Goal: Task Accomplishment & Management: Complete application form

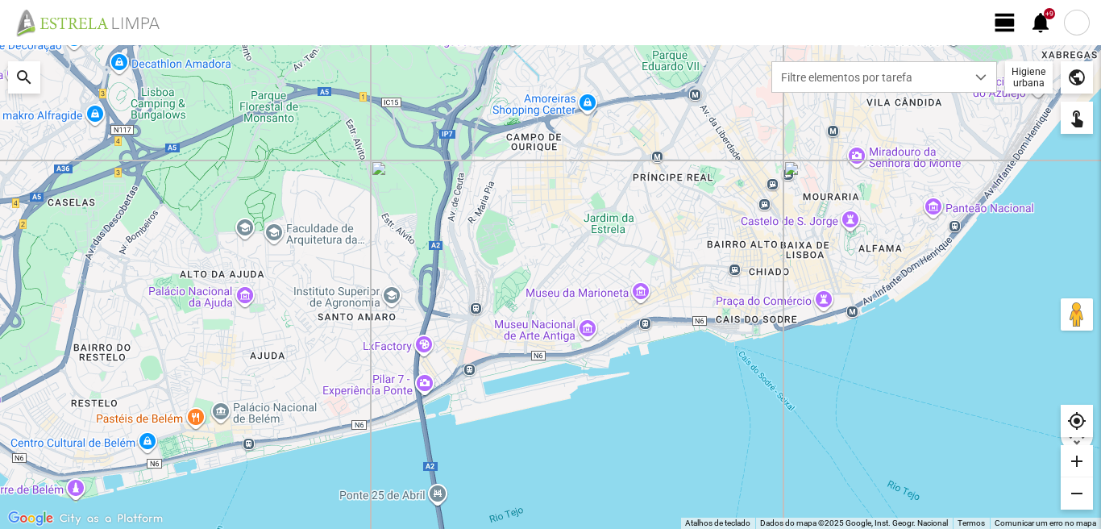
click at [1003, 22] on span "view_day" at bounding box center [1005, 22] width 24 height 24
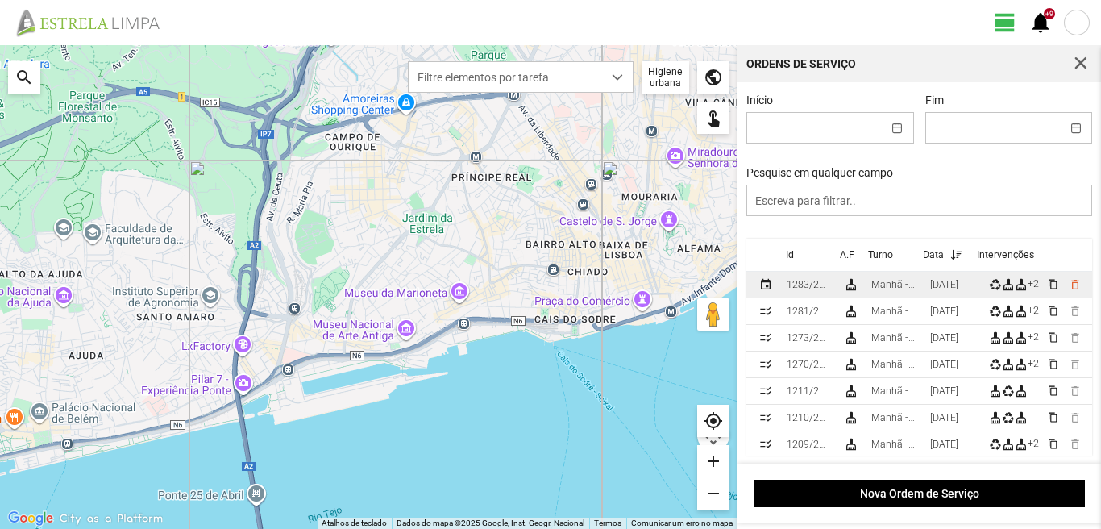
click at [958, 287] on div "[DATE]" at bounding box center [944, 284] width 28 height 11
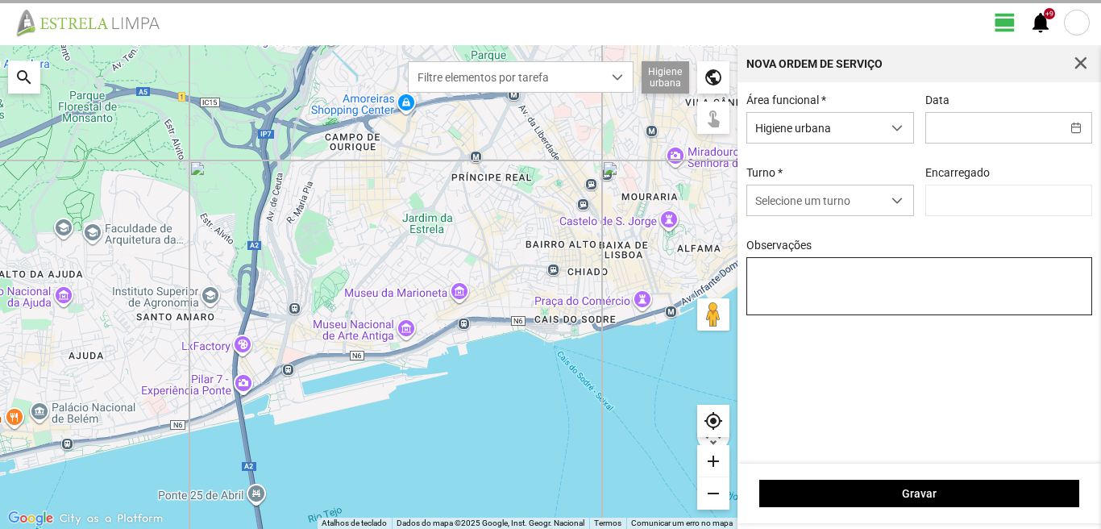
type input "[PERSON_NAME]"
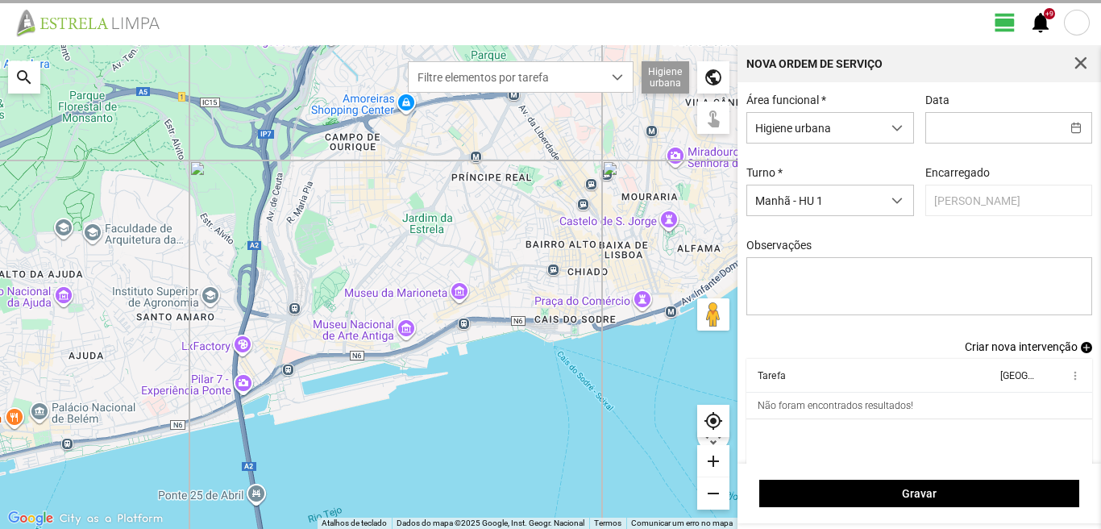
type input "[DATE]"
type textarea "17-44-47-ferias 49-descanso ao serviço-6-10-22-25-36-39-45-50"
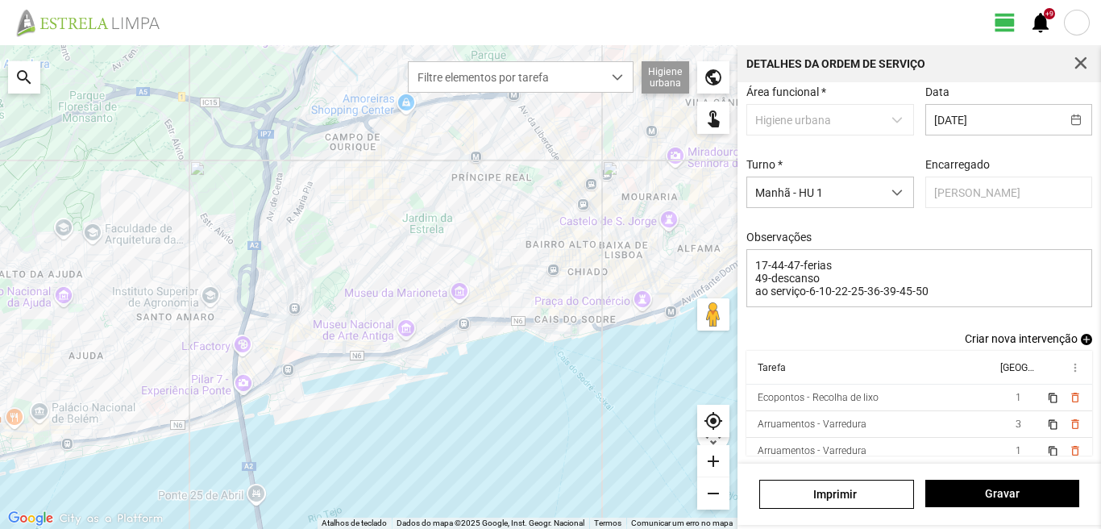
scroll to position [88, 0]
click at [1081, 339] on span "add" at bounding box center [1086, 339] width 11 height 11
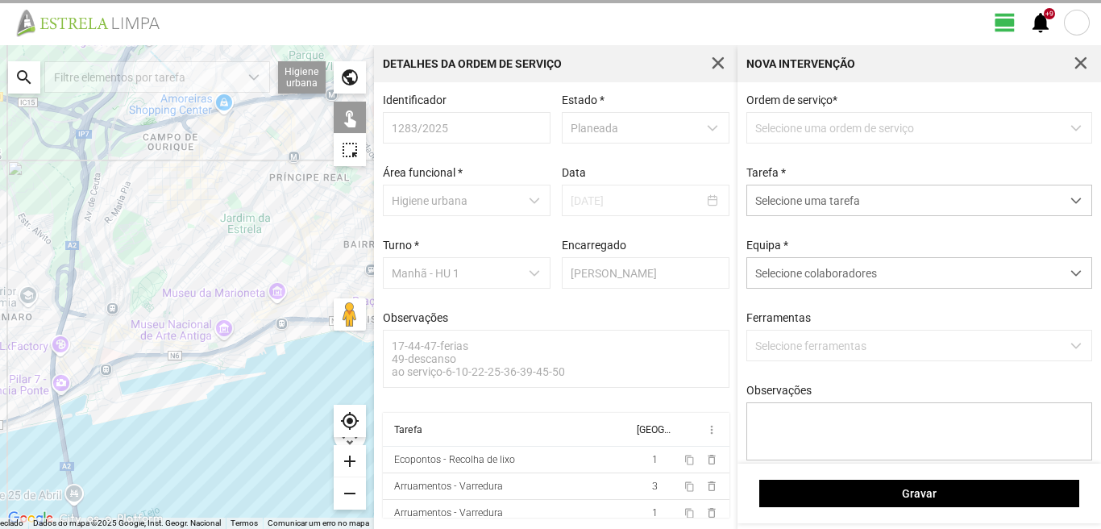
scroll to position [3, 0]
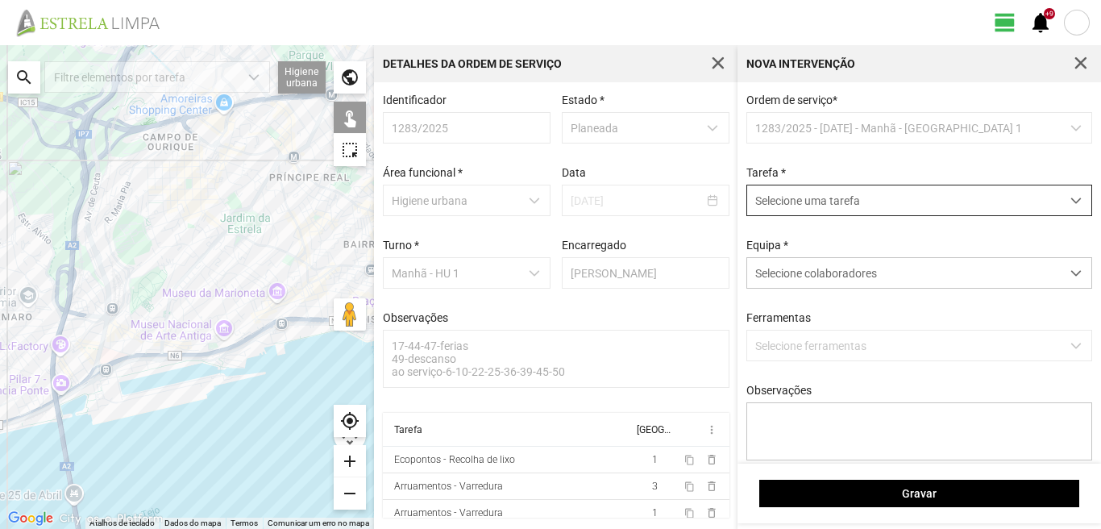
click at [790, 206] on span "Selecione uma tarefa" at bounding box center [903, 200] width 313 height 30
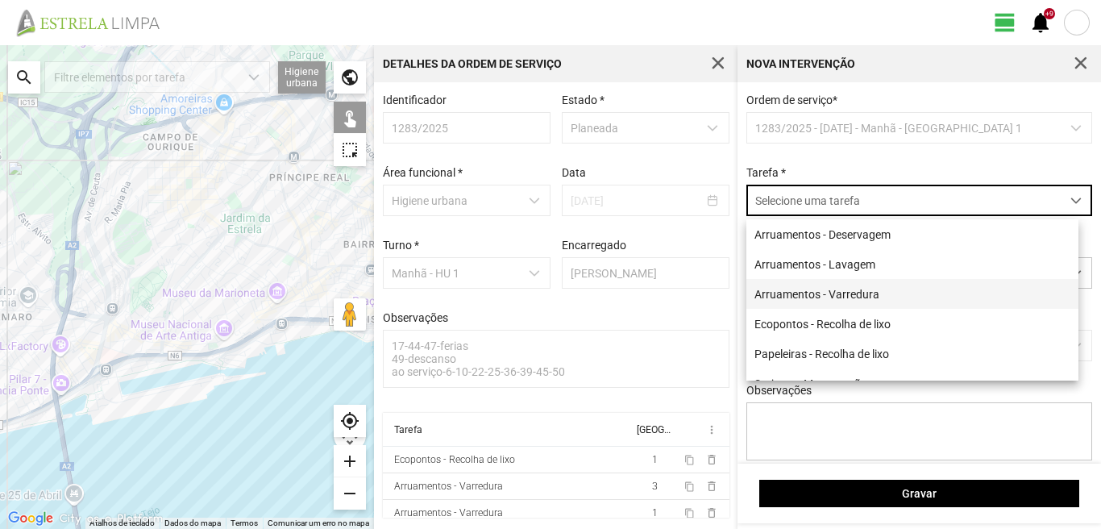
click at [798, 291] on li "Arruamentos - Varredura" at bounding box center [912, 294] width 332 height 30
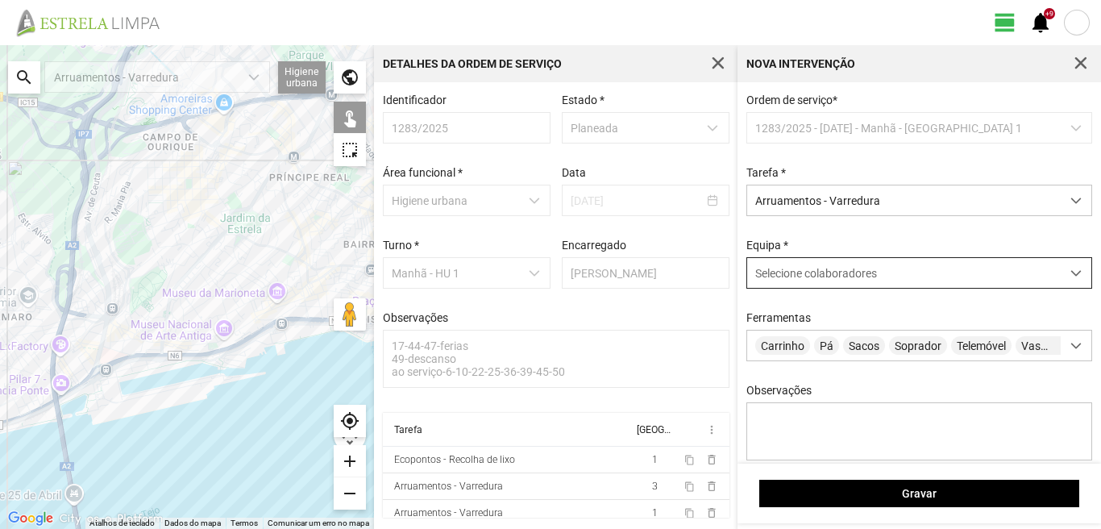
click at [888, 277] on div "Selecione colaboradores" at bounding box center [903, 273] width 313 height 30
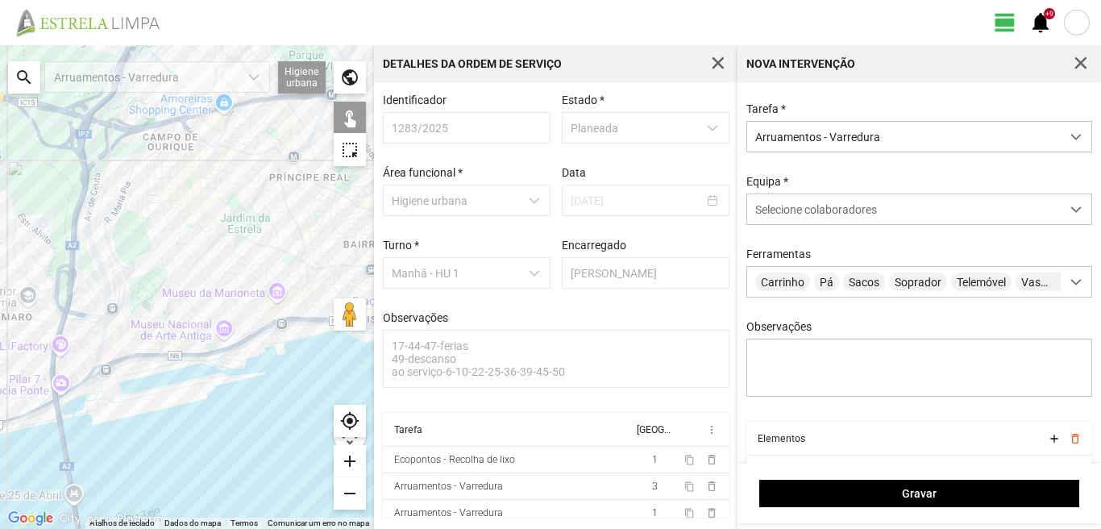
scroll to position [0, 0]
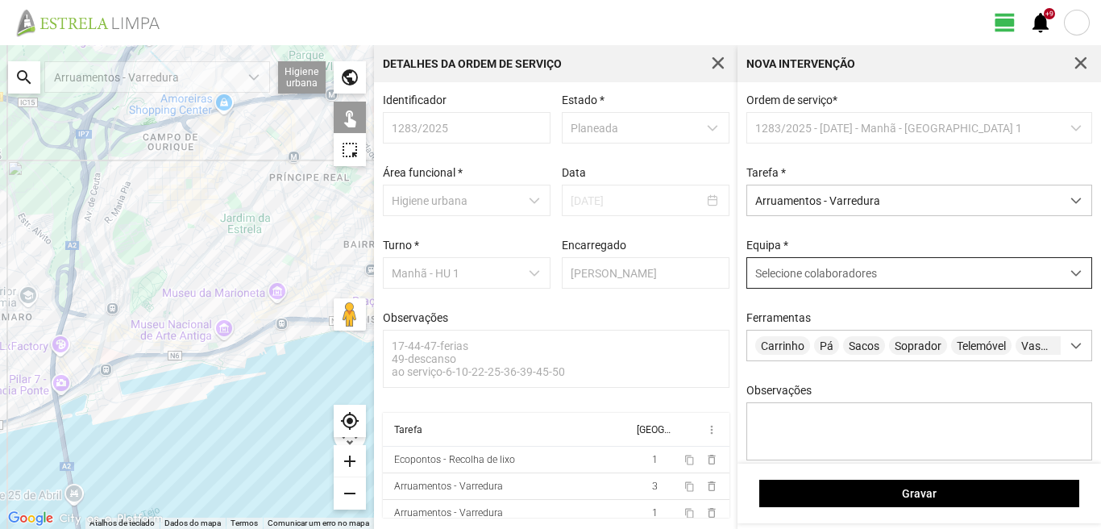
click at [880, 282] on div "Selecione colaboradores" at bounding box center [903, 273] width 313 height 30
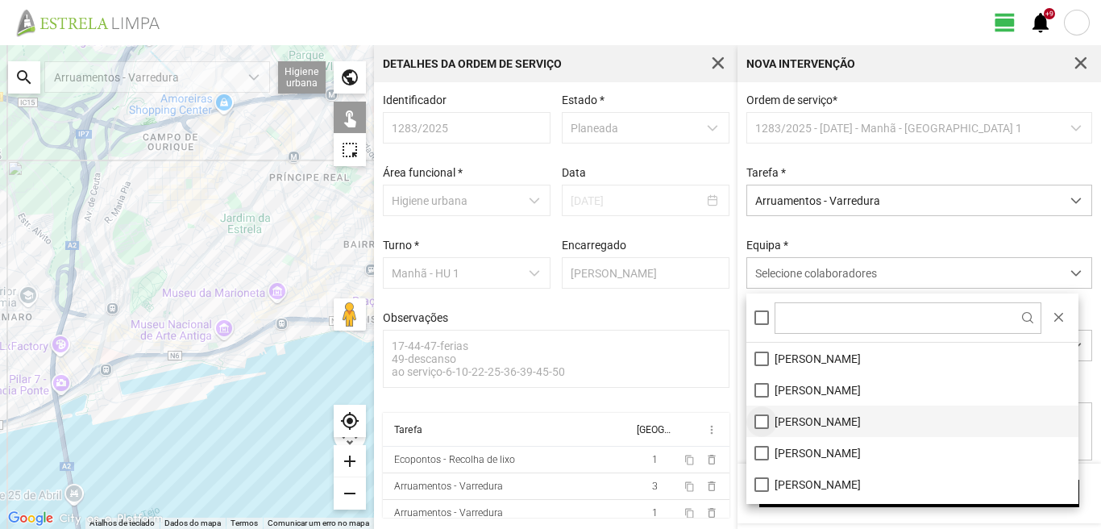
click at [758, 420] on li "[PERSON_NAME]" at bounding box center [912, 420] width 332 height 31
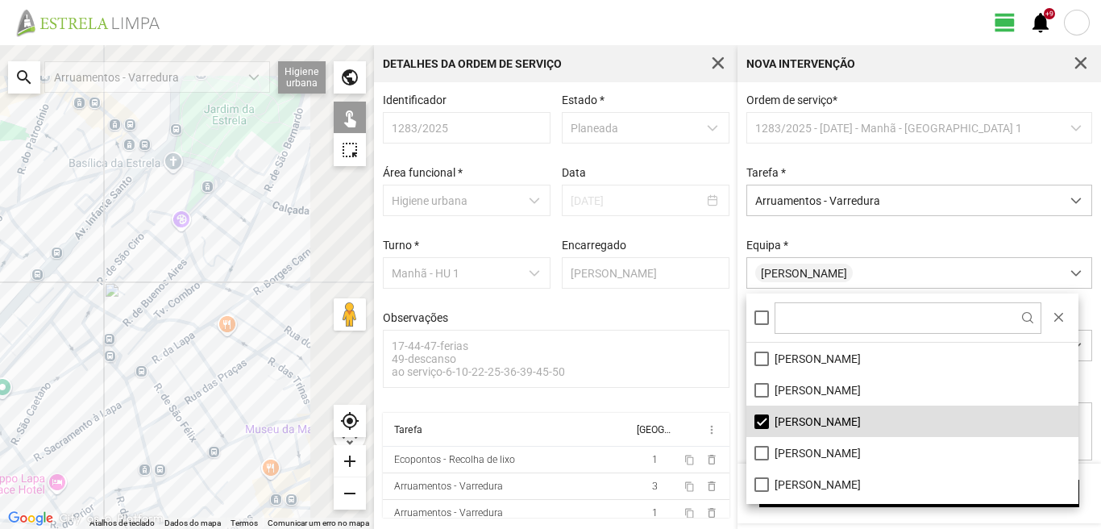
drag, startPoint x: 247, startPoint y: 245, endPoint x: 126, endPoint y: 344, distance: 156.3
click at [127, 344] on div at bounding box center [187, 287] width 374 height 484
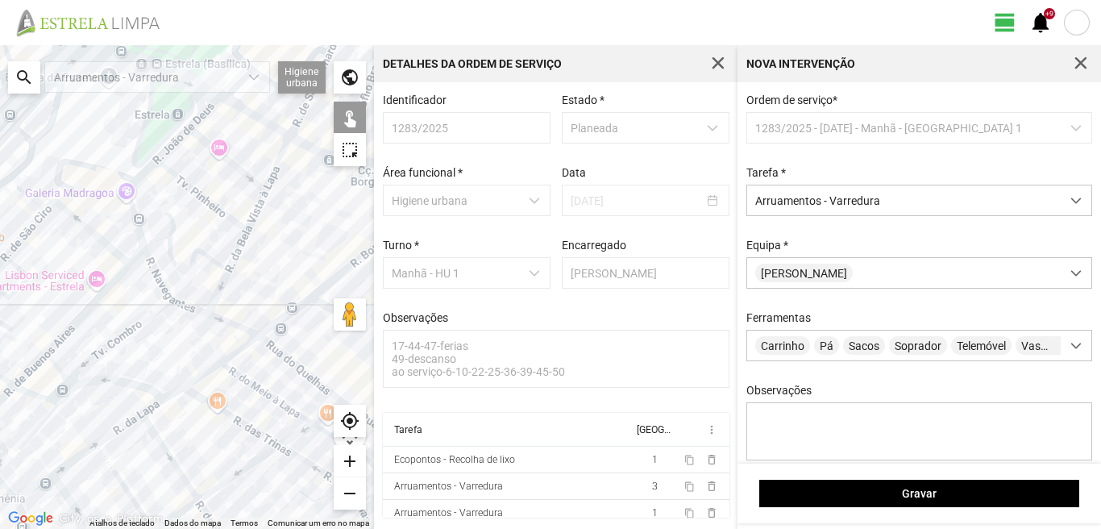
click at [183, 305] on div at bounding box center [187, 287] width 374 height 484
click at [155, 270] on div at bounding box center [187, 287] width 374 height 484
click at [134, 219] on div at bounding box center [187, 287] width 374 height 484
click at [138, 179] on div at bounding box center [187, 287] width 374 height 484
click at [173, 140] on div at bounding box center [187, 287] width 374 height 484
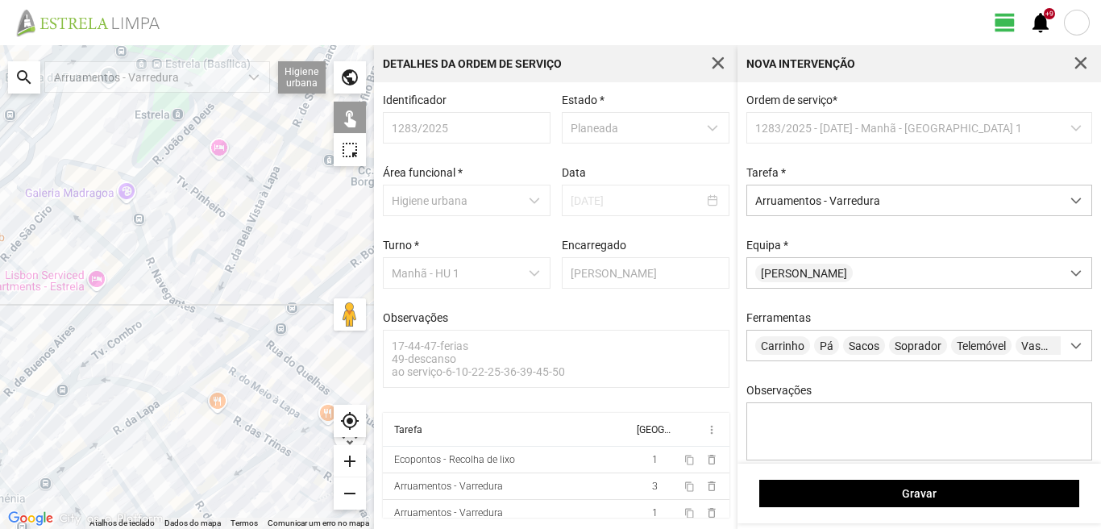
click at [175, 144] on div at bounding box center [187, 287] width 374 height 484
click at [197, 114] on div at bounding box center [187, 287] width 374 height 484
click at [199, 117] on div at bounding box center [187, 287] width 374 height 484
click at [219, 153] on div at bounding box center [187, 287] width 374 height 484
click at [192, 189] on div at bounding box center [187, 287] width 374 height 484
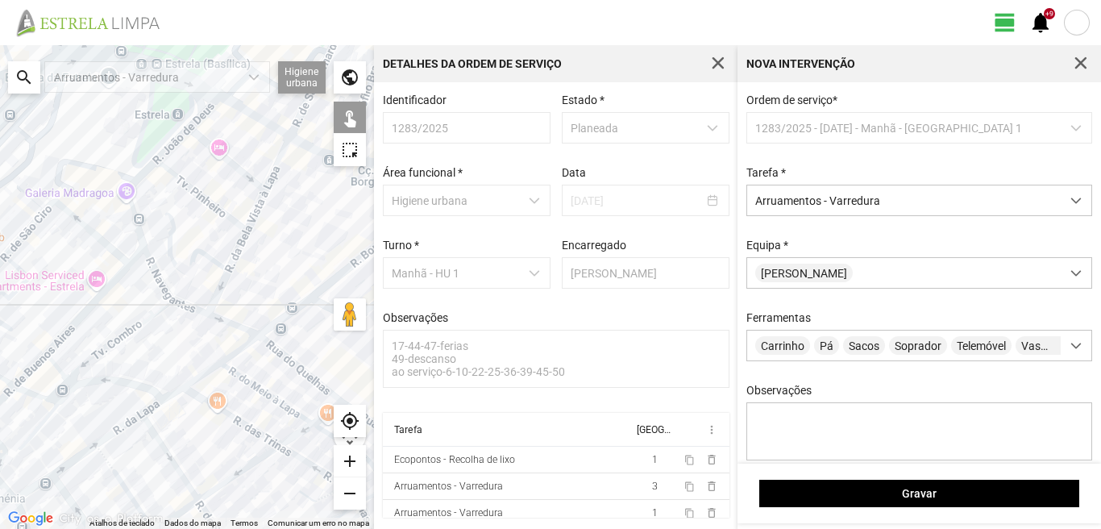
click at [168, 246] on div at bounding box center [187, 287] width 374 height 484
click at [211, 294] on div at bounding box center [187, 287] width 374 height 484
click at [216, 296] on div at bounding box center [187, 287] width 374 height 484
click at [242, 246] on div at bounding box center [187, 287] width 374 height 484
click at [256, 211] on div at bounding box center [187, 287] width 374 height 484
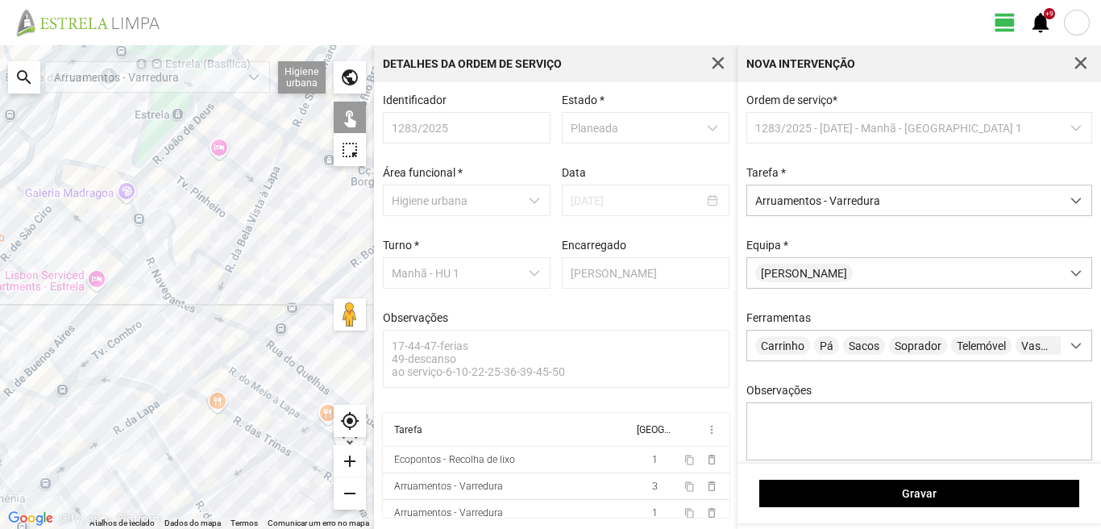
drag, startPoint x: 274, startPoint y: 165, endPoint x: 275, endPoint y: 142, distance: 23.4
click at [275, 156] on div at bounding box center [187, 287] width 374 height 484
click at [253, 112] on div at bounding box center [187, 287] width 374 height 484
click at [249, 122] on div at bounding box center [187, 287] width 374 height 484
click at [276, 171] on div at bounding box center [187, 287] width 374 height 484
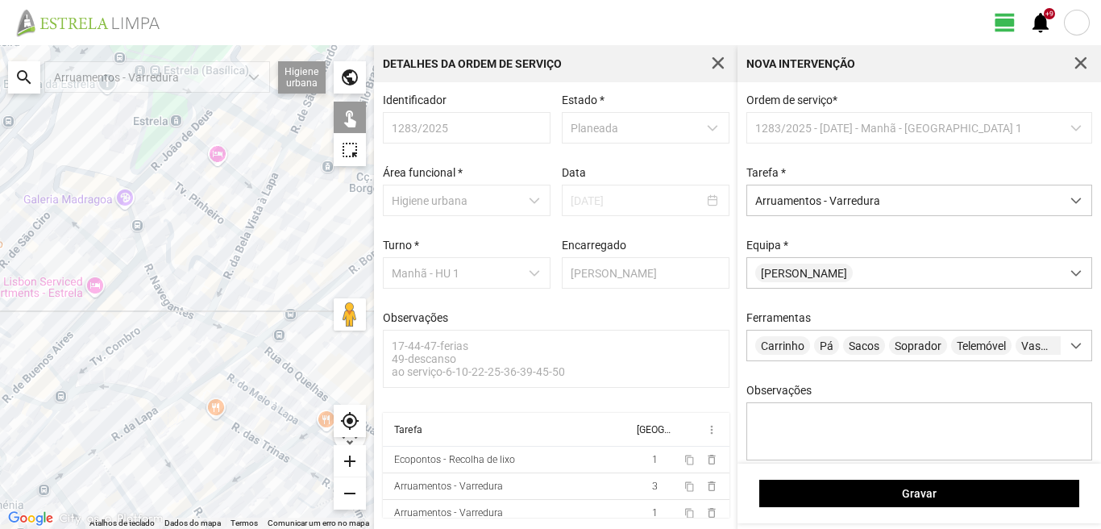
click at [229, 330] on div at bounding box center [187, 287] width 374 height 484
click at [280, 362] on div at bounding box center [187, 287] width 374 height 484
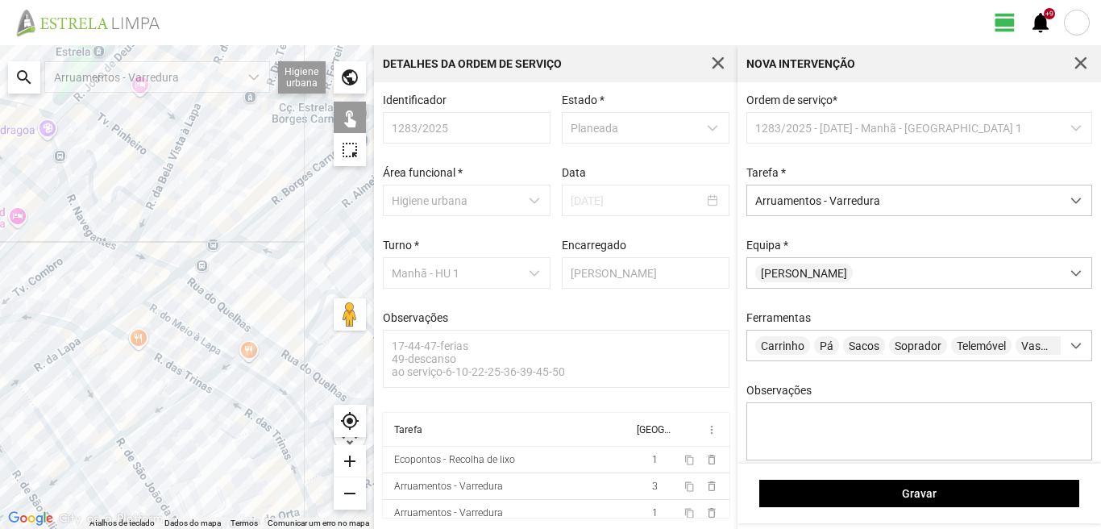
drag, startPoint x: 280, startPoint y: 362, endPoint x: 193, endPoint y: 286, distance: 115.4
click at [193, 286] on div at bounding box center [187, 287] width 374 height 484
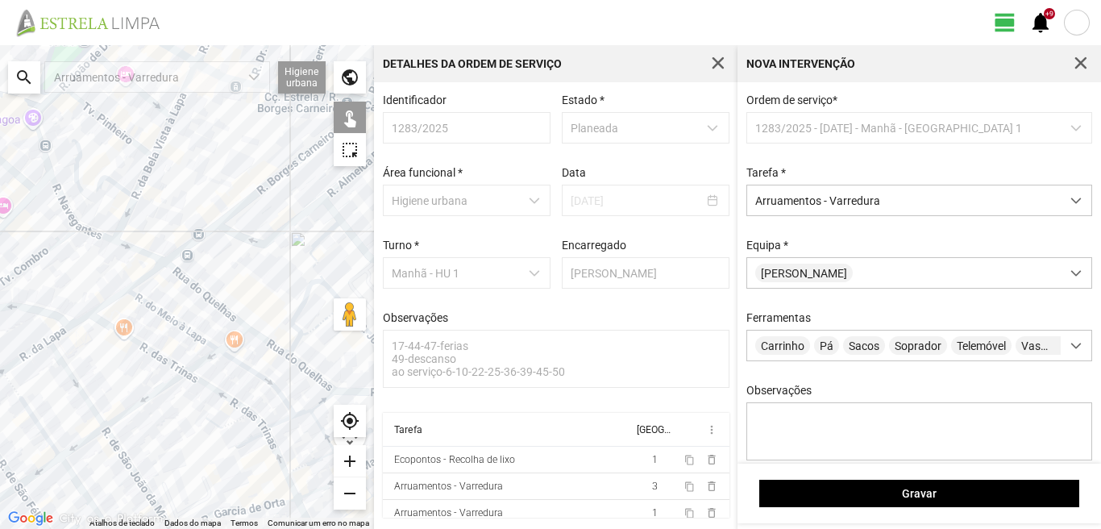
click at [262, 337] on div at bounding box center [187, 287] width 374 height 484
click at [297, 312] on div at bounding box center [187, 287] width 374 height 484
click at [314, 269] on div at bounding box center [187, 287] width 374 height 484
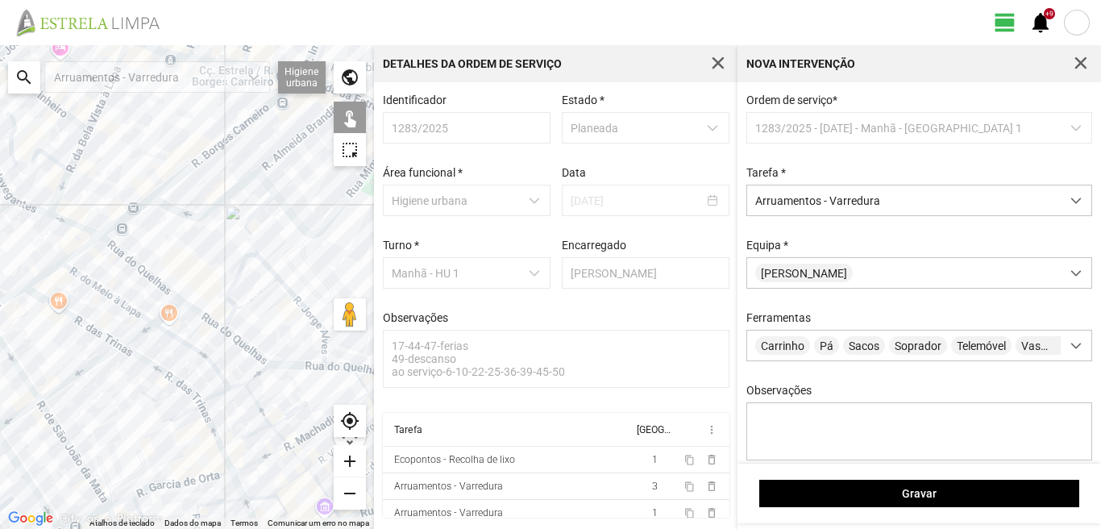
drag, startPoint x: 304, startPoint y: 296, endPoint x: 236, endPoint y: 269, distance: 72.7
click at [236, 269] on div at bounding box center [187, 287] width 374 height 484
click at [301, 305] on div at bounding box center [187, 287] width 374 height 484
click at [303, 364] on div at bounding box center [187, 287] width 374 height 484
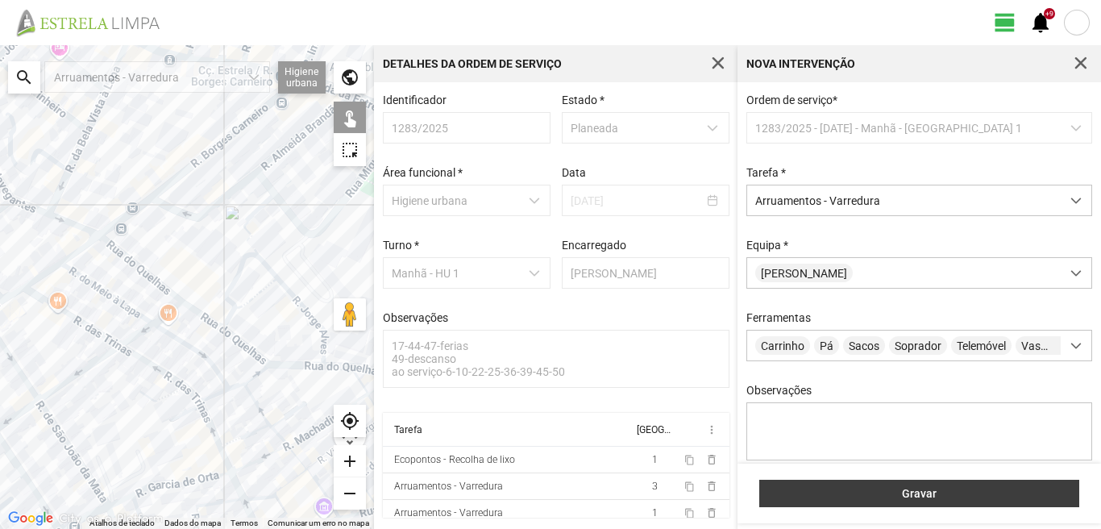
click at [820, 488] on span "Gravar" at bounding box center [919, 493] width 303 height 13
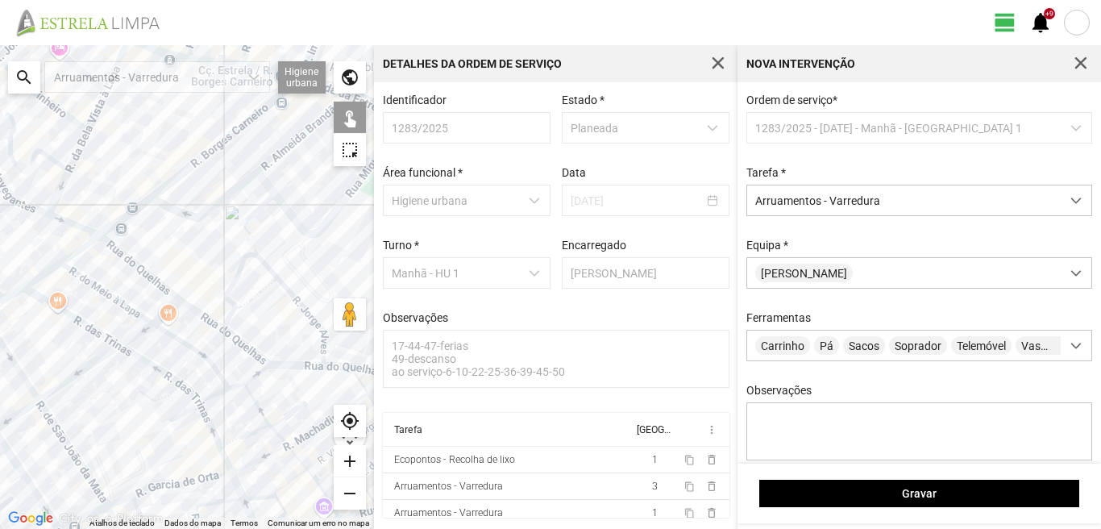
click at [238, 342] on div at bounding box center [187, 287] width 374 height 484
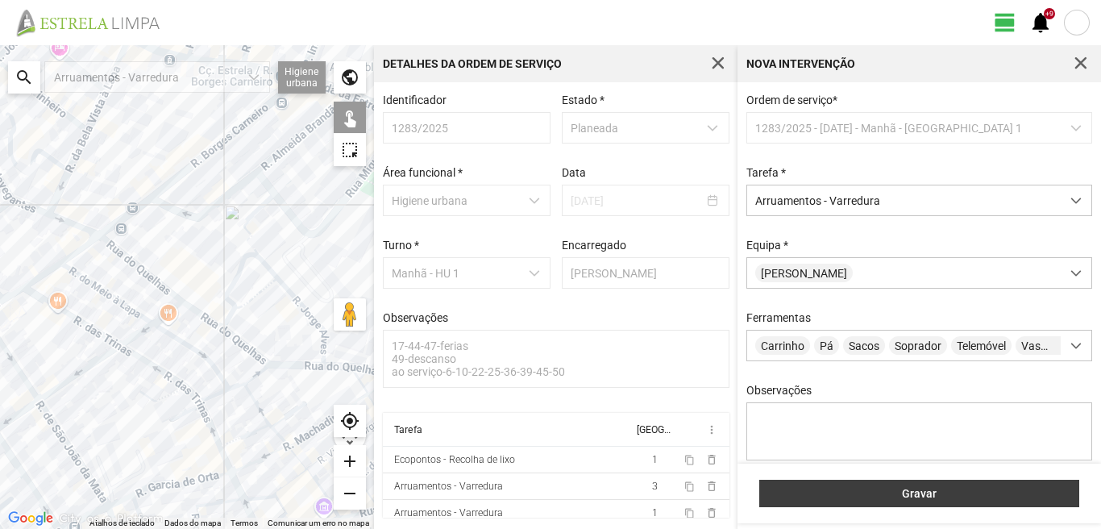
click at [841, 486] on button "Gravar" at bounding box center [919, 492] width 320 height 27
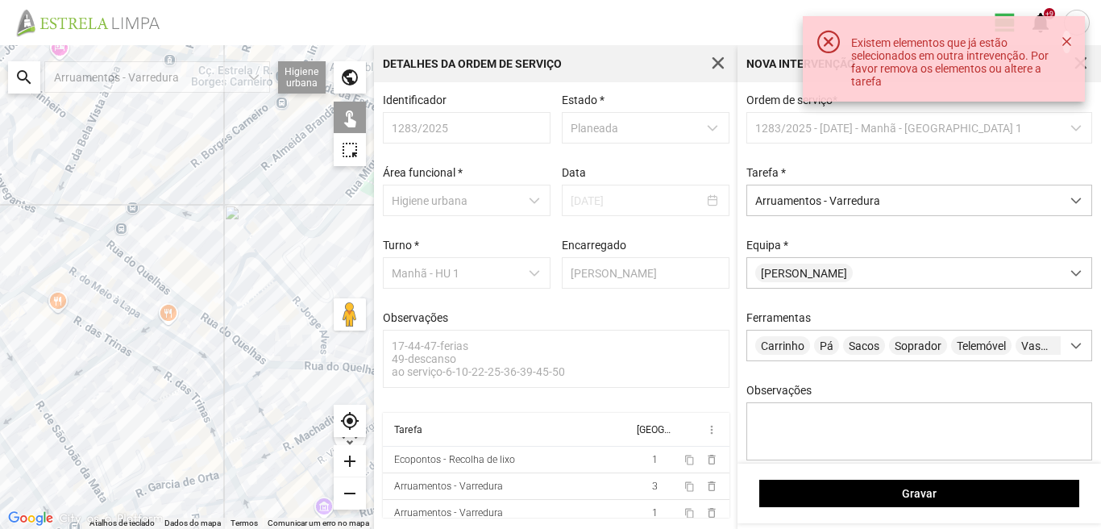
click at [1070, 35] on button "button" at bounding box center [1066, 42] width 8 height 23
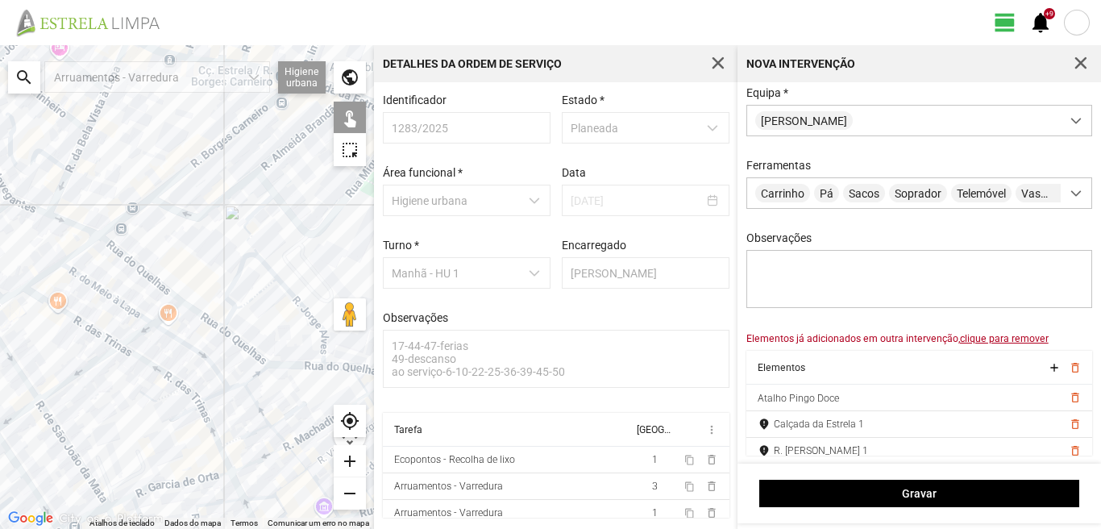
click at [1001, 338] on u "clique para remover" at bounding box center [1004, 338] width 89 height 11
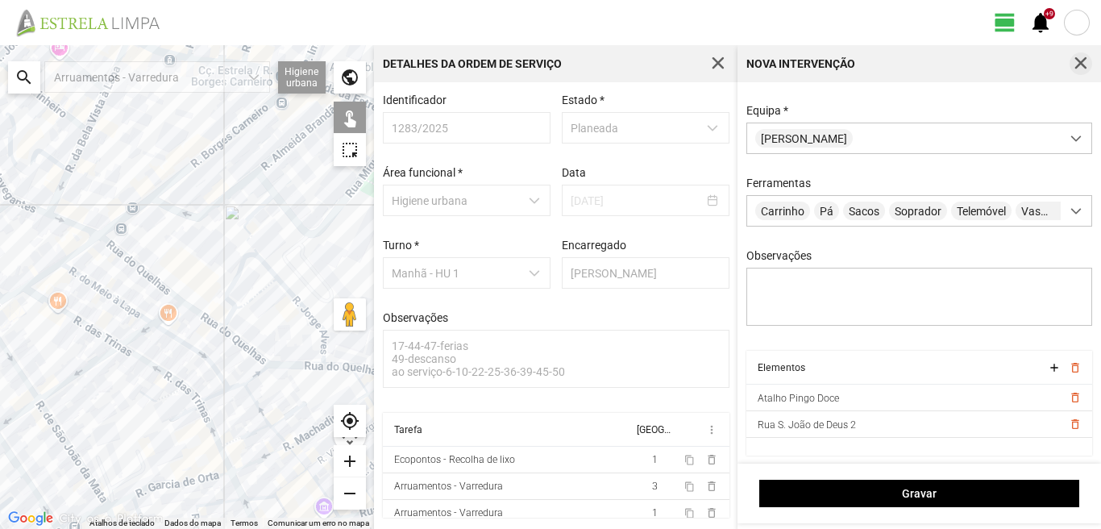
click at [1079, 56] on button "button" at bounding box center [1080, 63] width 23 height 23
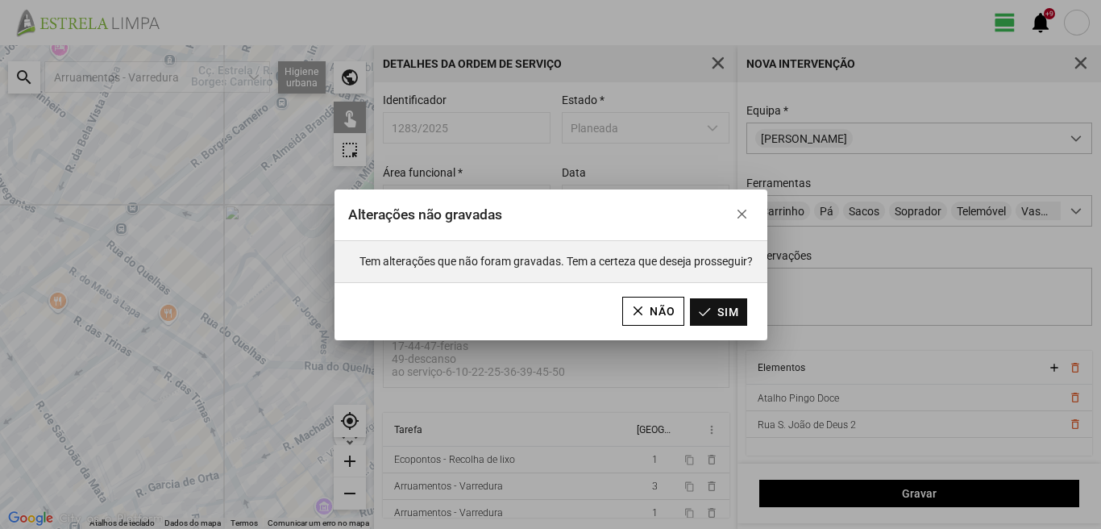
click at [710, 313] on button "Sim" at bounding box center [718, 311] width 57 height 27
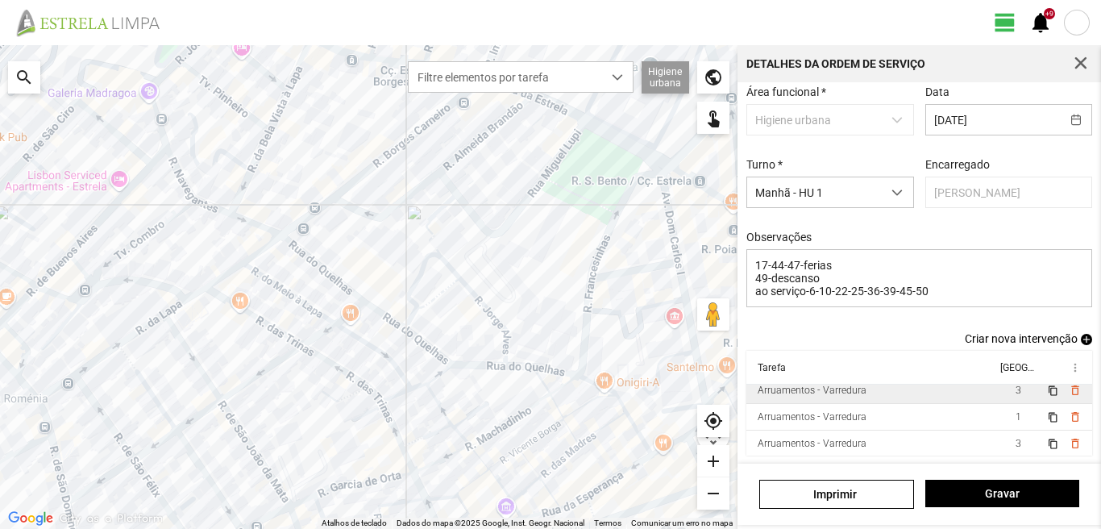
scroll to position [62, 0]
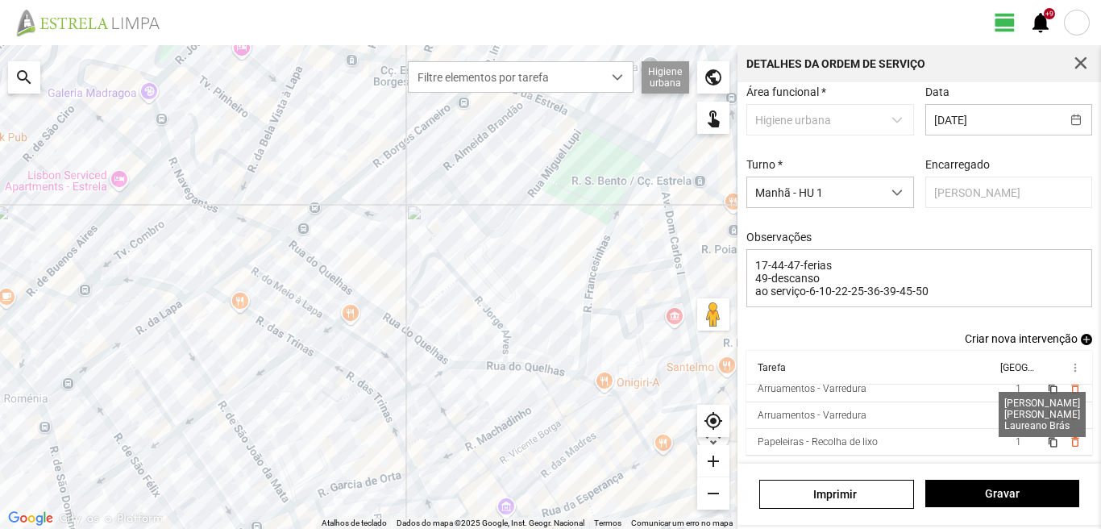
click at [1015, 418] on span "3" at bounding box center [1018, 414] width 6 height 11
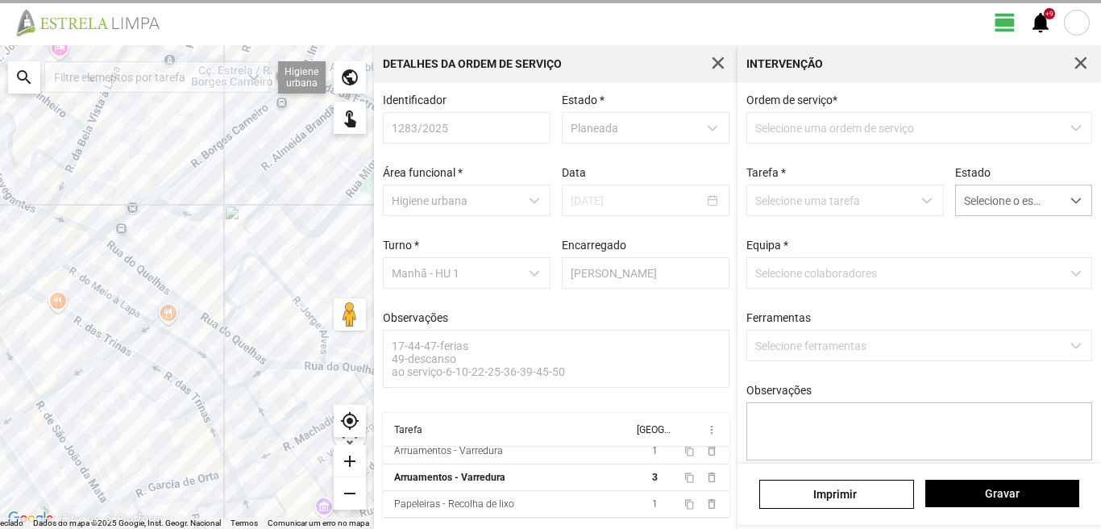
scroll to position [3, 0]
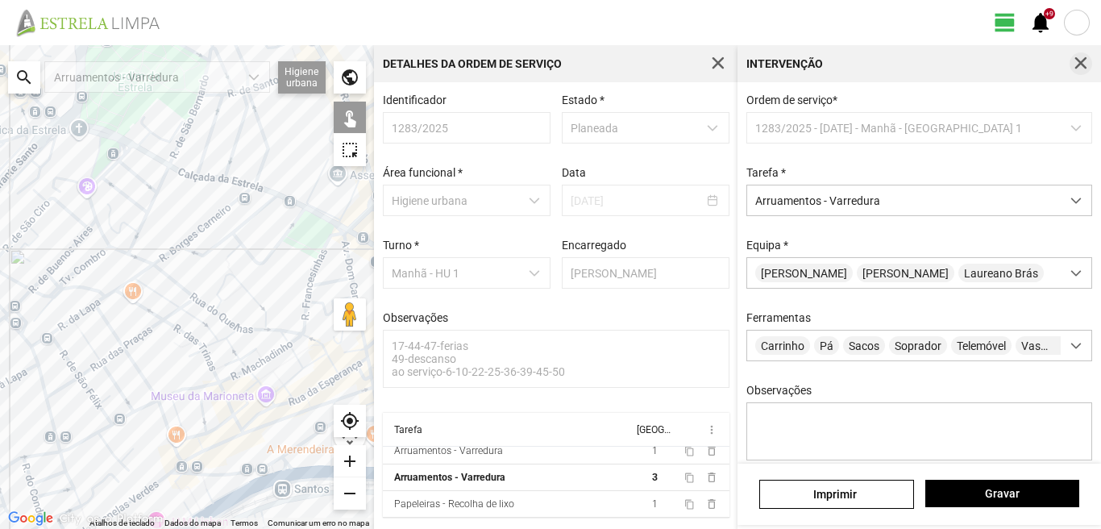
click at [1075, 59] on span "button" at bounding box center [1080, 63] width 15 height 15
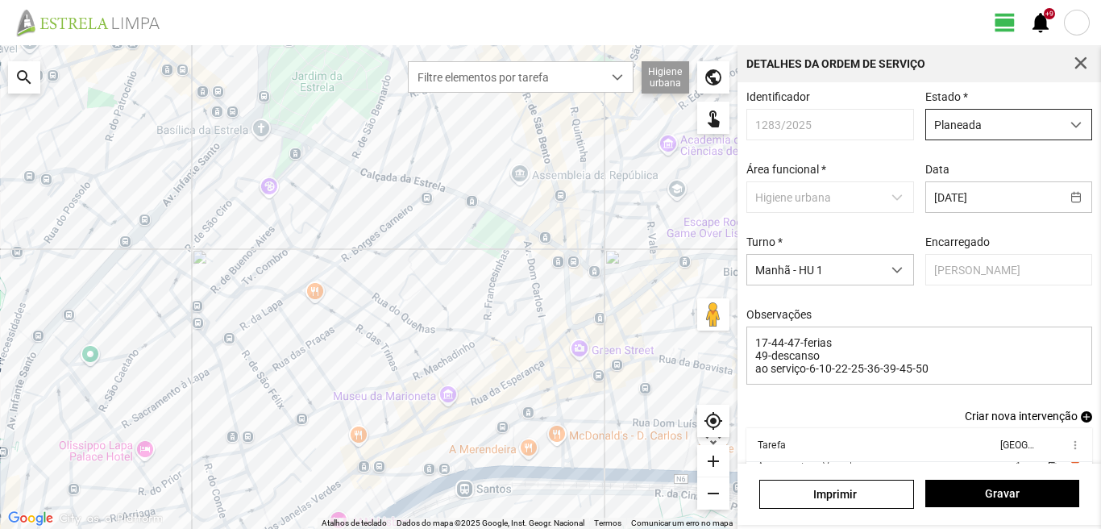
click at [993, 121] on span "Planeada" at bounding box center [993, 125] width 135 height 30
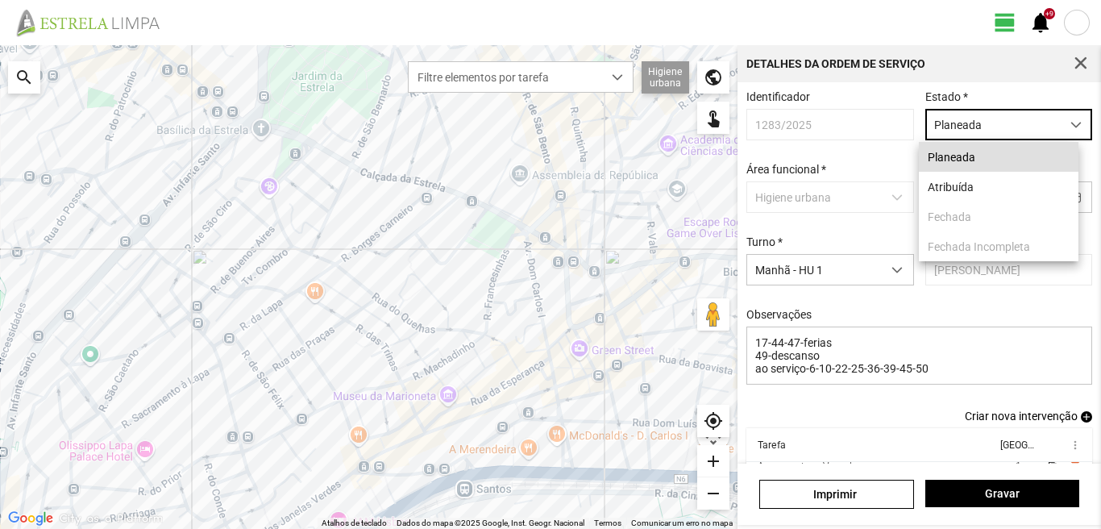
scroll to position [9, 72]
click at [940, 190] on li "Atribuída" at bounding box center [999, 187] width 160 height 30
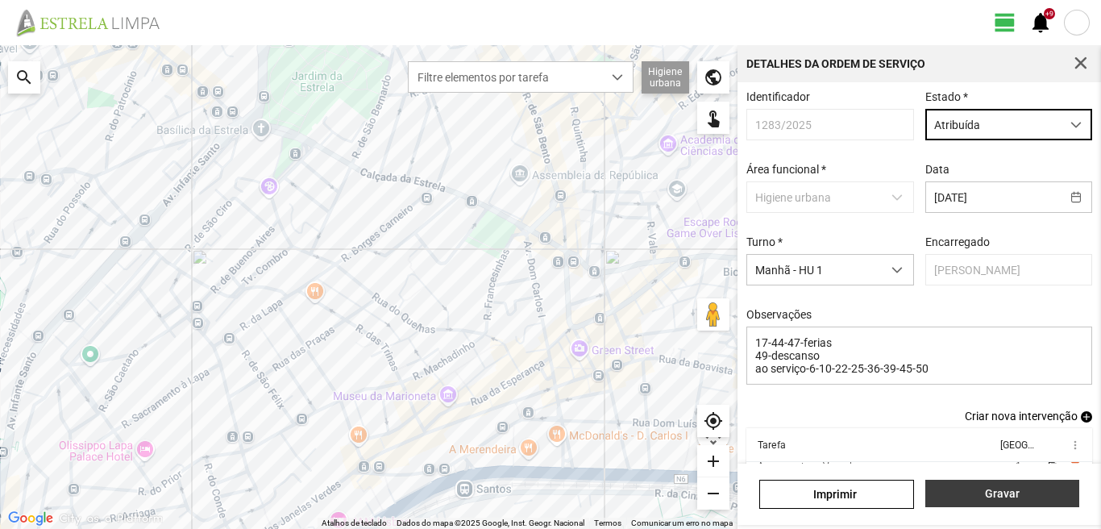
click at [977, 489] on span "Gravar" at bounding box center [1001, 493] width 137 height 13
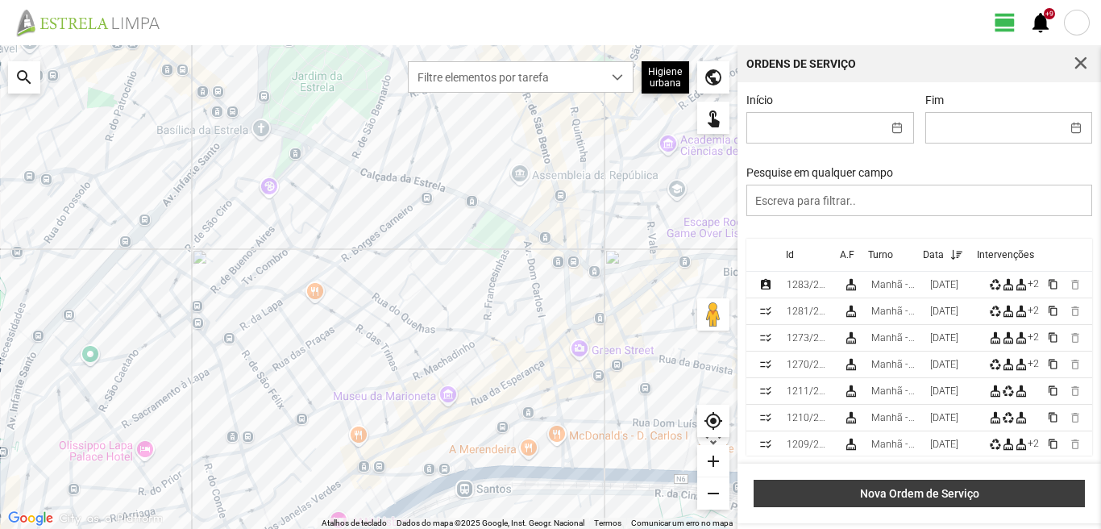
click at [882, 488] on span "Nova Ordem de Serviço" at bounding box center [919, 493] width 314 height 13
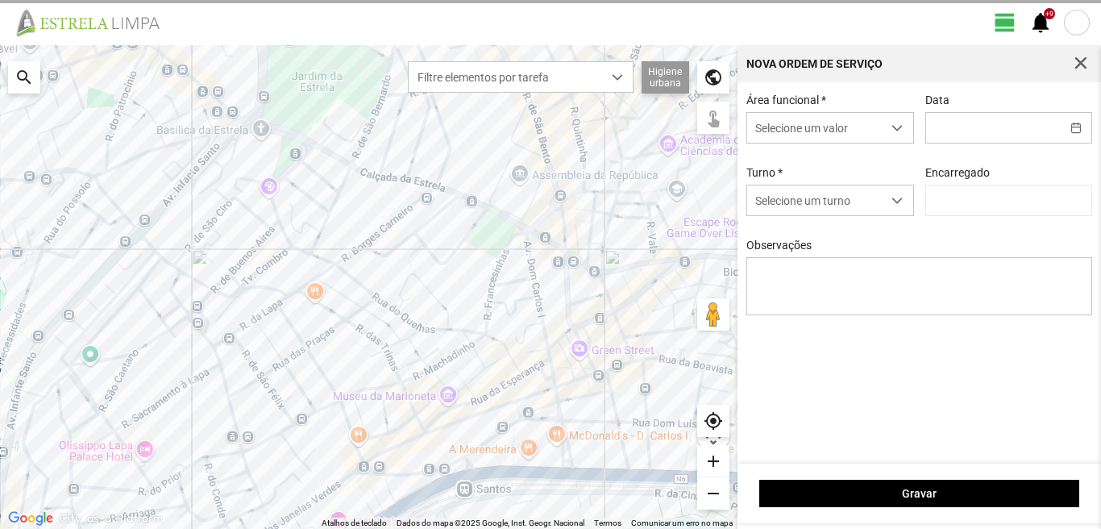
type input "[PERSON_NAME]"
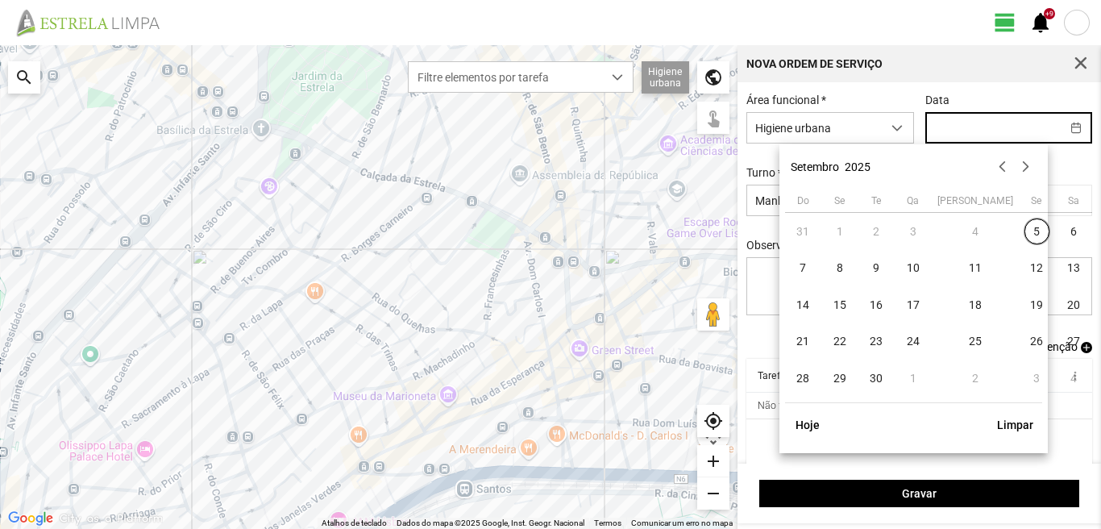
click at [951, 125] on input "text" at bounding box center [993, 128] width 135 height 30
click at [1060, 230] on span "6" at bounding box center [1073, 231] width 26 height 26
type input "[DATE]"
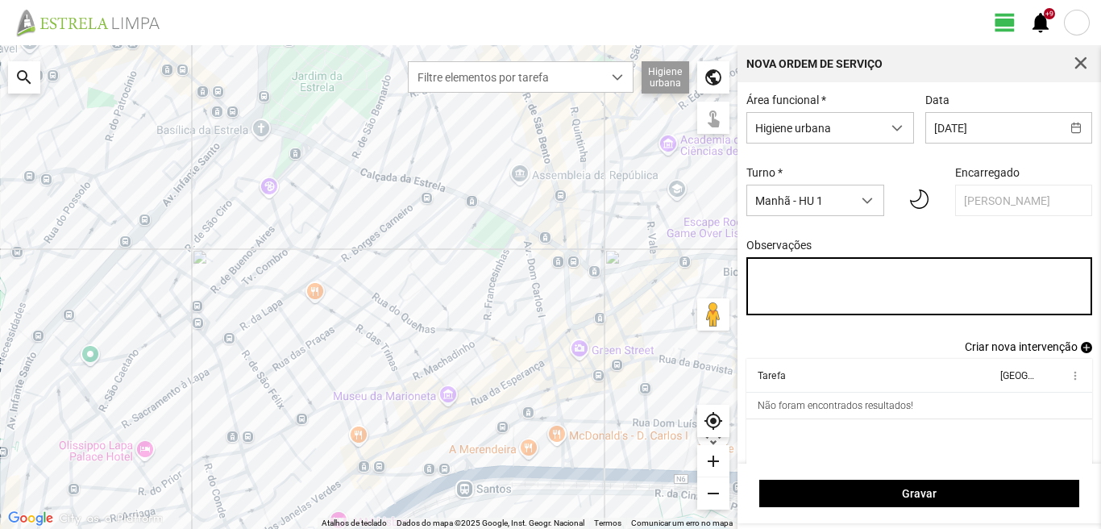
click at [764, 276] on textarea "Observações" at bounding box center [919, 286] width 347 height 58
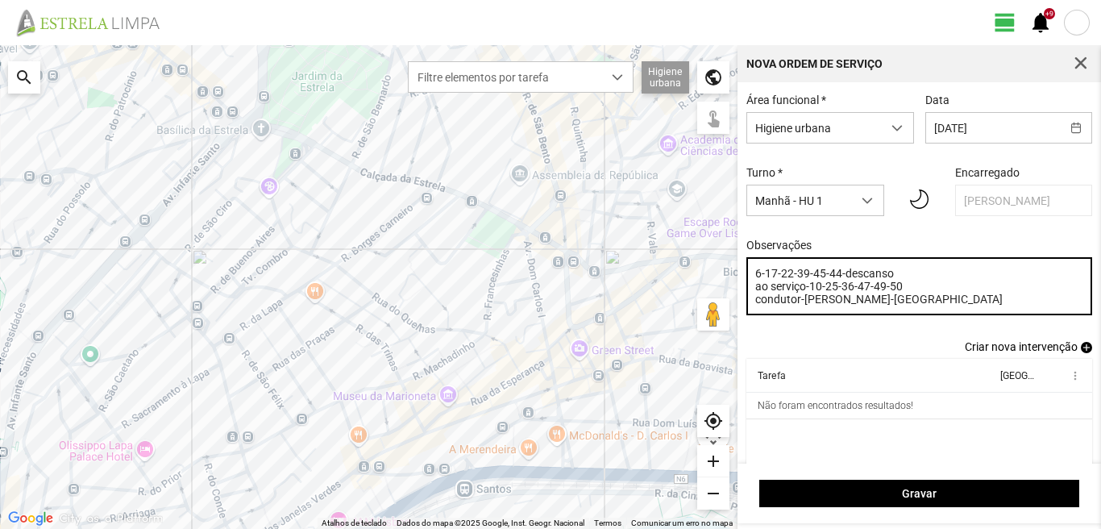
type textarea "6-17-22-39-45-44-descanso ao serviço-10-25-36-47-49-50 condutor-[PERSON_NAME]-[…"
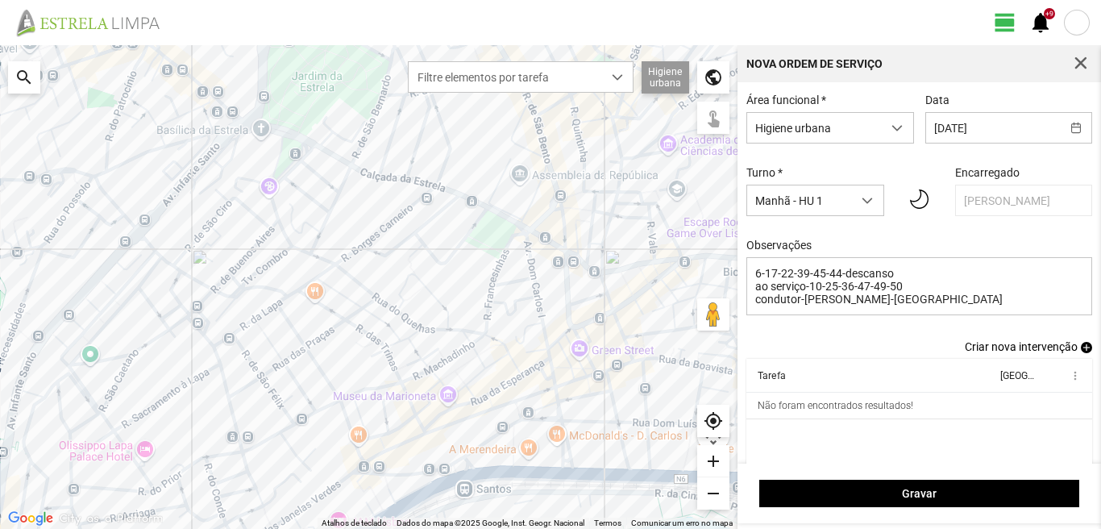
click at [1081, 350] on span "add" at bounding box center [1086, 347] width 11 height 11
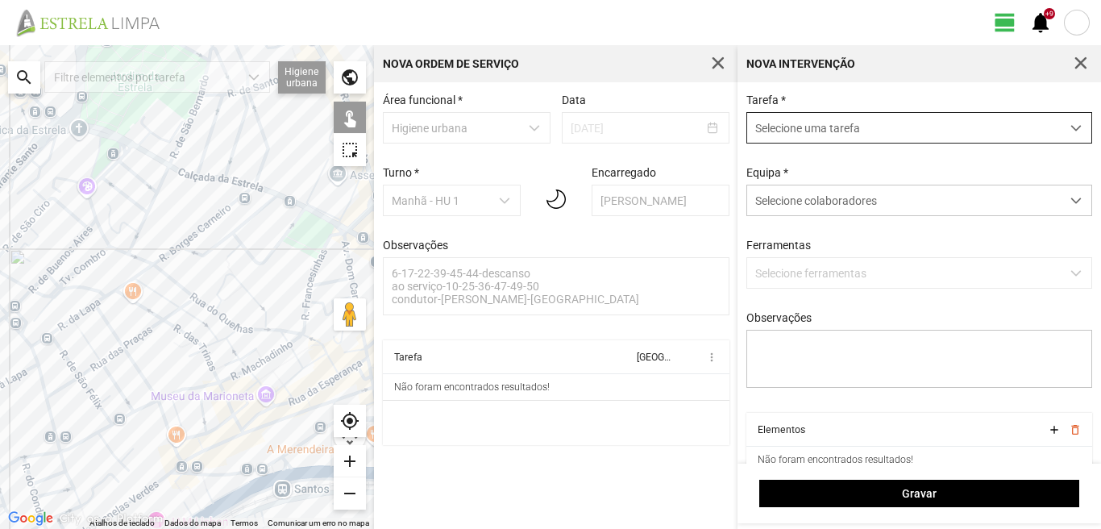
click at [803, 132] on span "Selecione uma tarefa" at bounding box center [903, 128] width 313 height 30
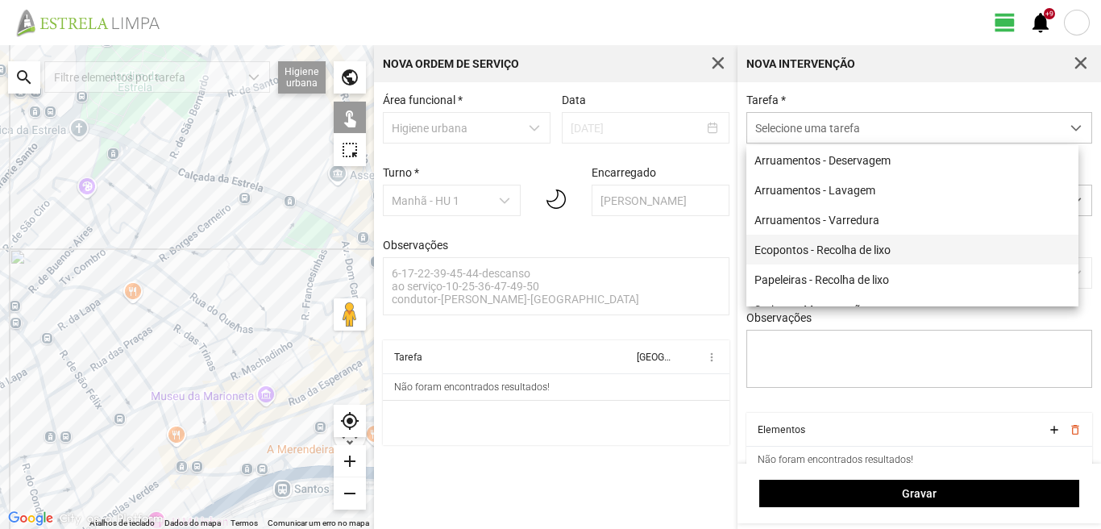
click at [836, 252] on li "Ecopontos - Recolha de lixo" at bounding box center [912, 250] width 332 height 30
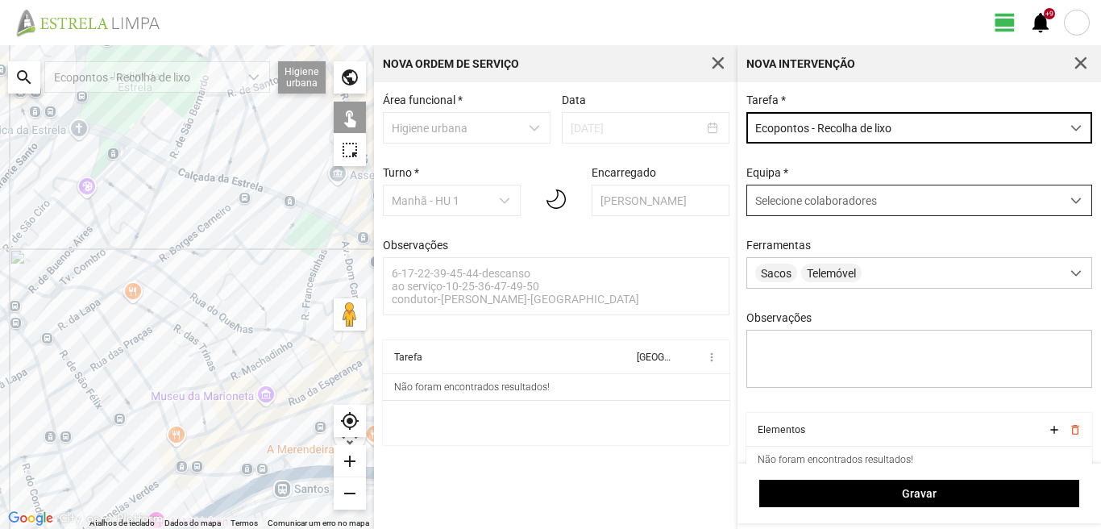
click at [824, 205] on span "Selecione colaboradores" at bounding box center [816, 200] width 122 height 13
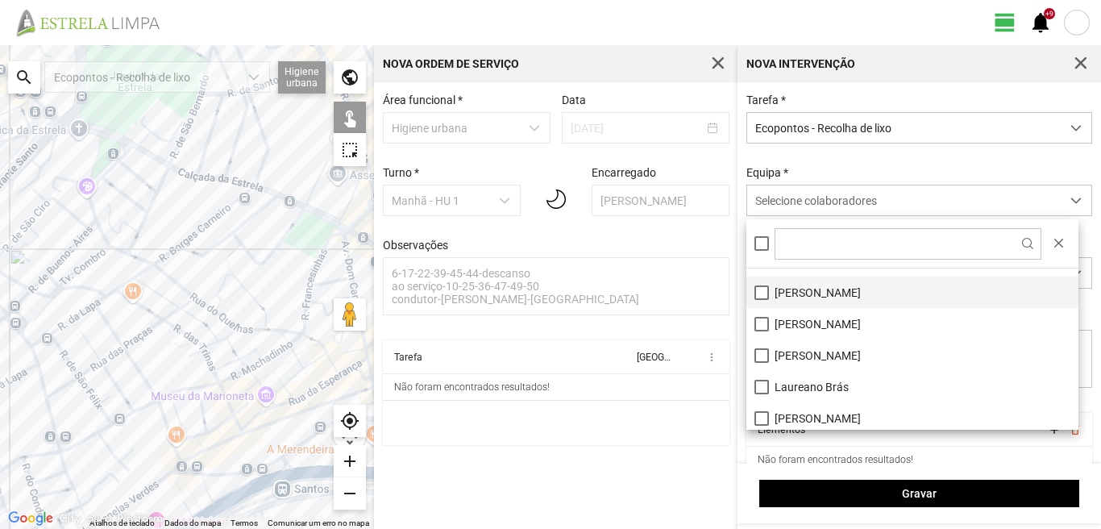
scroll to position [81, 0]
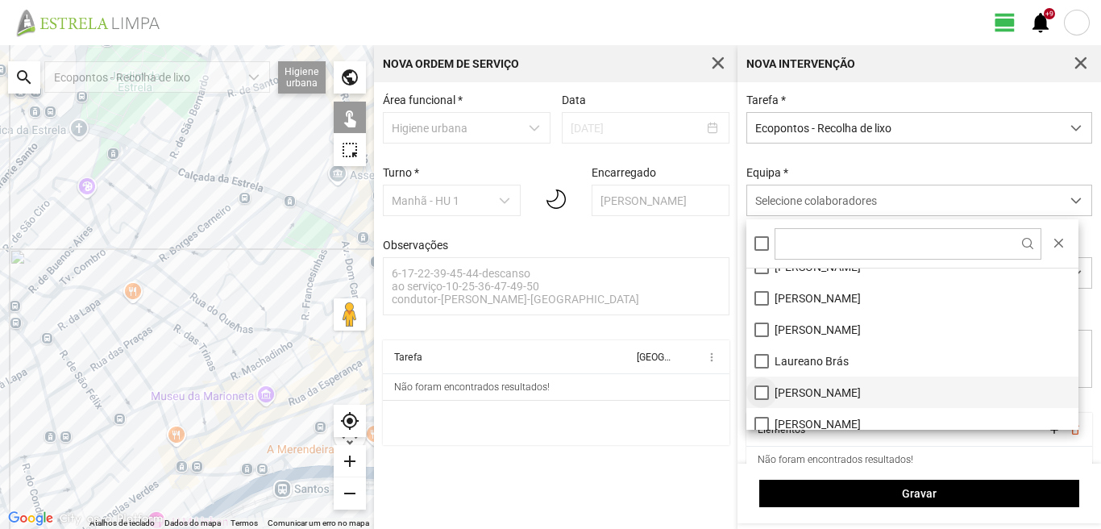
click at [759, 386] on li "[PERSON_NAME]" at bounding box center [912, 391] width 332 height 31
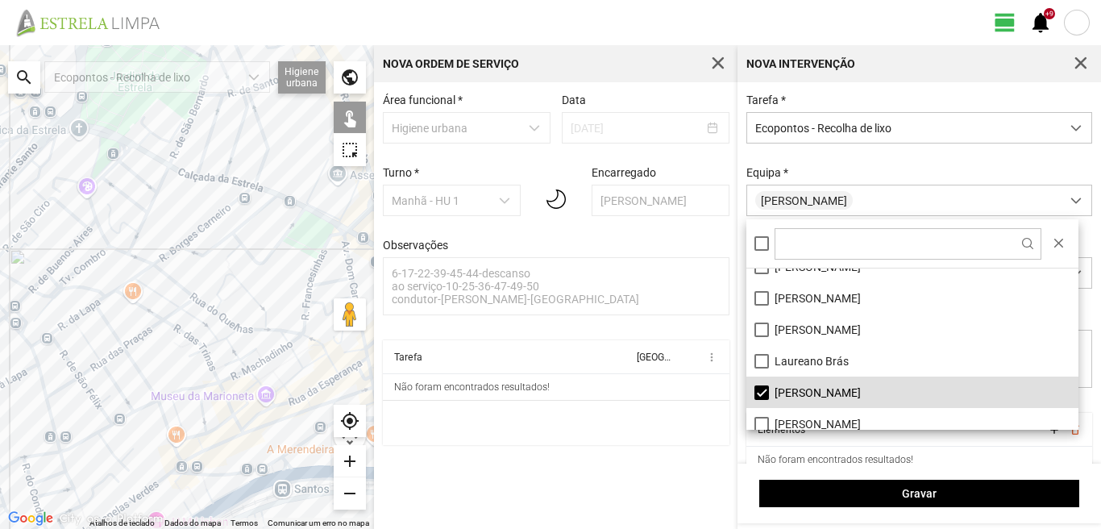
scroll to position [216, 0]
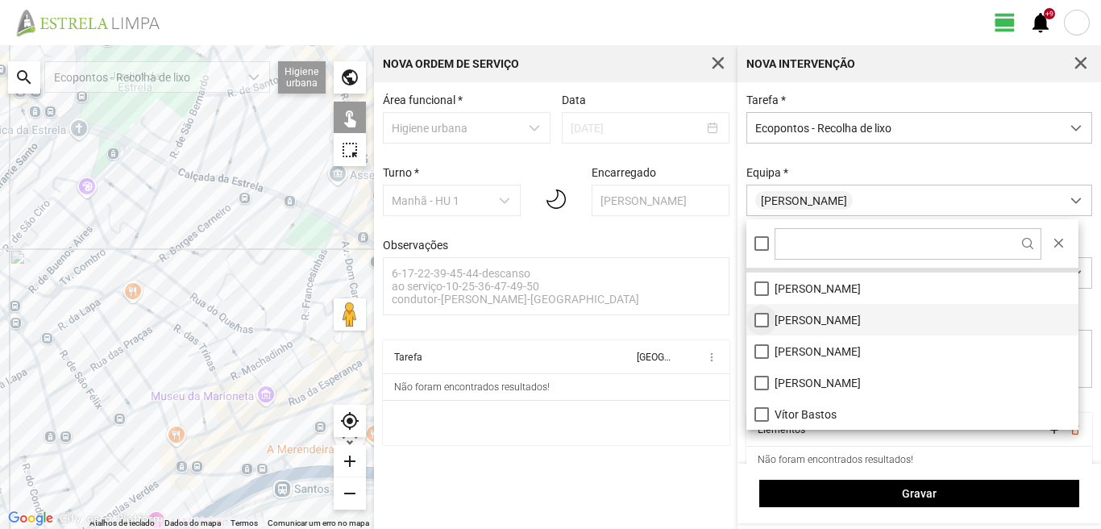
click at [754, 314] on li "[PERSON_NAME]" at bounding box center [912, 319] width 332 height 31
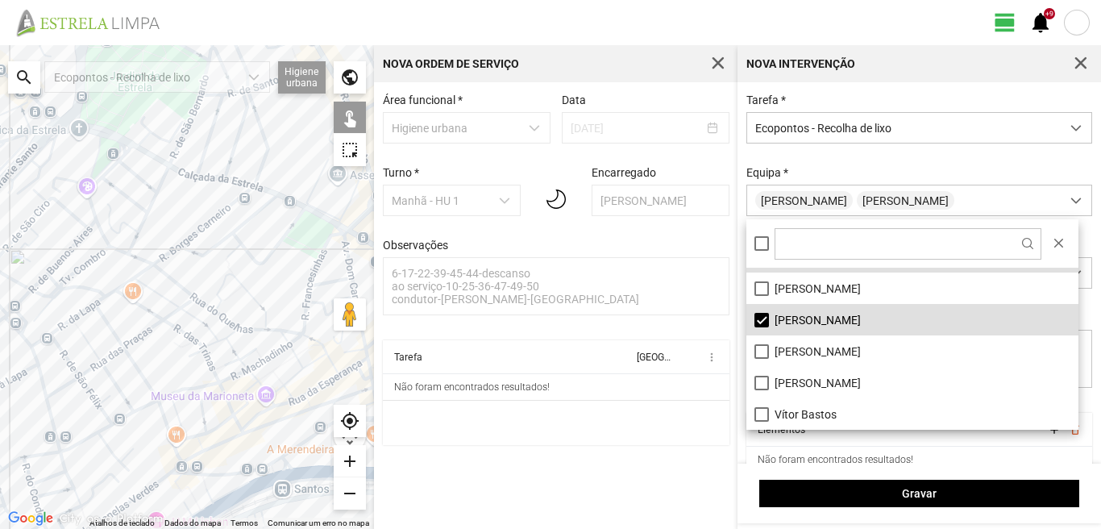
click at [168, 272] on div at bounding box center [187, 287] width 374 height 484
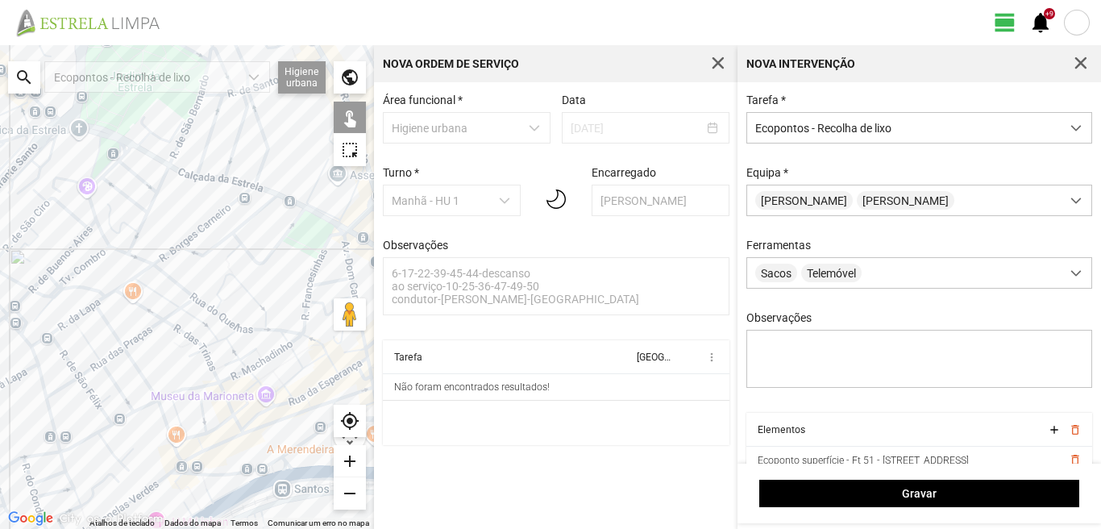
click at [186, 235] on div at bounding box center [187, 287] width 374 height 484
click at [186, 242] on div at bounding box center [187, 287] width 374 height 484
click at [176, 152] on div at bounding box center [187, 287] width 374 height 484
click at [318, 153] on div at bounding box center [187, 287] width 374 height 484
click at [321, 157] on div at bounding box center [187, 287] width 374 height 484
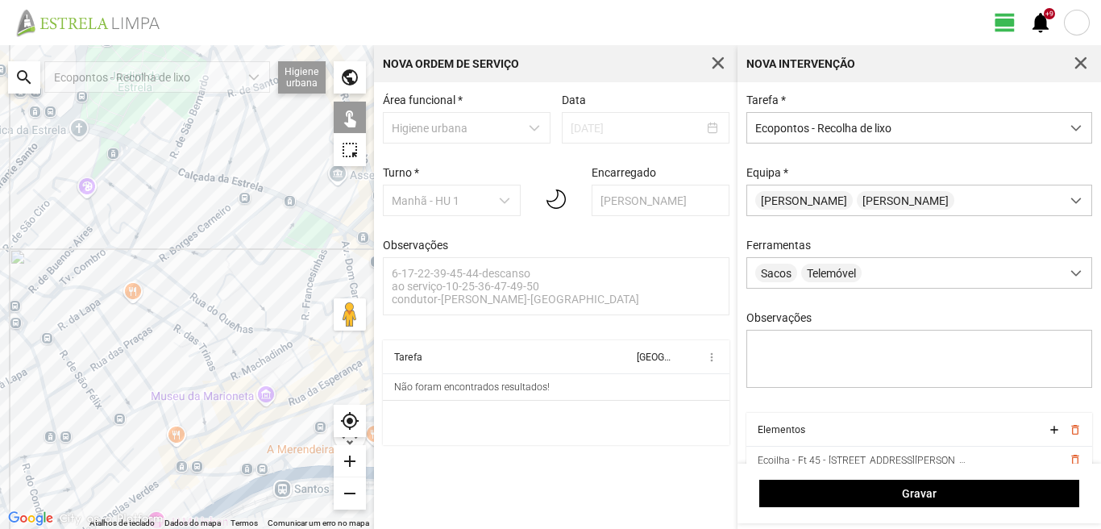
click at [326, 237] on div at bounding box center [187, 287] width 374 height 484
click at [327, 284] on div at bounding box center [187, 287] width 374 height 484
click at [307, 330] on div at bounding box center [187, 287] width 374 height 484
click at [308, 337] on div at bounding box center [187, 287] width 374 height 484
click at [157, 394] on div at bounding box center [187, 287] width 374 height 484
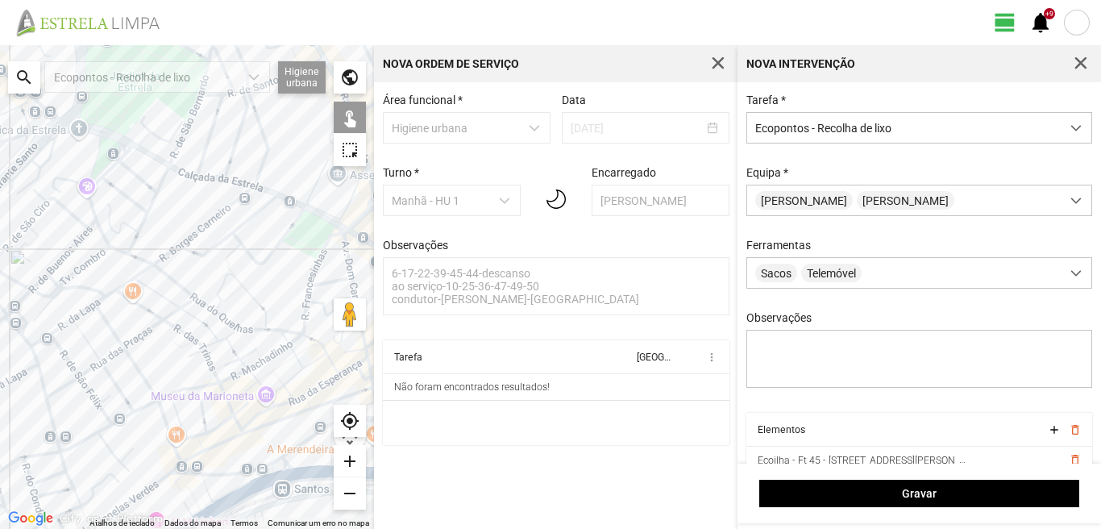
click at [300, 321] on div at bounding box center [187, 287] width 374 height 484
click at [91, 303] on div at bounding box center [187, 287] width 374 height 484
drag, startPoint x: 147, startPoint y: 265, endPoint x: 232, endPoint y: 542, distance: 289.1
click at [232, 528] on html "view_day +9 notifications ← Mover para a esquerda → Mover para a direita ↑ Move…" at bounding box center [550, 264] width 1101 height 529
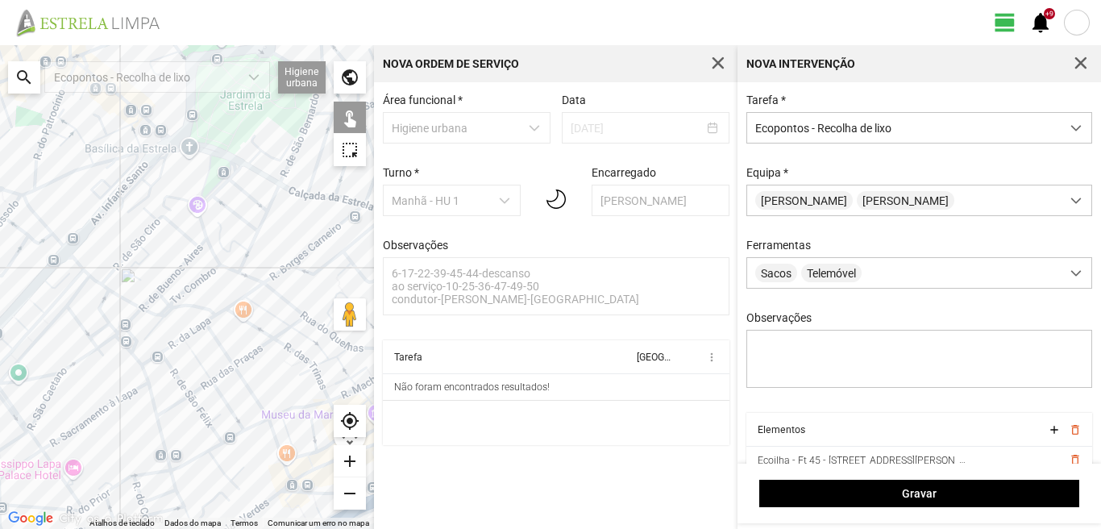
drag, startPoint x: 35, startPoint y: 350, endPoint x: 146, endPoint y: 368, distance: 111.9
click at [146, 368] on div at bounding box center [187, 287] width 374 height 484
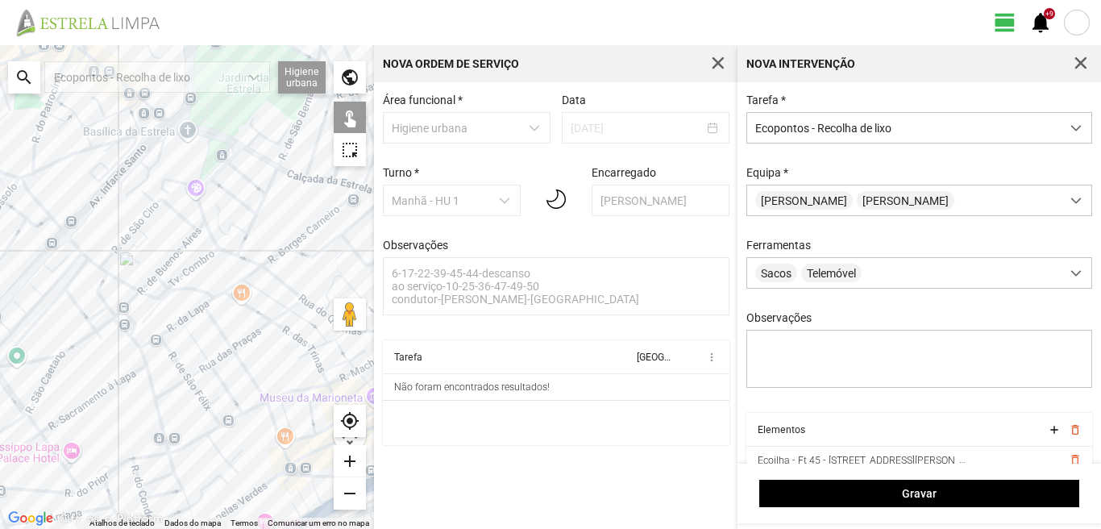
drag, startPoint x: 136, startPoint y: 335, endPoint x: 112, endPoint y: 300, distance: 42.9
click at [112, 300] on div at bounding box center [187, 287] width 374 height 484
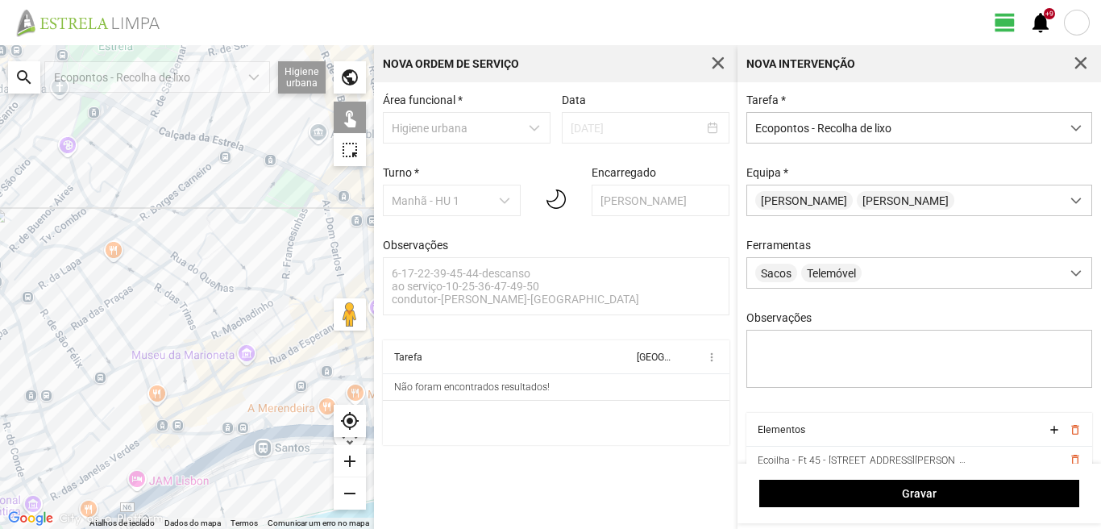
drag, startPoint x: 238, startPoint y: 406, endPoint x: 120, endPoint y: 388, distance: 119.0
click at [120, 388] on div at bounding box center [187, 287] width 374 height 484
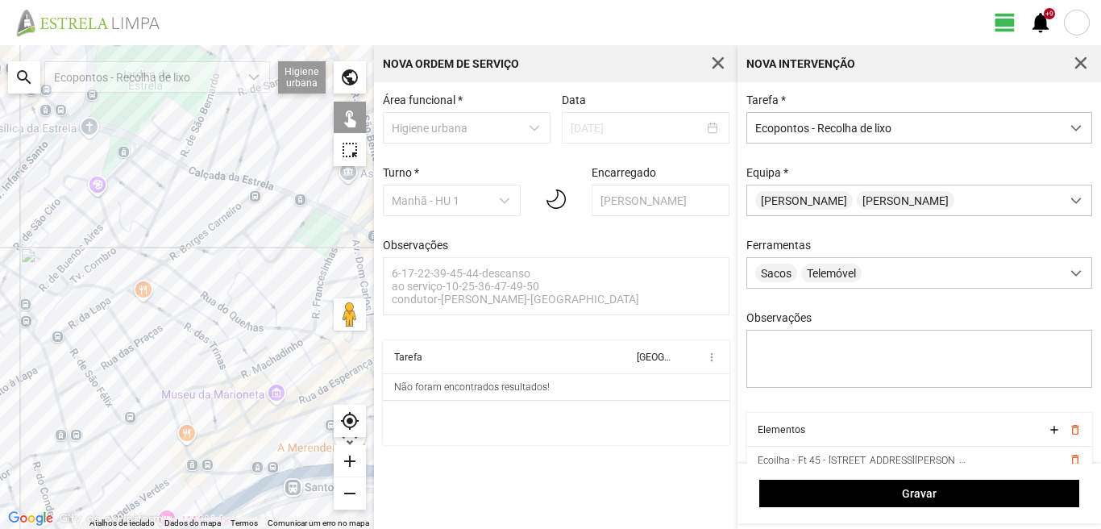
drag, startPoint x: 163, startPoint y: 305, endPoint x: 239, endPoint y: 398, distance: 120.2
click at [240, 396] on div at bounding box center [187, 287] width 374 height 484
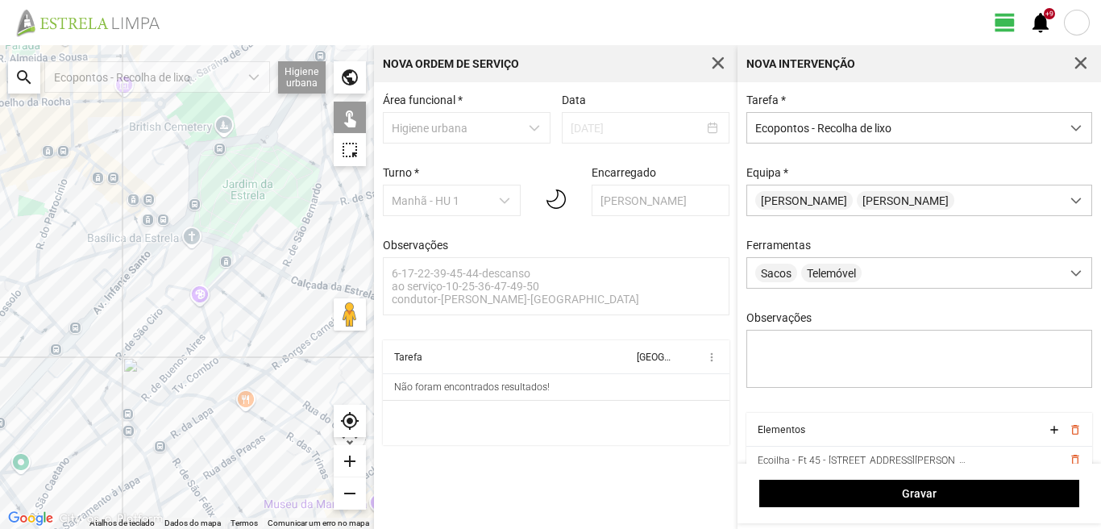
drag, startPoint x: 131, startPoint y: 309, endPoint x: 186, endPoint y: 346, distance: 65.7
click at [186, 346] on div at bounding box center [187, 287] width 374 height 484
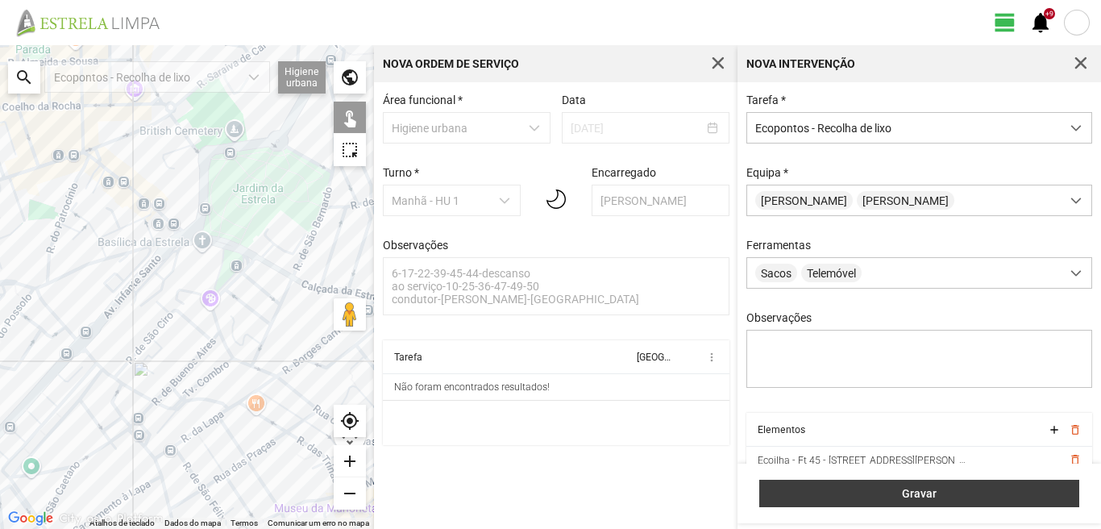
click at [899, 492] on span "Gravar" at bounding box center [919, 493] width 303 height 13
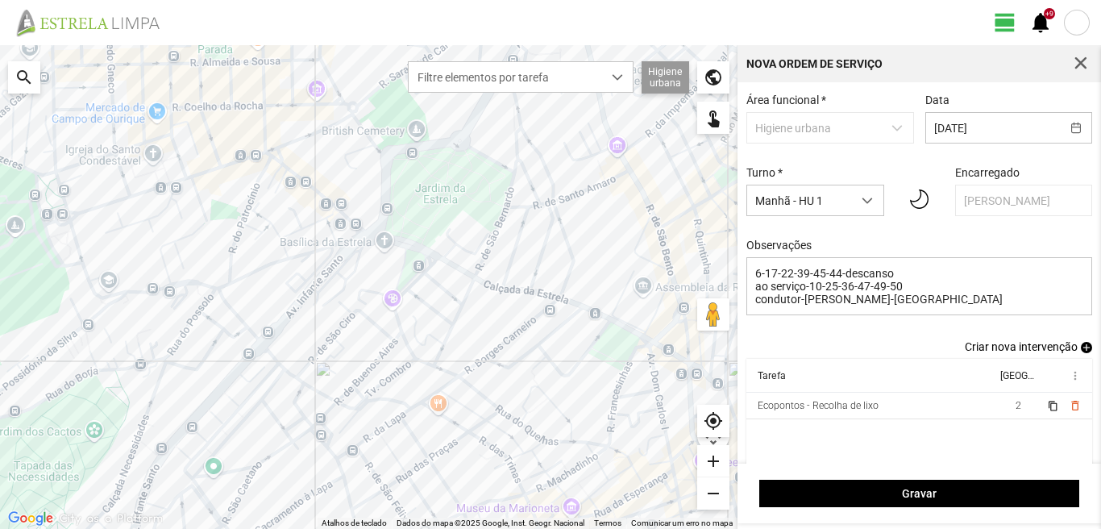
click at [1081, 350] on span "add" at bounding box center [1086, 347] width 11 height 11
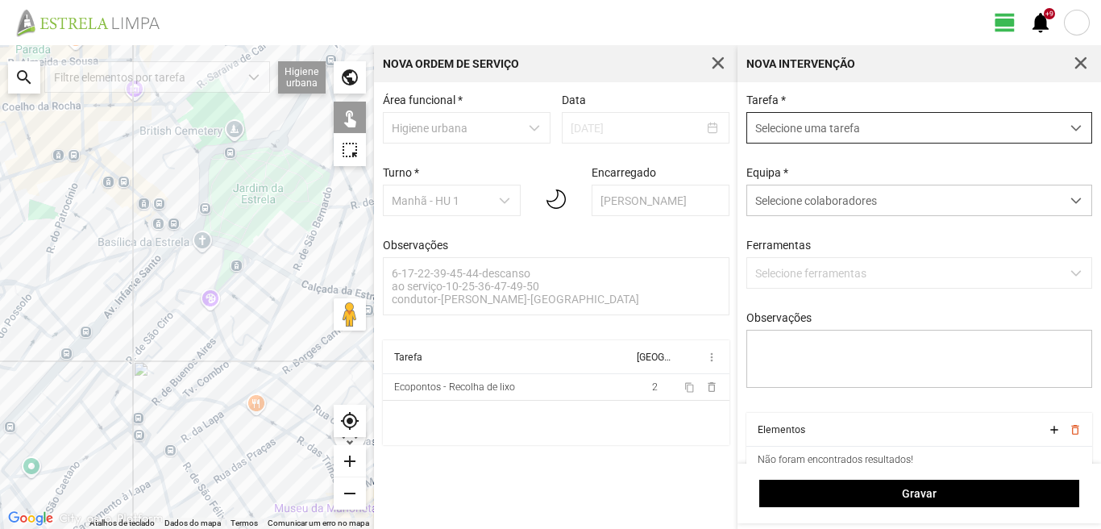
click at [886, 135] on span "Selecione uma tarefa" at bounding box center [903, 128] width 313 height 30
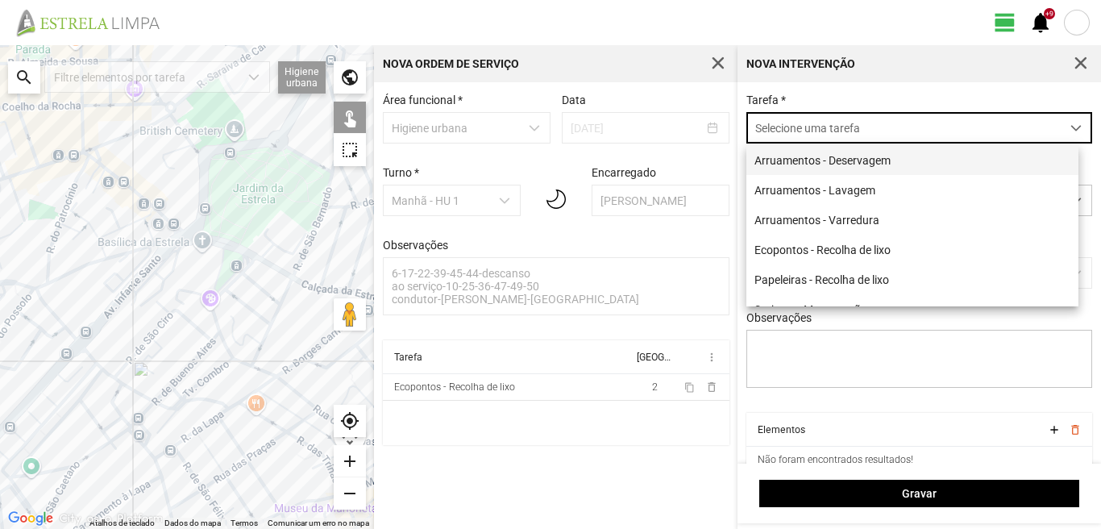
scroll to position [9, 72]
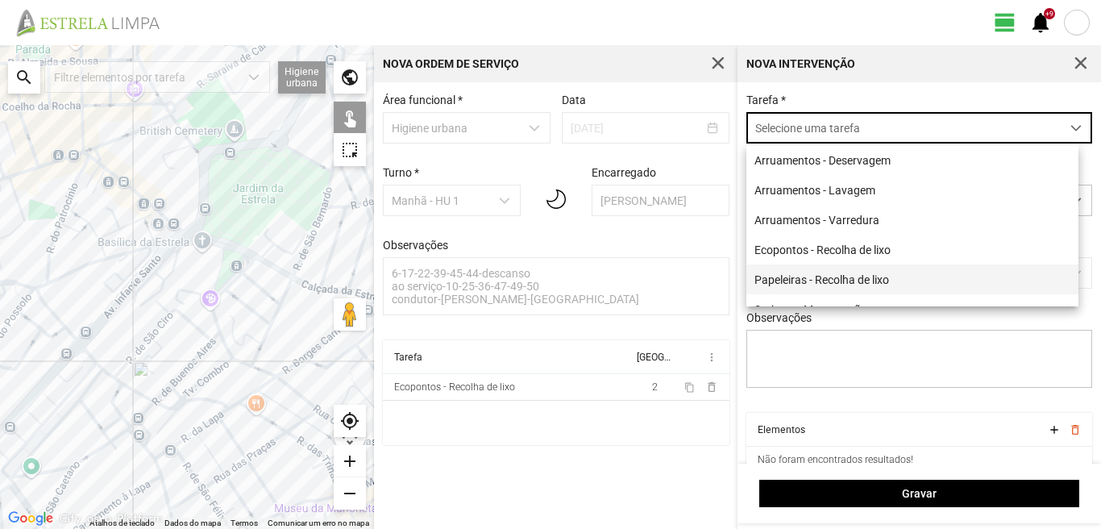
click at [832, 288] on li "Papeleiras - Recolha de lixo" at bounding box center [912, 279] width 332 height 30
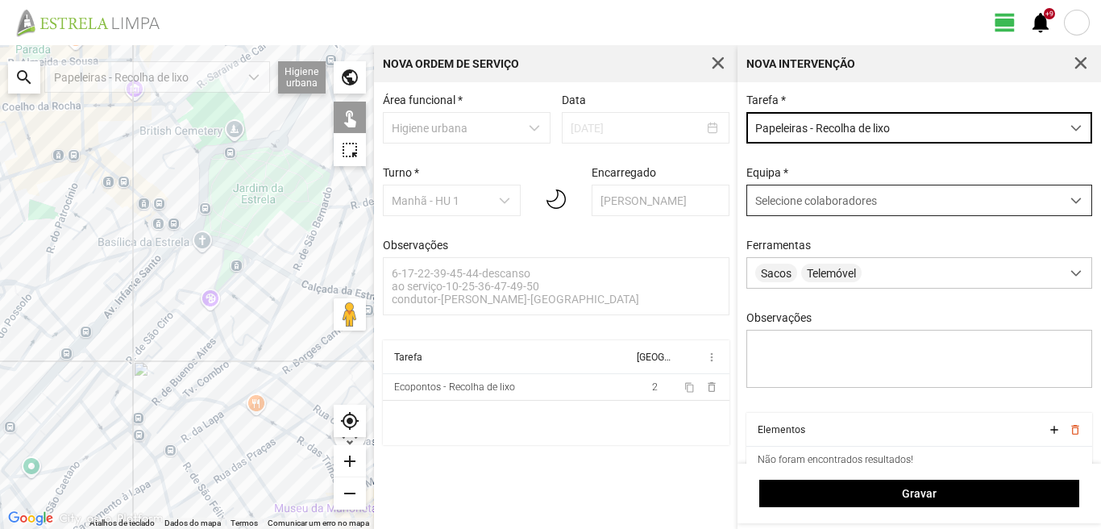
click at [841, 201] on span "Selecione colaboradores" at bounding box center [816, 200] width 122 height 13
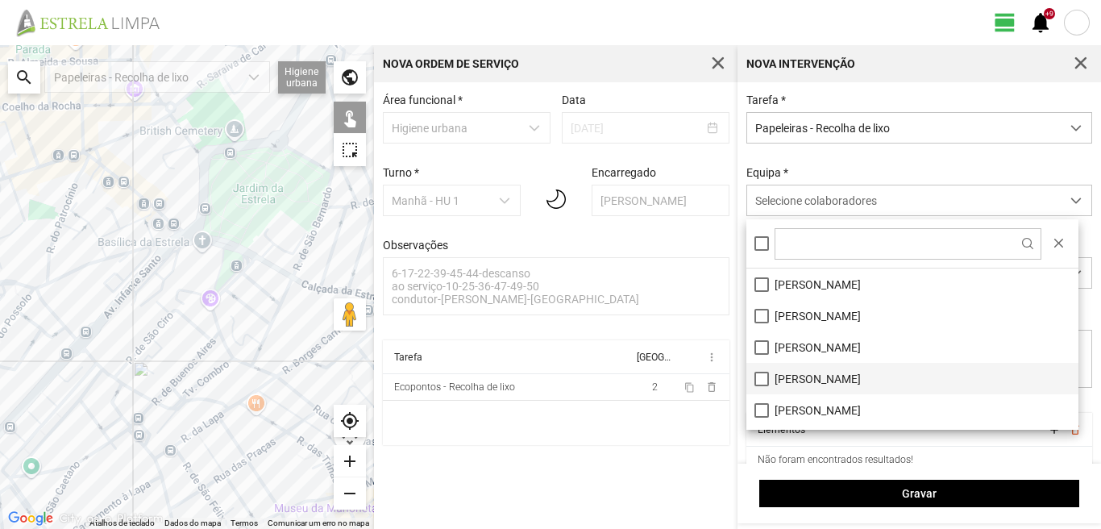
scroll to position [81, 0]
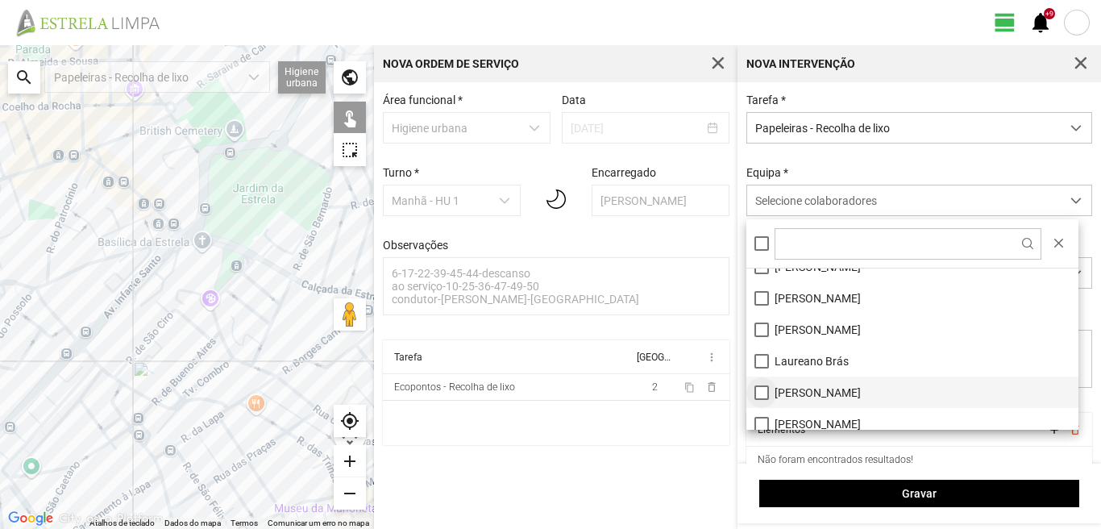
click at [761, 389] on li "[PERSON_NAME]" at bounding box center [912, 391] width 332 height 31
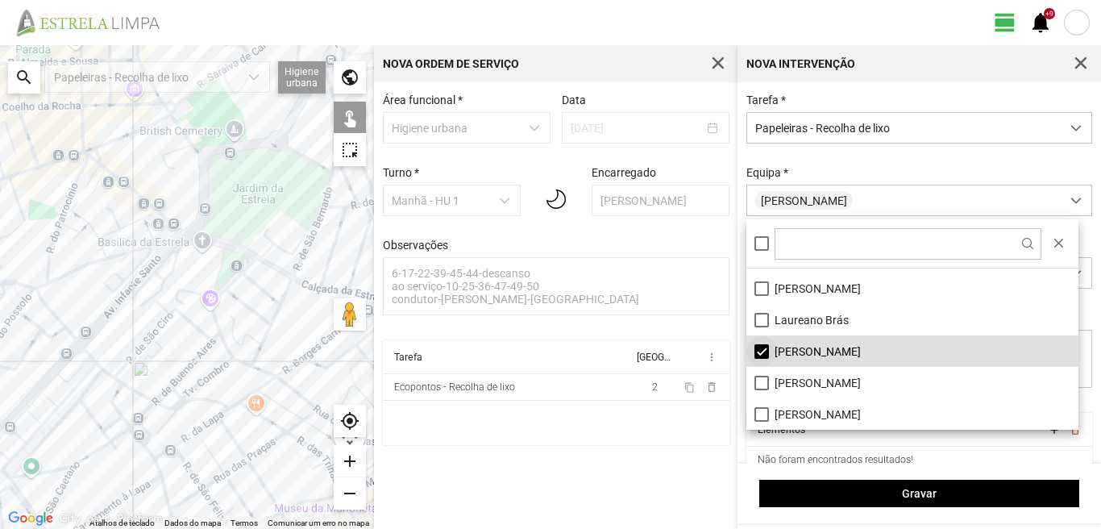
scroll to position [161, 0]
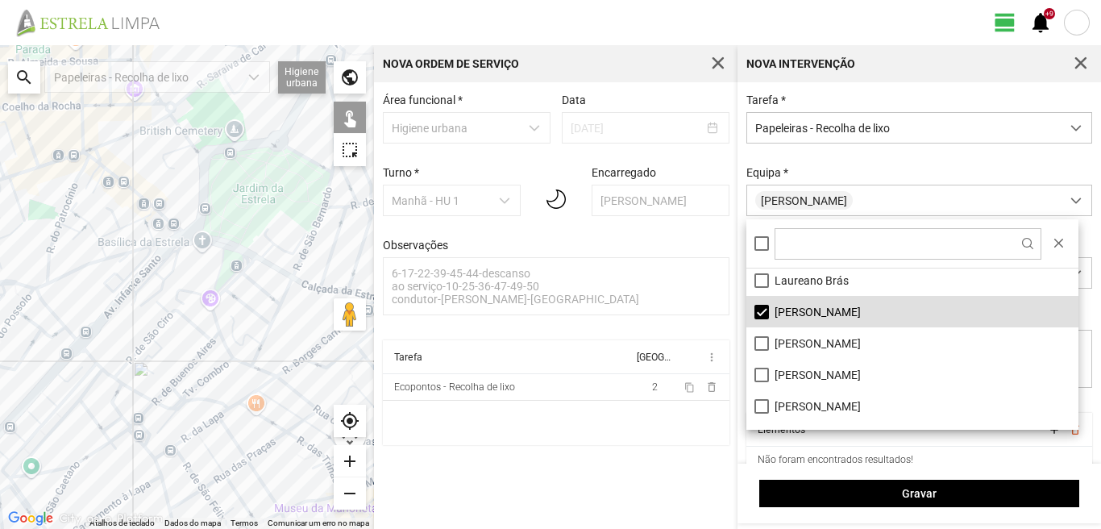
drag, startPoint x: 760, startPoint y: 376, endPoint x: 237, endPoint y: 404, distance: 523.8
click at [749, 371] on li "[PERSON_NAME]" at bounding box center [912, 374] width 332 height 31
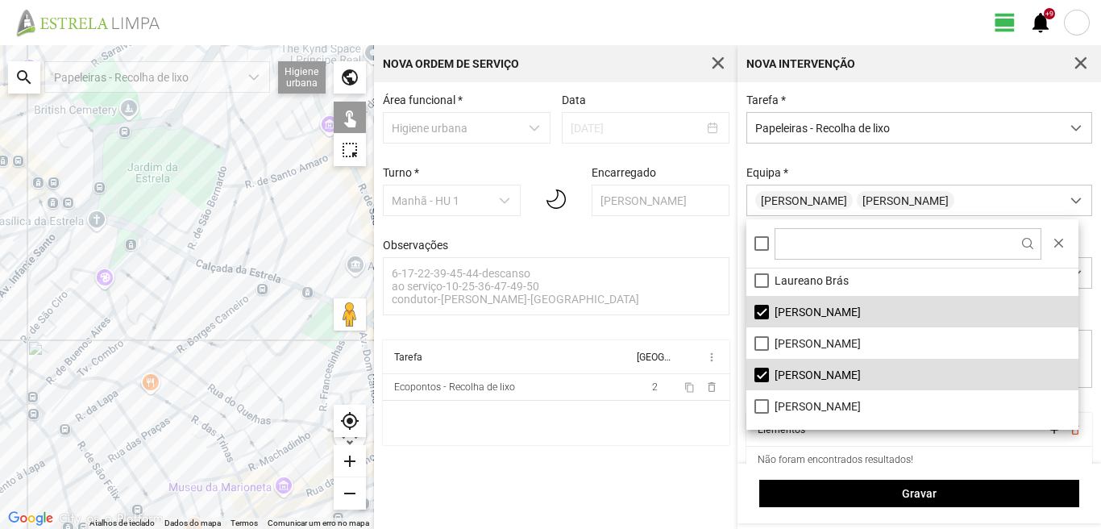
drag, startPoint x: 245, startPoint y: 452, endPoint x: 139, endPoint y: 431, distance: 107.6
click at [139, 431] on div at bounding box center [187, 287] width 374 height 484
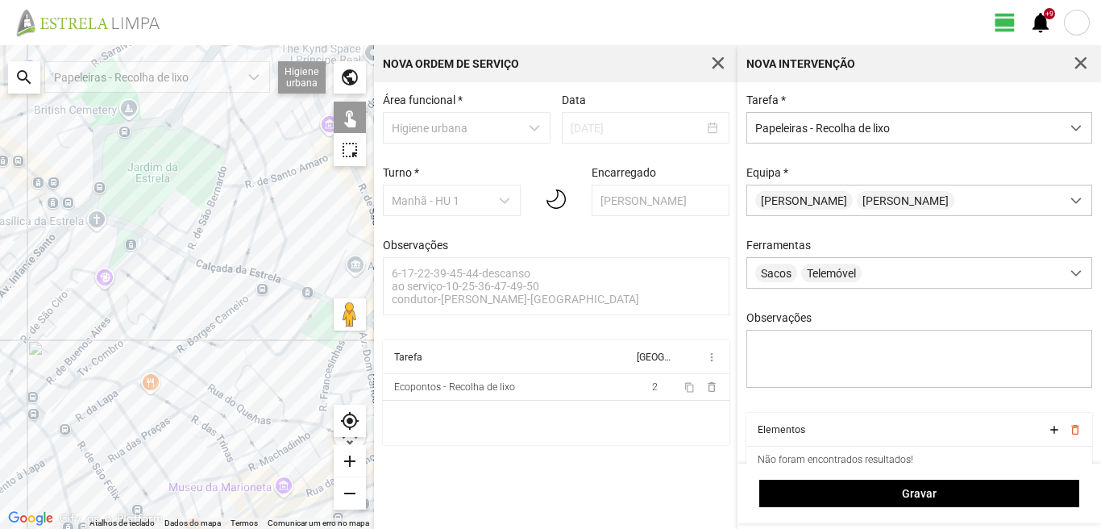
click at [238, 403] on div at bounding box center [187, 287] width 374 height 484
click at [248, 397] on div at bounding box center [187, 287] width 374 height 484
click at [241, 400] on div at bounding box center [187, 287] width 374 height 484
click at [241, 405] on div at bounding box center [187, 287] width 374 height 484
click at [235, 395] on div at bounding box center [187, 287] width 374 height 484
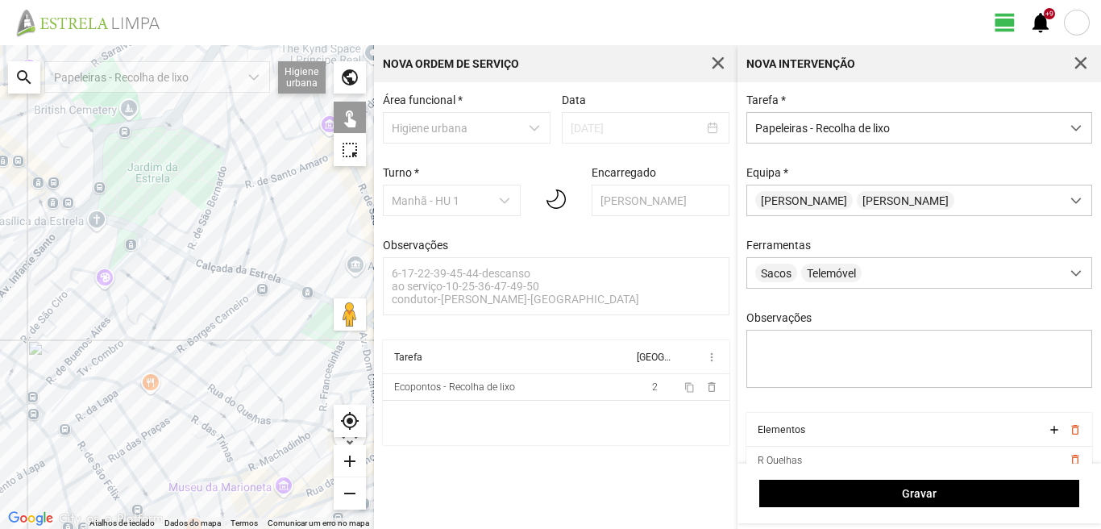
click at [242, 400] on div at bounding box center [187, 287] width 374 height 484
click at [251, 424] on div at bounding box center [187, 287] width 374 height 484
click at [251, 417] on div at bounding box center [187, 287] width 374 height 484
click at [285, 408] on div at bounding box center [187, 287] width 374 height 484
click at [287, 416] on div at bounding box center [187, 287] width 374 height 484
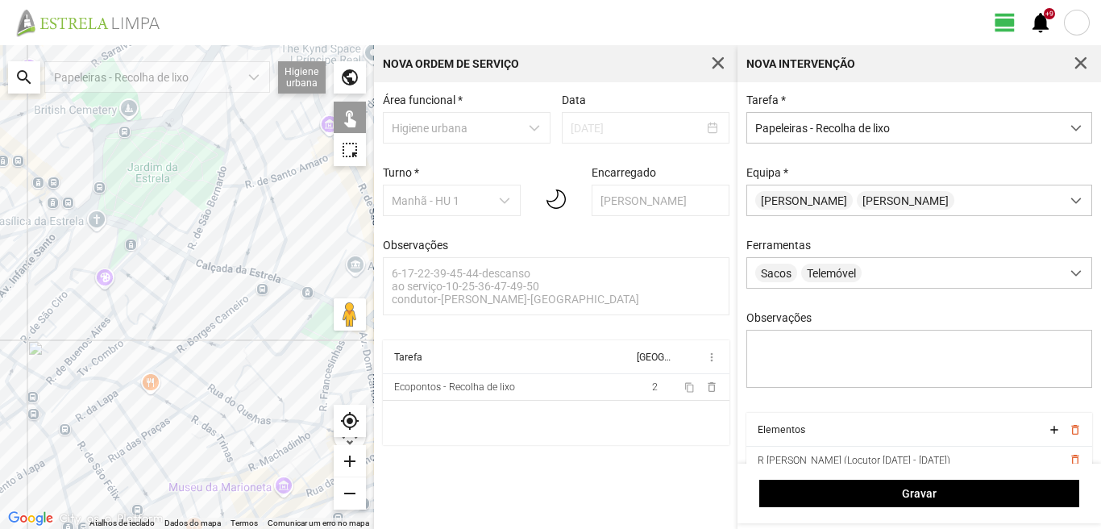
click at [291, 427] on div at bounding box center [187, 287] width 374 height 484
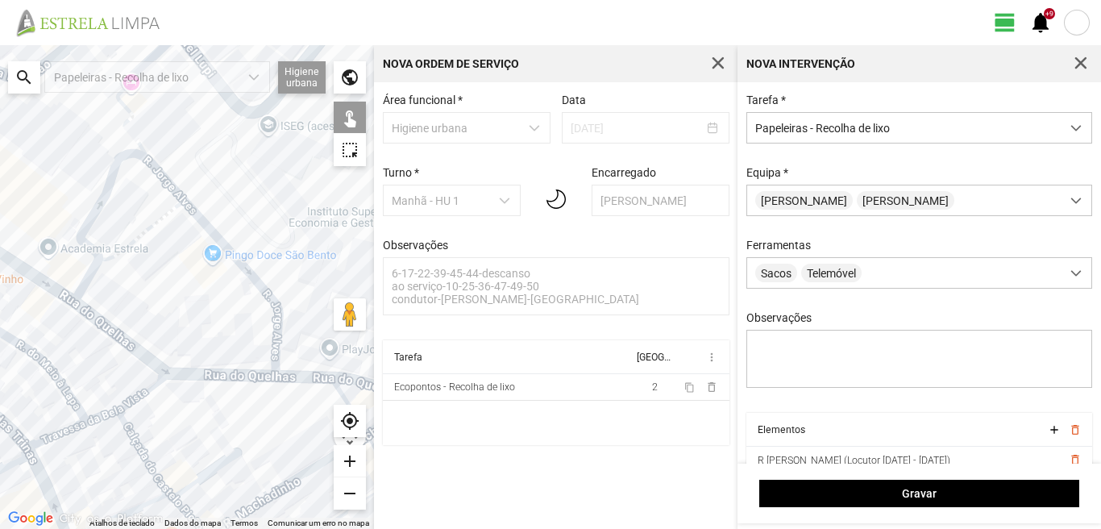
click at [292, 373] on div at bounding box center [187, 287] width 374 height 484
drag, startPoint x: 248, startPoint y: 380, endPoint x: 79, endPoint y: 370, distance: 169.5
click at [79, 370] on div at bounding box center [187, 287] width 374 height 484
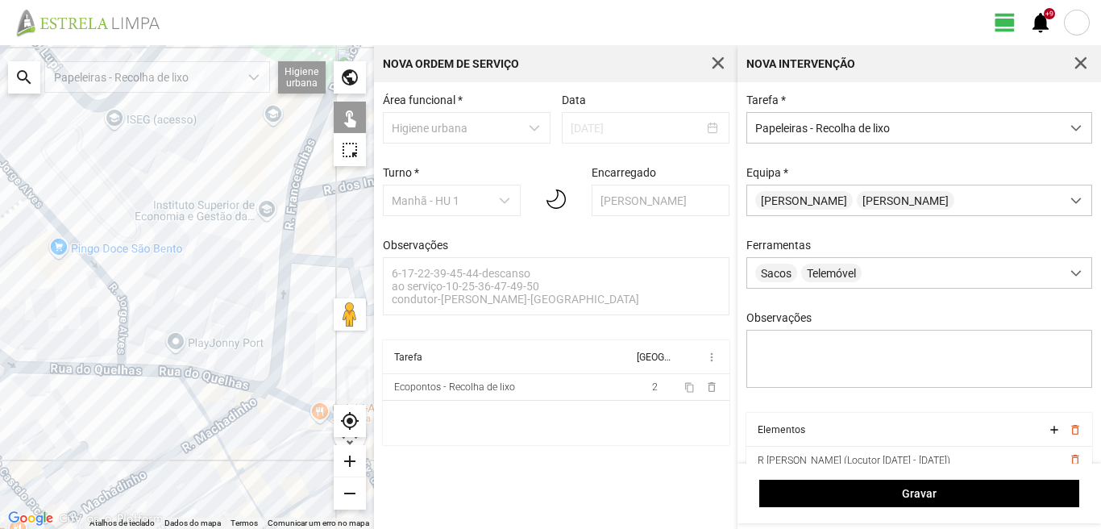
click at [214, 436] on div at bounding box center [187, 287] width 374 height 484
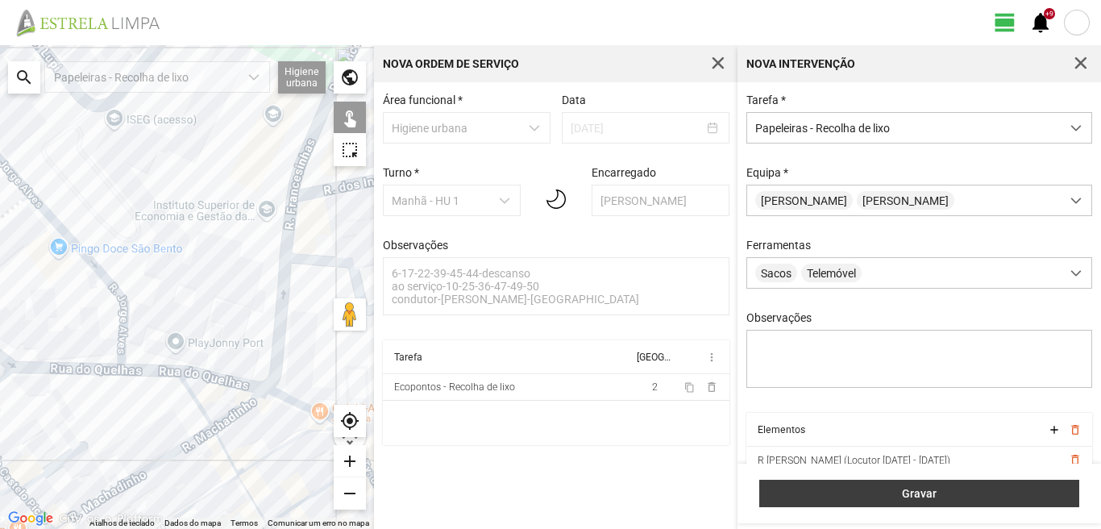
click at [829, 483] on button "Gravar" at bounding box center [919, 492] width 320 height 27
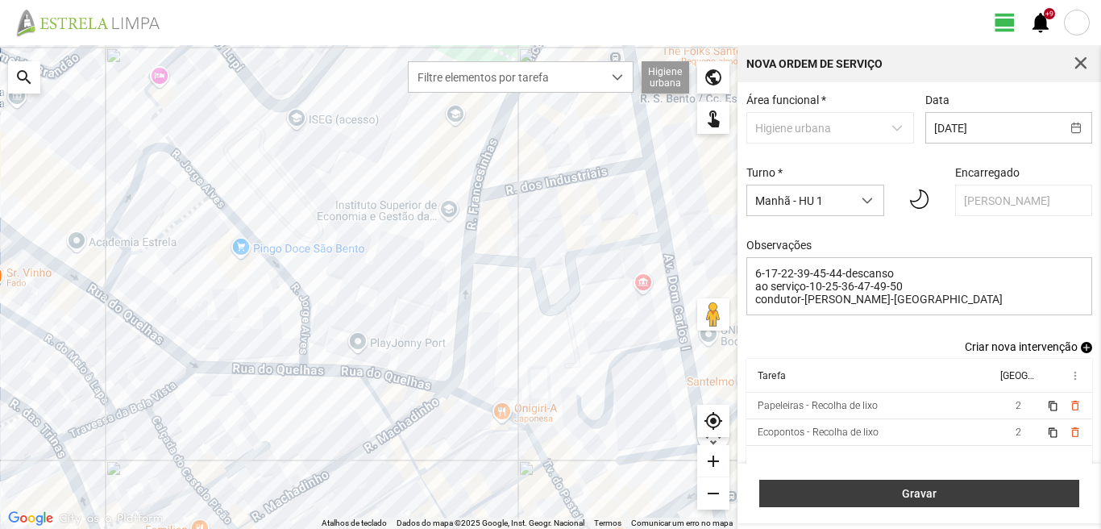
click at [939, 480] on button "Gravar" at bounding box center [919, 492] width 320 height 27
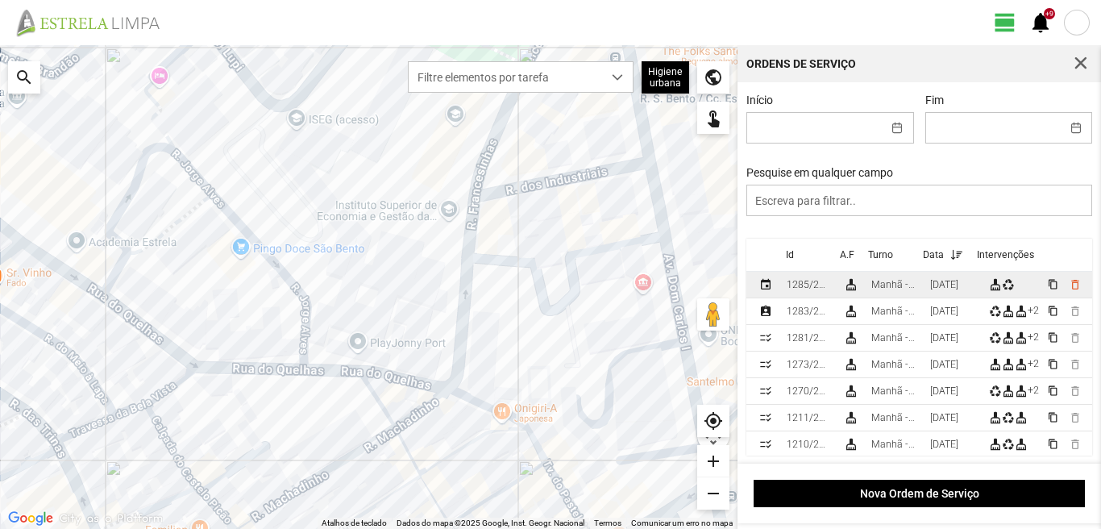
click at [934, 289] on td "[DATE]" at bounding box center [953, 285] width 59 height 27
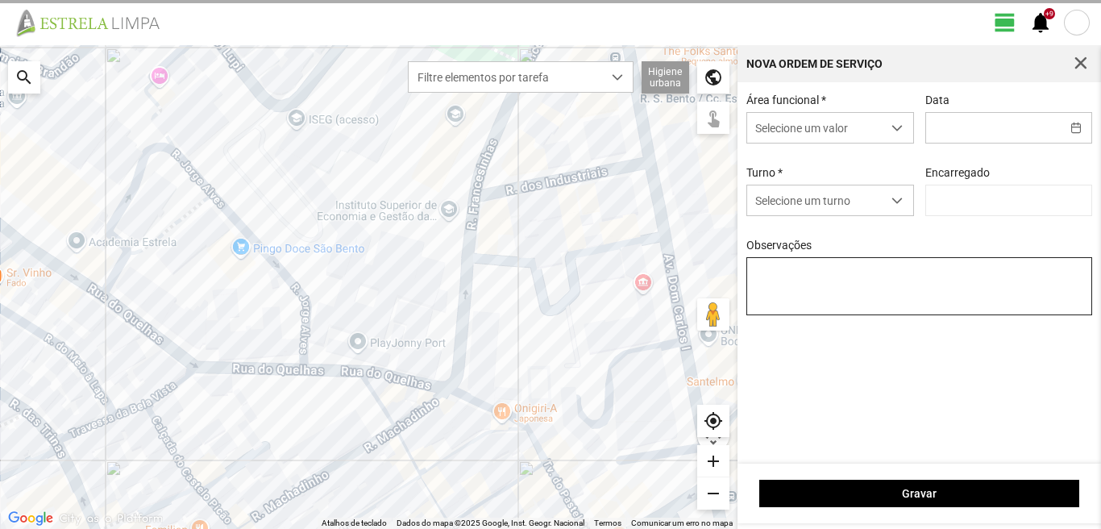
type input "[DATE]"
type input "[PERSON_NAME]"
type textarea "6-17-22-39-45-44-descanso ao serviço-10-25-36-47-49-50 condutor-[PERSON_NAME]-[…"
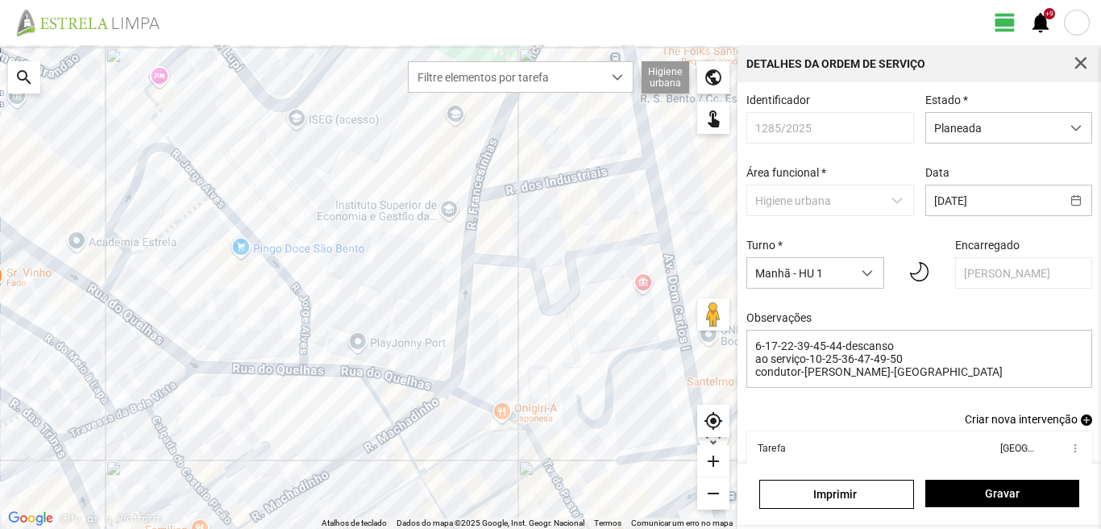
click at [1081, 424] on span "add" at bounding box center [1086, 419] width 11 height 11
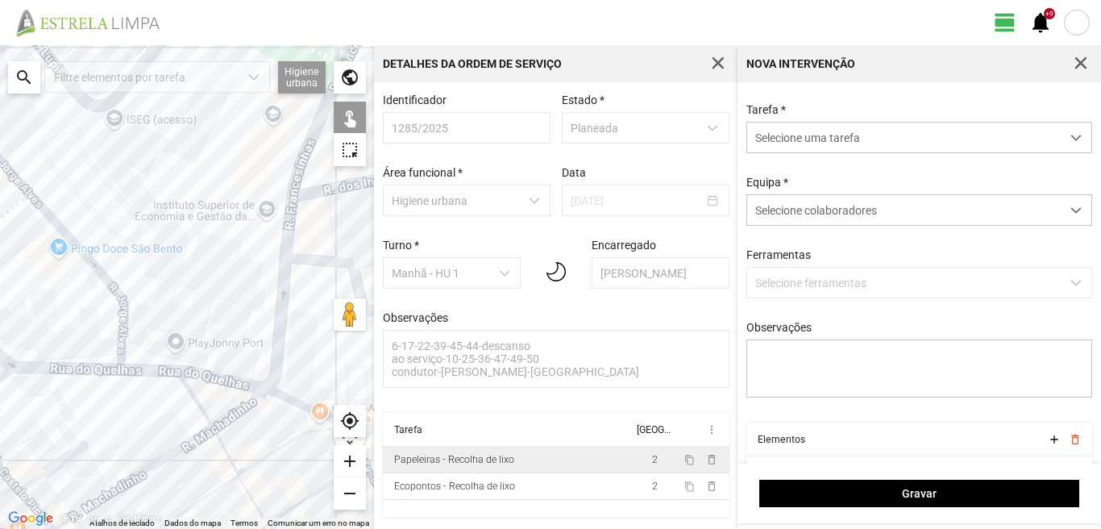
scroll to position [81, 0]
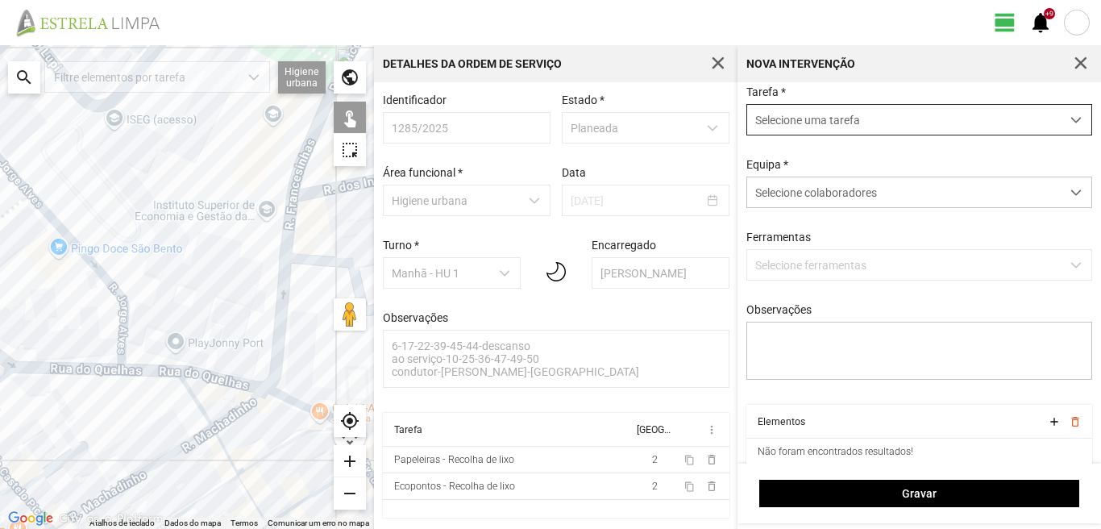
click at [859, 122] on span "Selecione uma tarefa" at bounding box center [903, 120] width 313 height 30
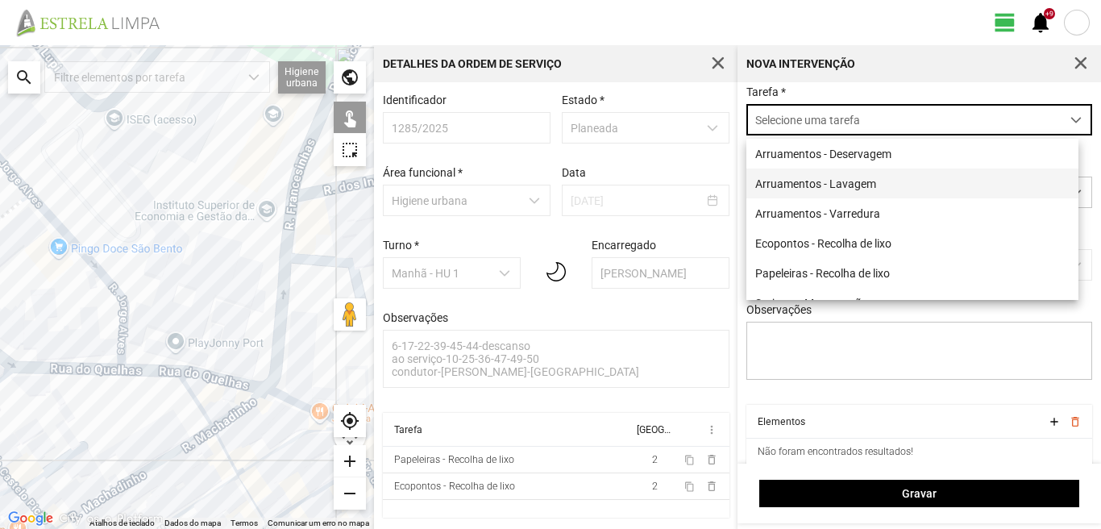
scroll to position [9, 72]
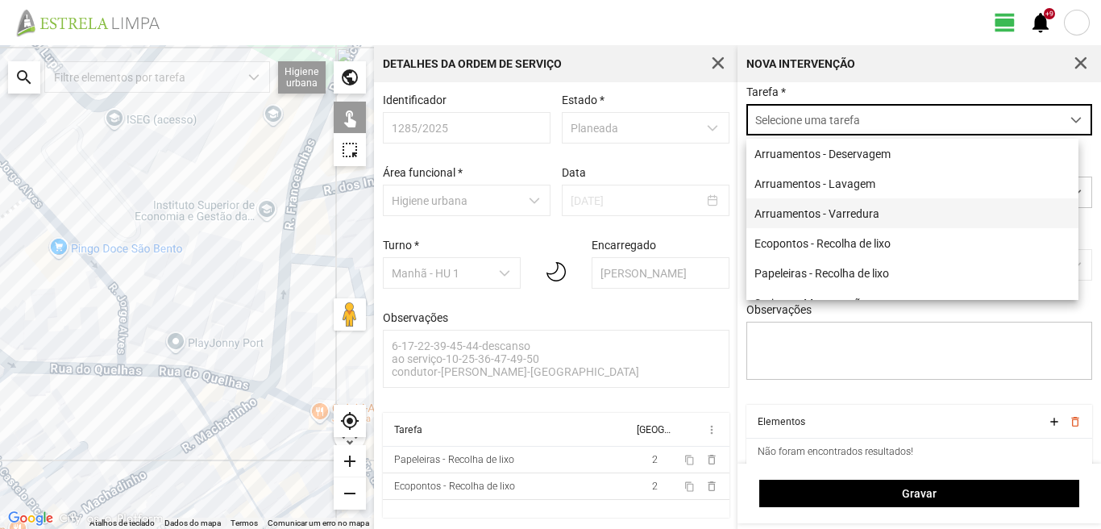
click at [831, 214] on li "Arruamentos - Varredura" at bounding box center [912, 213] width 332 height 30
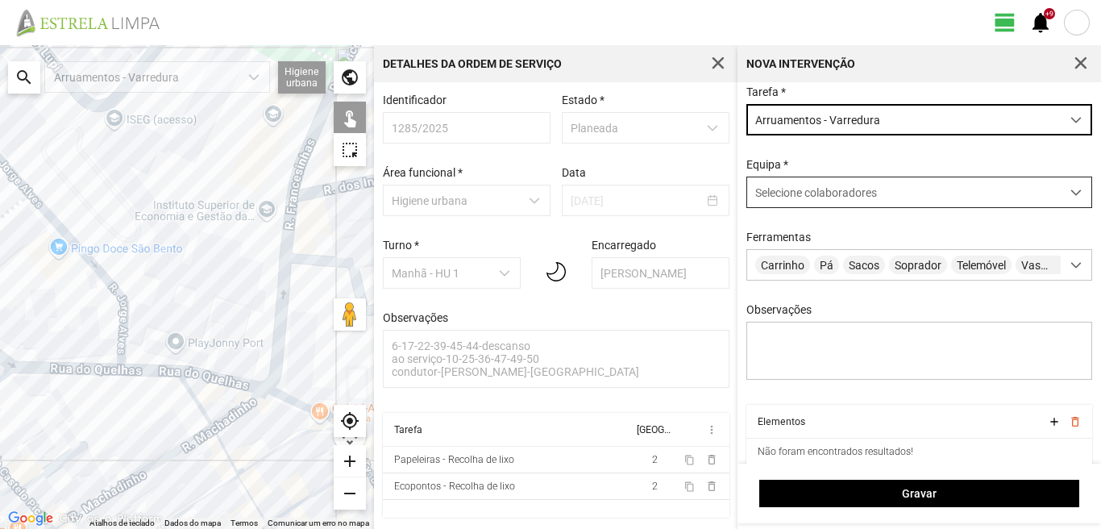
click at [819, 199] on span "Selecione colaboradores" at bounding box center [816, 192] width 122 height 13
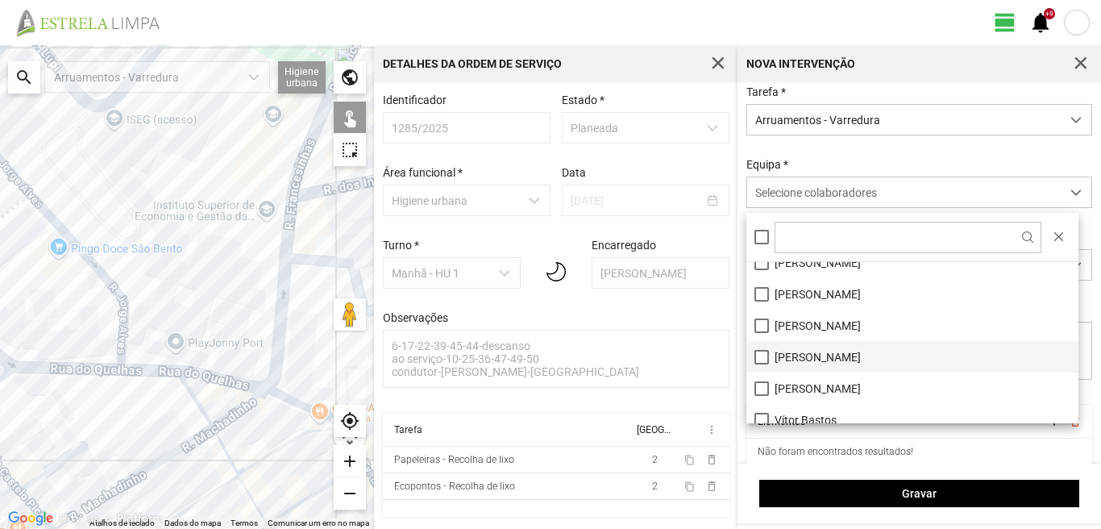
scroll to position [216, 0]
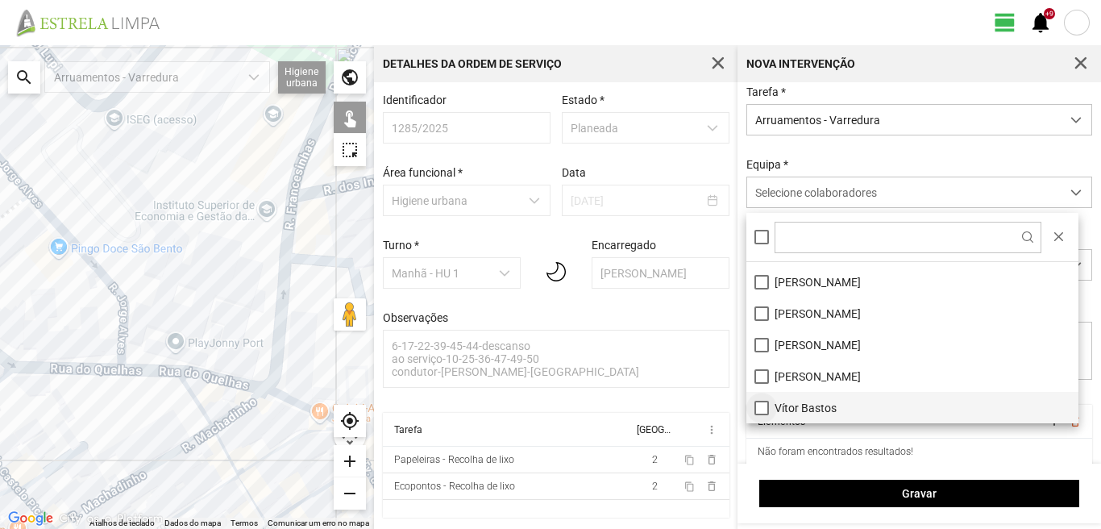
click at [757, 408] on li "Vítor Bastos" at bounding box center [912, 407] width 332 height 31
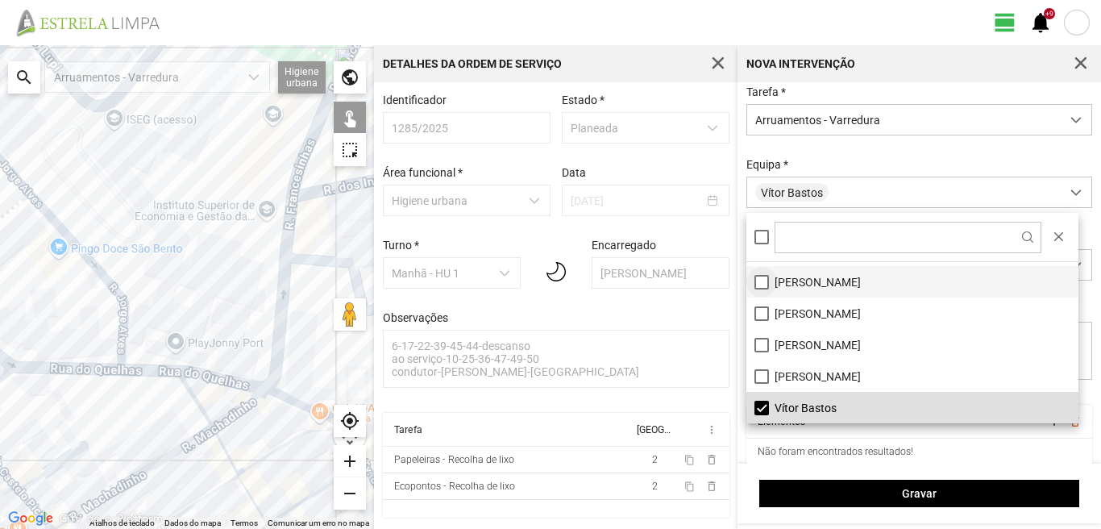
click at [764, 281] on li "[PERSON_NAME]" at bounding box center [912, 281] width 332 height 31
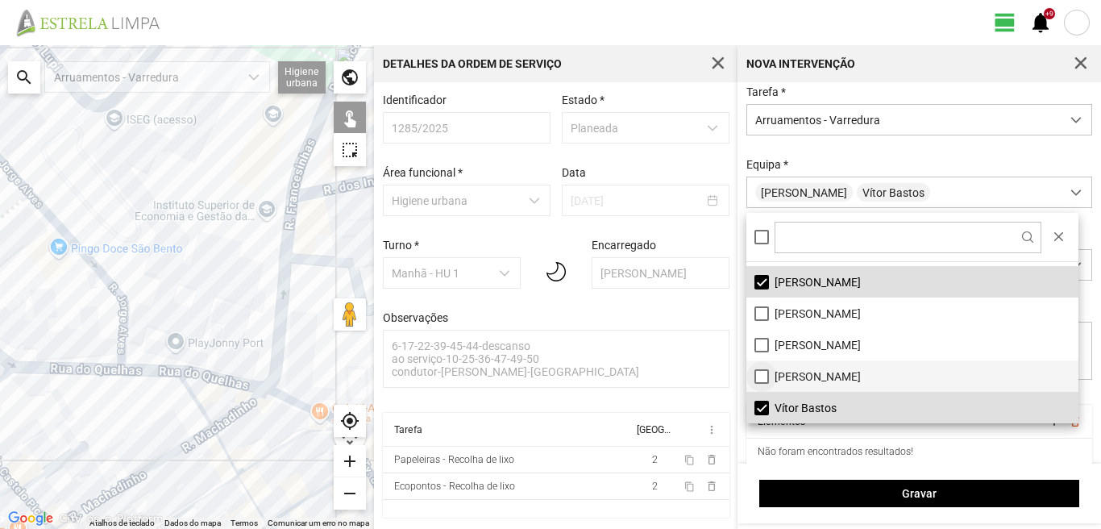
click at [763, 371] on li "[PERSON_NAME]" at bounding box center [912, 375] width 332 height 31
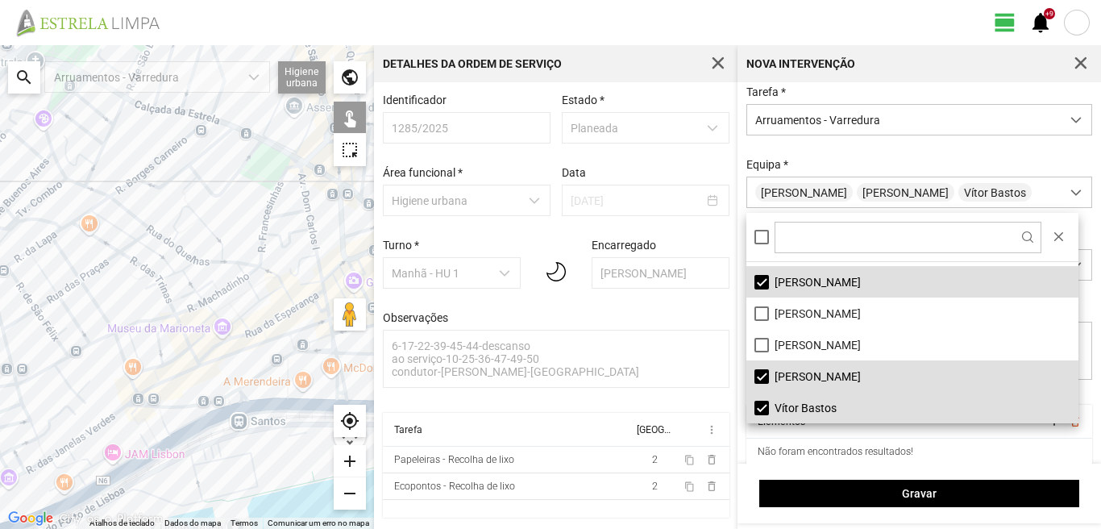
click at [303, 176] on div at bounding box center [187, 287] width 374 height 484
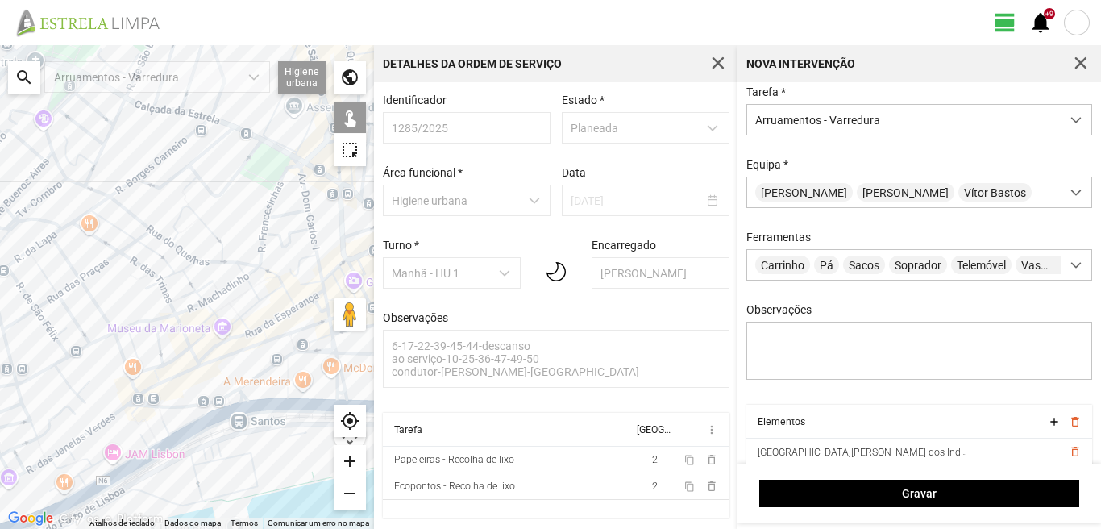
click at [291, 212] on div at bounding box center [187, 287] width 374 height 484
click at [313, 232] on div at bounding box center [187, 287] width 374 height 484
click at [313, 282] on div at bounding box center [187, 287] width 374 height 484
click at [324, 285] on div at bounding box center [187, 287] width 374 height 484
click at [316, 296] on div at bounding box center [187, 287] width 374 height 484
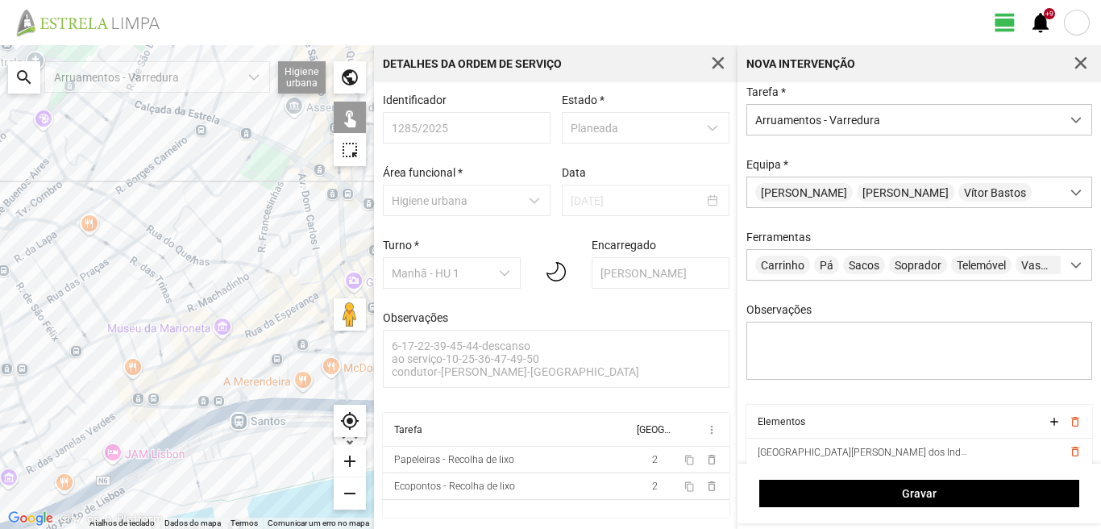
click at [304, 305] on div at bounding box center [187, 287] width 374 height 484
click at [302, 298] on div at bounding box center [187, 287] width 374 height 484
click at [303, 302] on div at bounding box center [187, 287] width 374 height 484
click at [306, 294] on div at bounding box center [187, 287] width 374 height 484
click at [319, 309] on div at bounding box center [187, 287] width 374 height 484
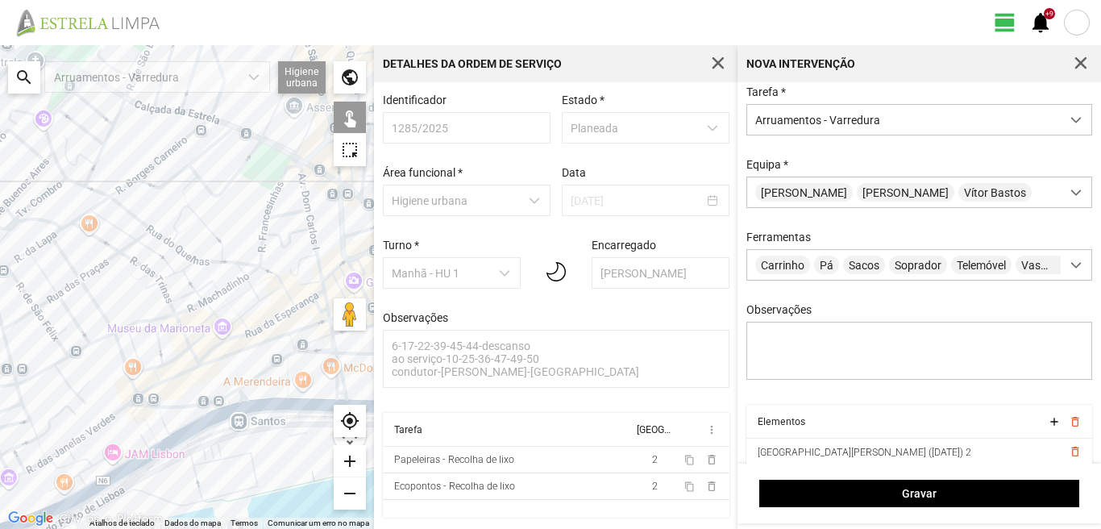
click at [326, 297] on div at bounding box center [187, 287] width 374 height 484
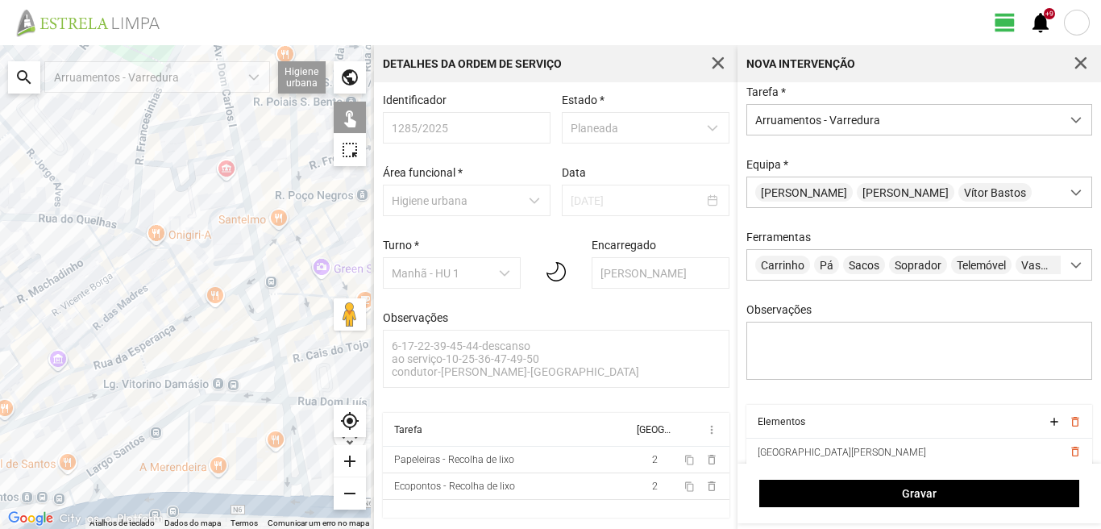
drag, startPoint x: 287, startPoint y: 281, endPoint x: 207, endPoint y: 281, distance: 79.8
click at [207, 281] on div at bounding box center [187, 287] width 374 height 484
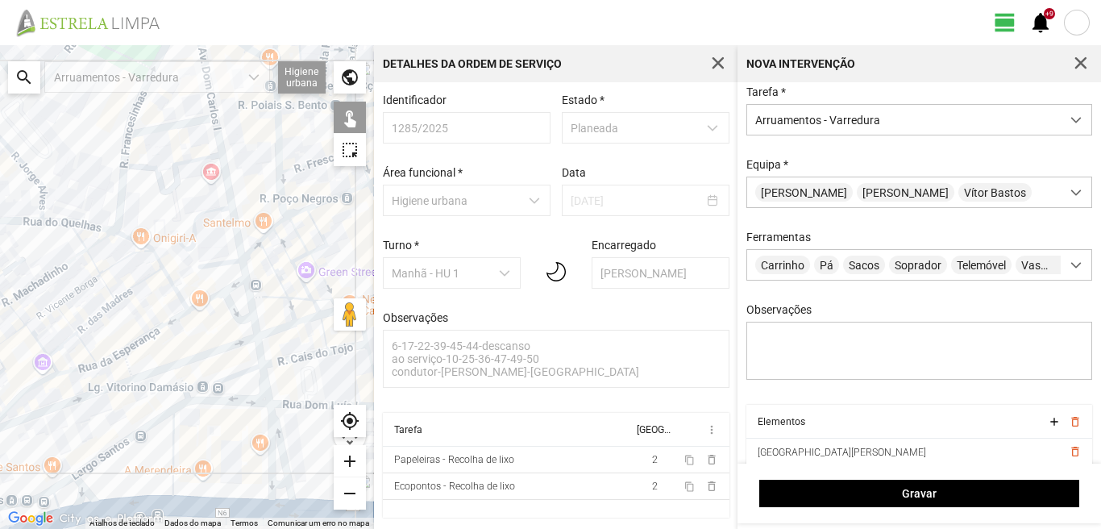
click at [256, 328] on div at bounding box center [187, 287] width 374 height 484
click at [259, 364] on div at bounding box center [187, 287] width 374 height 484
click at [266, 392] on div at bounding box center [187, 287] width 374 height 484
drag, startPoint x: 244, startPoint y: 372, endPoint x: 236, endPoint y: 357, distance: 17.3
click at [244, 368] on div at bounding box center [187, 287] width 374 height 484
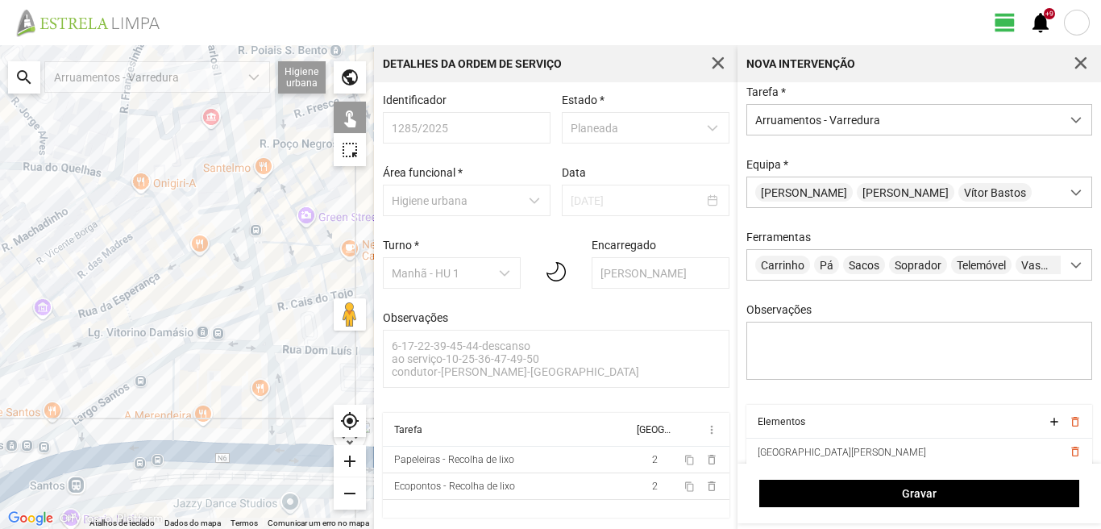
drag, startPoint x: 230, startPoint y: 405, endPoint x: 231, endPoint y: 345, distance: 59.6
click at [233, 349] on div at bounding box center [187, 287] width 374 height 484
click at [219, 323] on div at bounding box center [187, 287] width 374 height 484
click at [267, 392] on div at bounding box center [187, 287] width 374 height 484
click at [277, 383] on div at bounding box center [187, 287] width 374 height 484
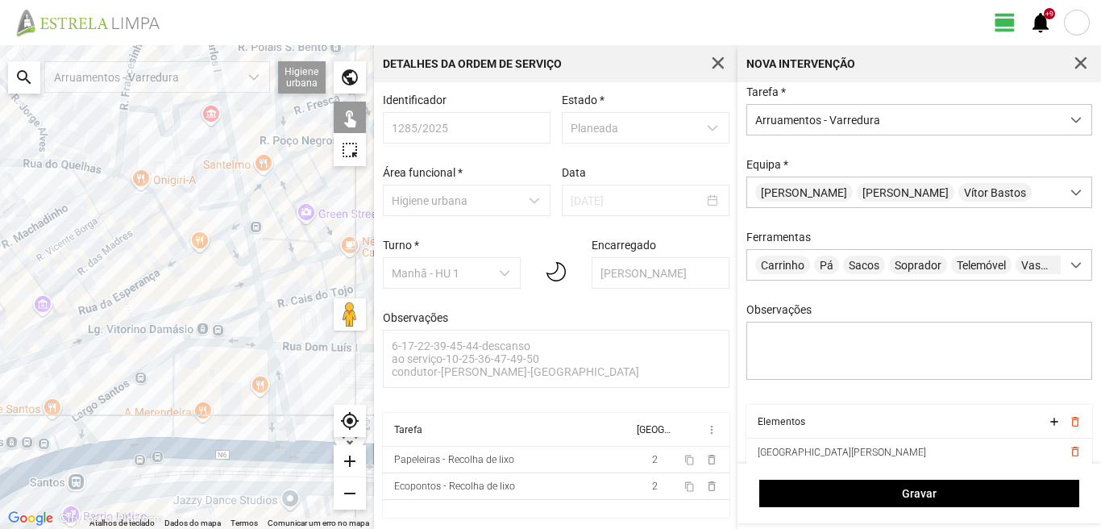
click at [237, 343] on div at bounding box center [187, 287] width 374 height 484
click at [123, 384] on div at bounding box center [187, 287] width 374 height 484
click at [172, 382] on div at bounding box center [187, 287] width 374 height 484
click at [270, 446] on div at bounding box center [187, 287] width 374 height 484
click at [272, 426] on div at bounding box center [187, 287] width 374 height 484
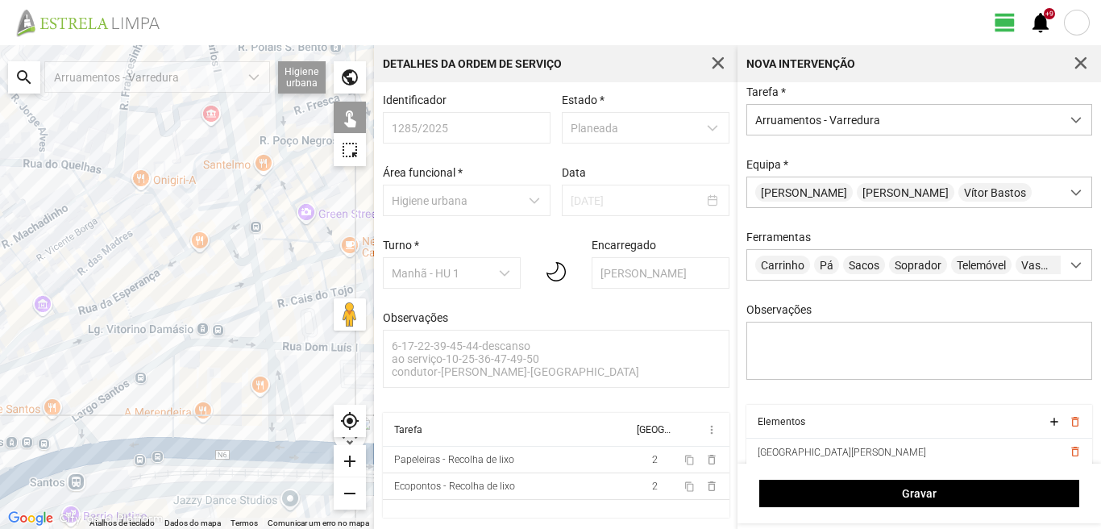
click at [111, 452] on div at bounding box center [187, 287] width 374 height 484
click at [85, 436] on div at bounding box center [187, 287] width 374 height 484
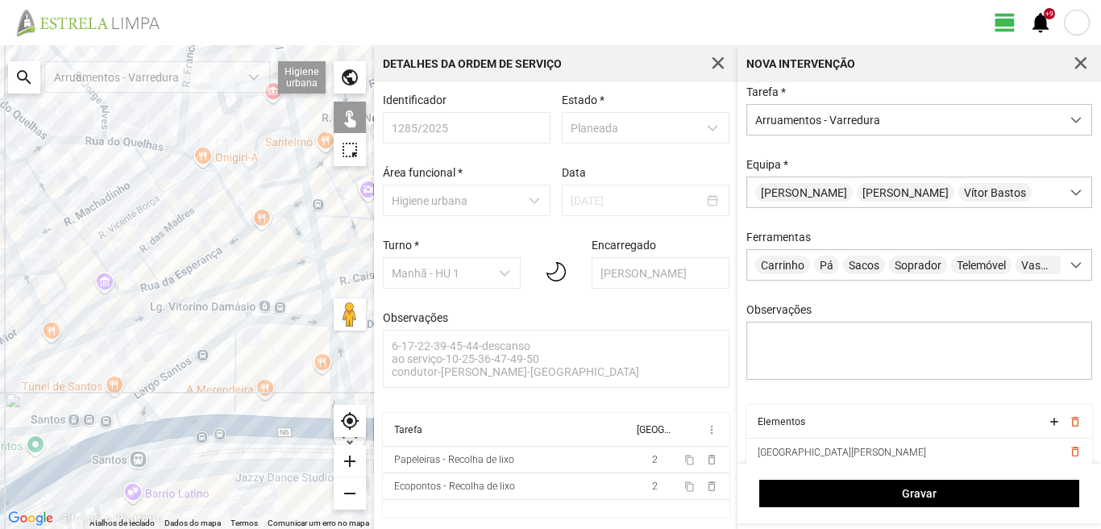
drag, startPoint x: 129, startPoint y: 426, endPoint x: 254, endPoint y: 392, distance: 129.4
click at [254, 392] on div at bounding box center [187, 287] width 374 height 484
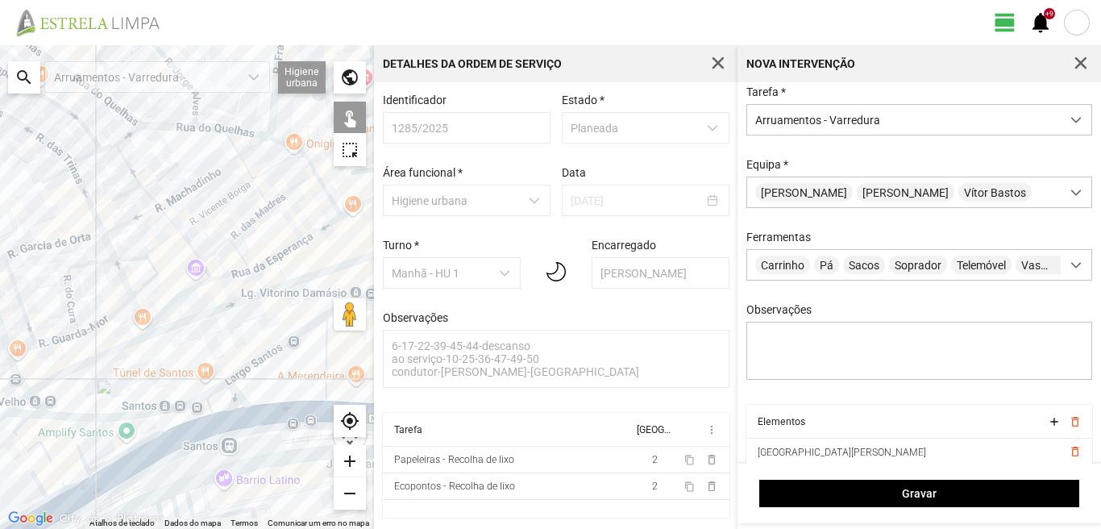
click at [210, 392] on div at bounding box center [187, 287] width 374 height 484
click at [185, 415] on div at bounding box center [187, 287] width 374 height 484
click at [189, 431] on div at bounding box center [187, 287] width 374 height 484
click at [76, 446] on div at bounding box center [187, 287] width 374 height 484
click at [22, 425] on div at bounding box center [187, 287] width 374 height 484
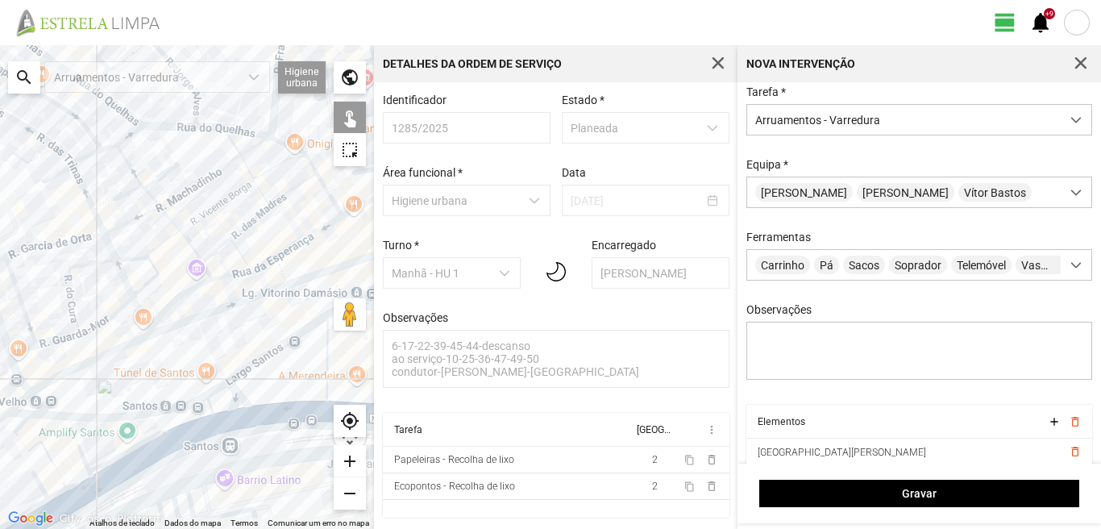
click at [25, 443] on div at bounding box center [187, 287] width 374 height 484
click at [74, 484] on div at bounding box center [187, 287] width 374 height 484
click at [56, 467] on div at bounding box center [187, 287] width 374 height 484
click at [40, 480] on div at bounding box center [187, 287] width 374 height 484
drag, startPoint x: 57, startPoint y: 494, endPoint x: 68, endPoint y: 495, distance: 11.3
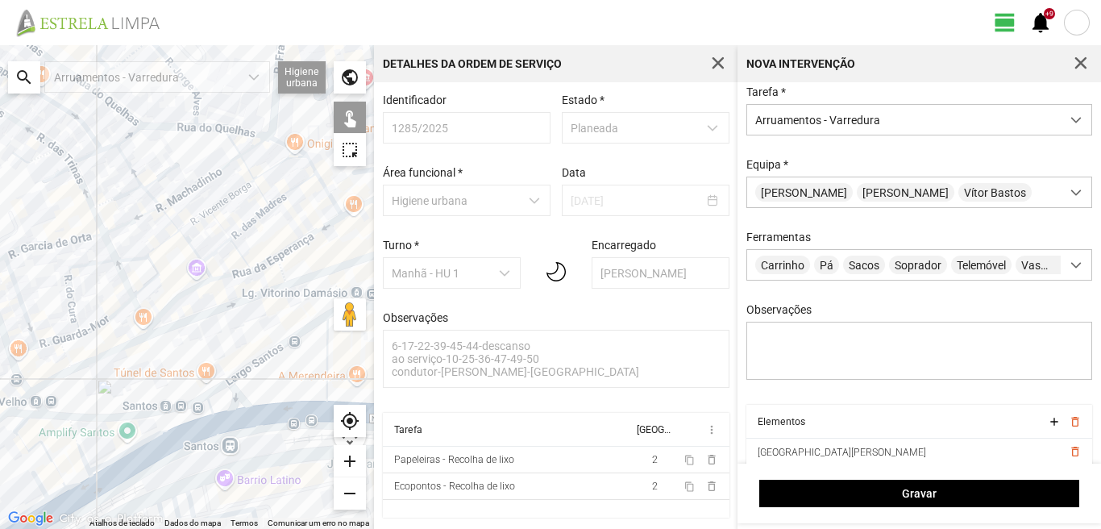
click at [58, 494] on div at bounding box center [187, 287] width 374 height 484
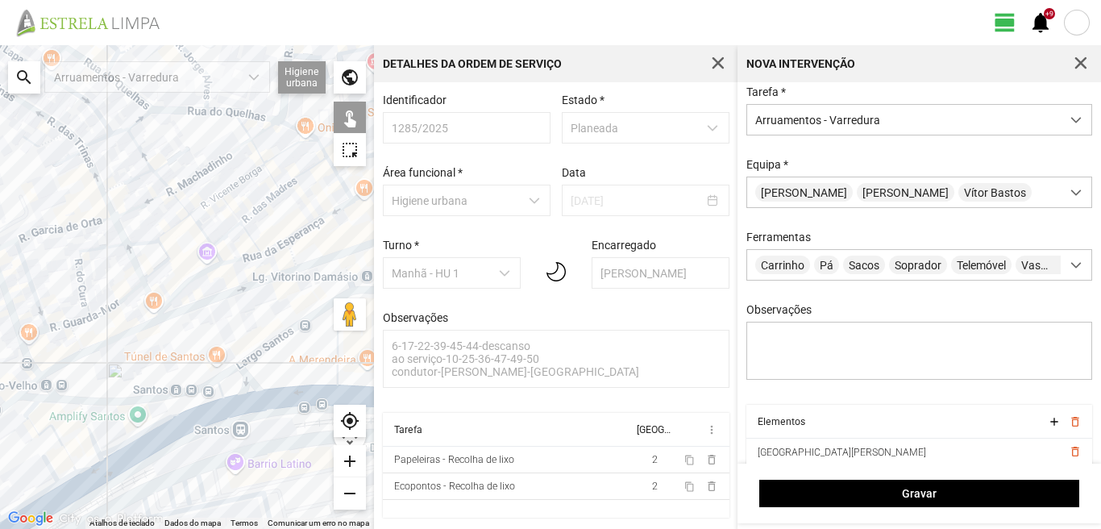
drag, startPoint x: 104, startPoint y: 467, endPoint x: 153, endPoint y: 389, distance: 91.7
click at [153, 389] on div at bounding box center [187, 287] width 374 height 484
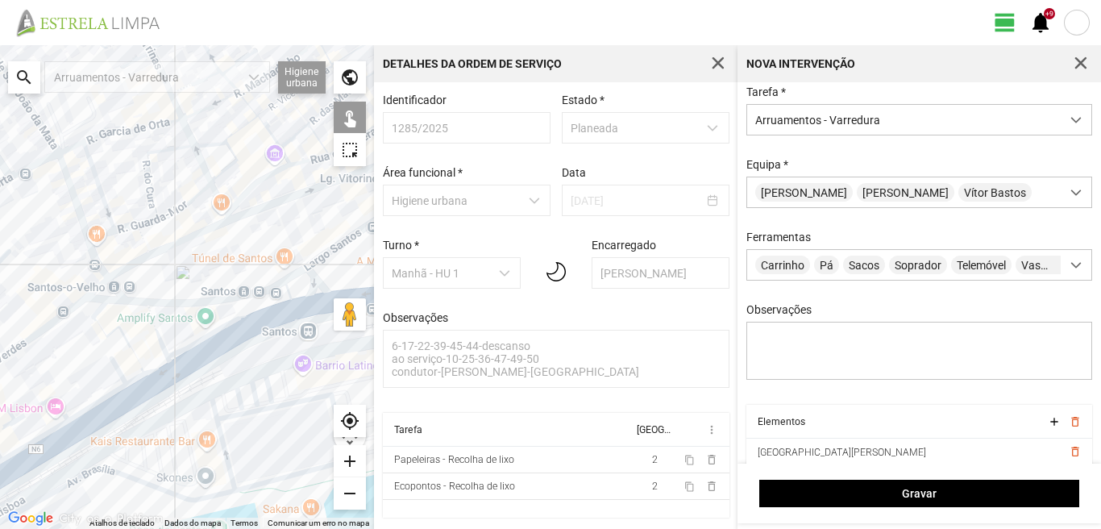
click at [142, 394] on div at bounding box center [187, 287] width 374 height 484
click at [106, 417] on div at bounding box center [187, 287] width 374 height 484
click at [48, 450] on div at bounding box center [187, 287] width 374 height 484
click at [89, 408] on div at bounding box center [187, 287] width 374 height 484
click at [53, 401] on div at bounding box center [187, 287] width 374 height 484
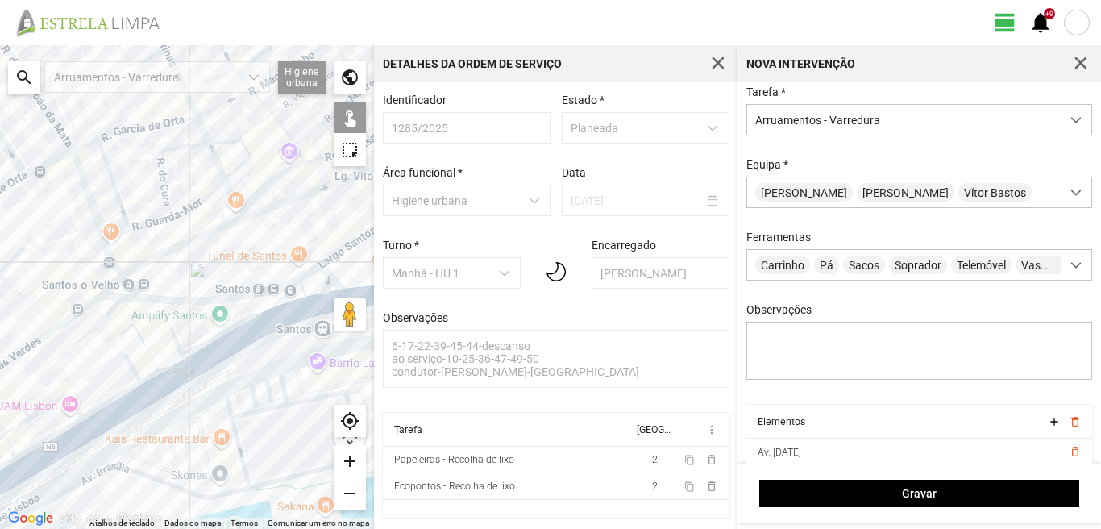
drag, startPoint x: 65, startPoint y: 412, endPoint x: 179, endPoint y: 390, distance: 115.7
click at [175, 392] on div at bounding box center [187, 287] width 374 height 484
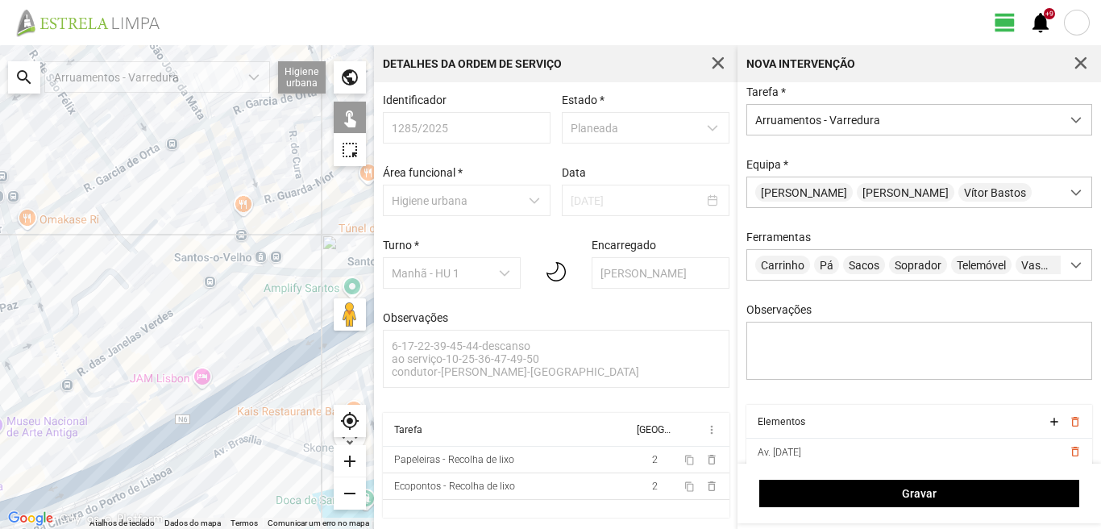
click at [144, 380] on div at bounding box center [187, 287] width 374 height 484
click at [144, 397] on div at bounding box center [187, 287] width 374 height 484
click at [148, 399] on div at bounding box center [187, 287] width 374 height 484
click at [171, 417] on div at bounding box center [187, 287] width 374 height 484
click at [118, 417] on div at bounding box center [187, 287] width 374 height 484
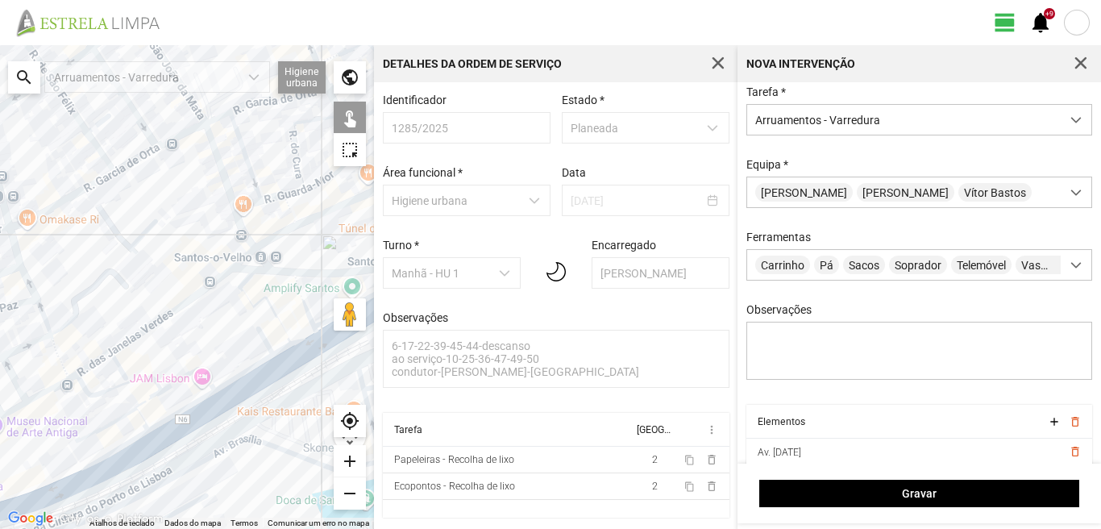
click at [139, 417] on div at bounding box center [187, 287] width 374 height 484
click at [115, 450] on div at bounding box center [187, 287] width 374 height 484
click at [118, 465] on div at bounding box center [187, 287] width 374 height 484
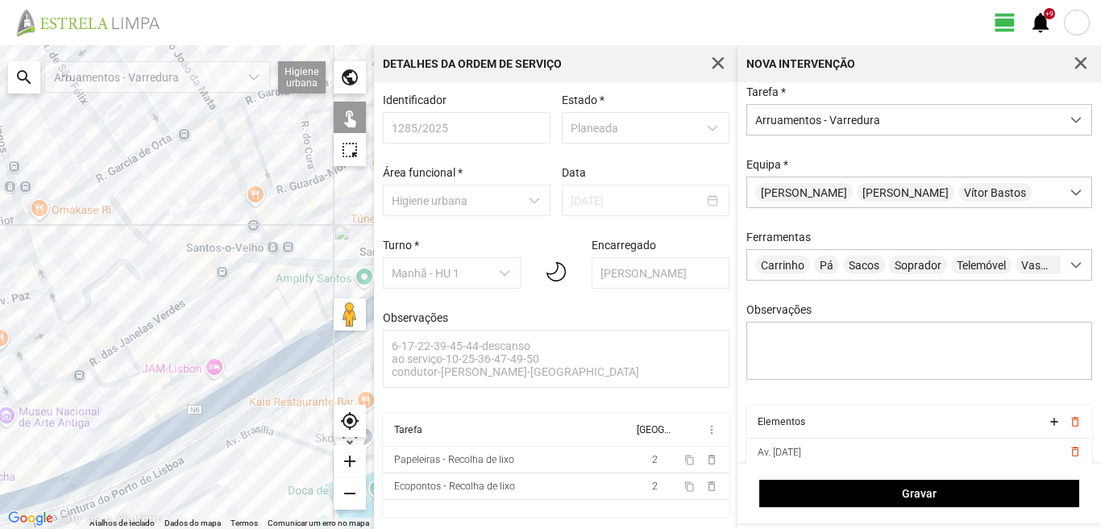
drag, startPoint x: 123, startPoint y: 451, endPoint x: 214, endPoint y: 405, distance: 102.4
click at [198, 410] on div at bounding box center [187, 287] width 374 height 484
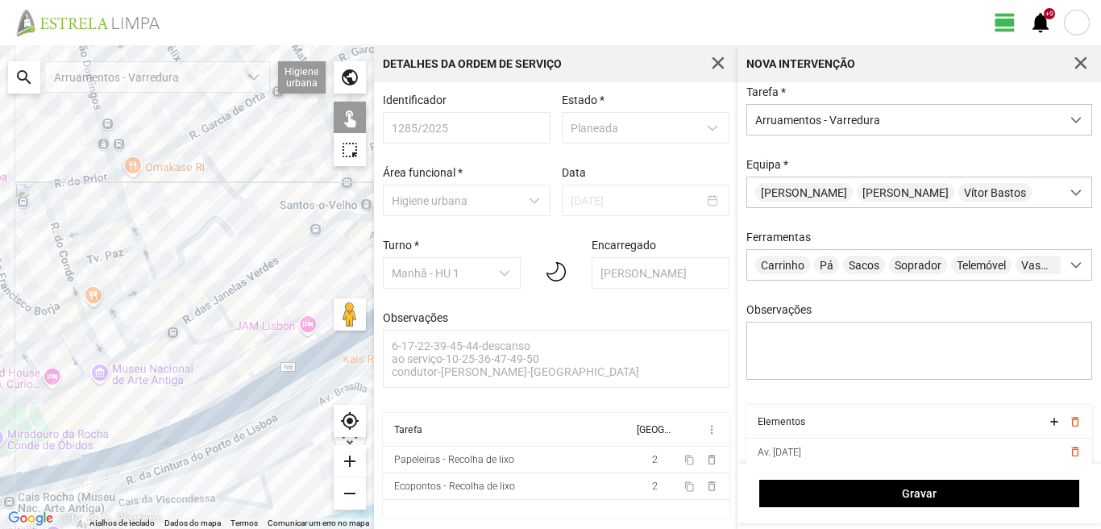
click at [127, 459] on div at bounding box center [187, 287] width 374 height 484
click at [56, 463] on div at bounding box center [187, 287] width 374 height 484
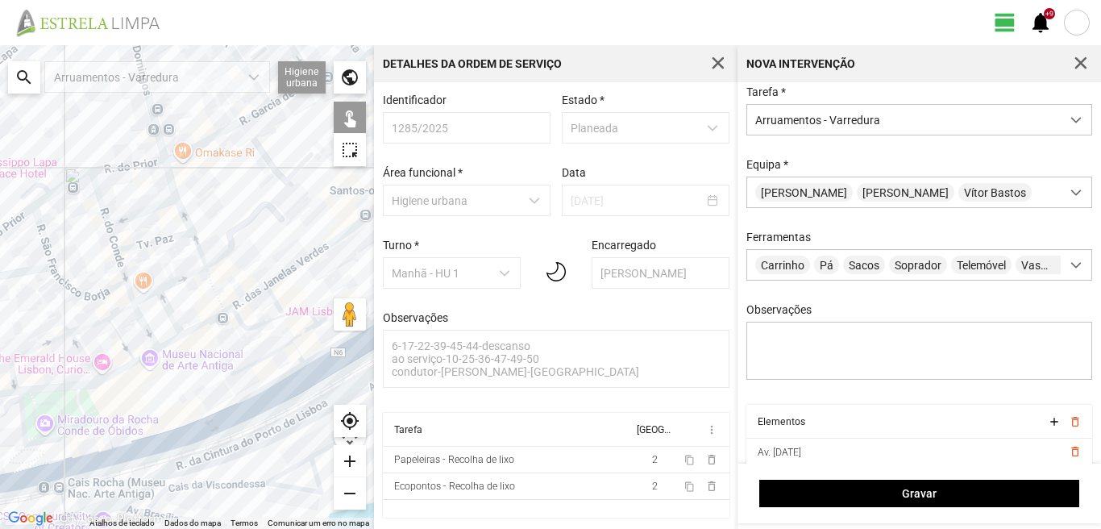
drag, startPoint x: 122, startPoint y: 417, endPoint x: 208, endPoint y: 396, distance: 87.8
click at [208, 396] on div at bounding box center [187, 287] width 374 height 484
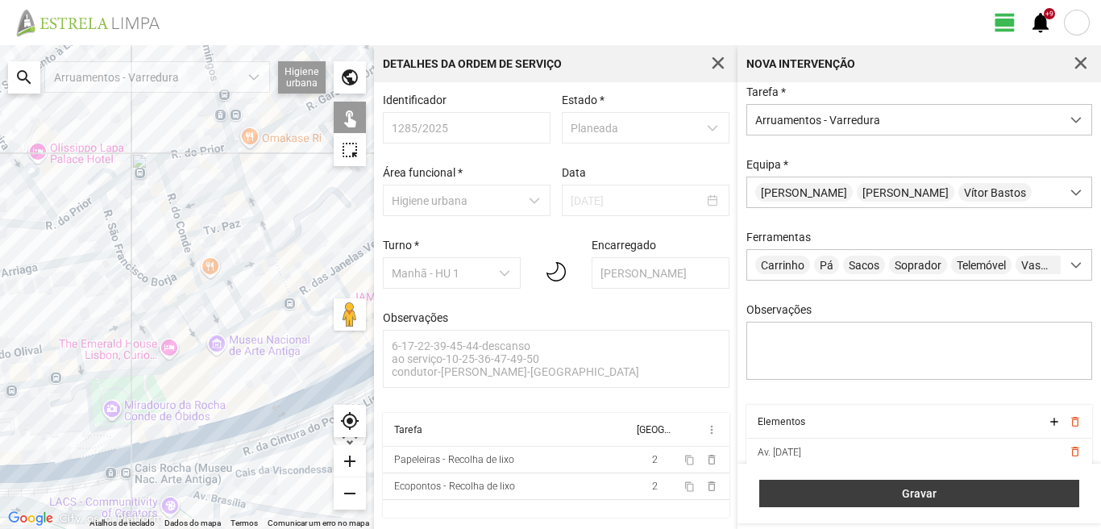
click at [989, 486] on button "Gravar" at bounding box center [919, 492] width 320 height 27
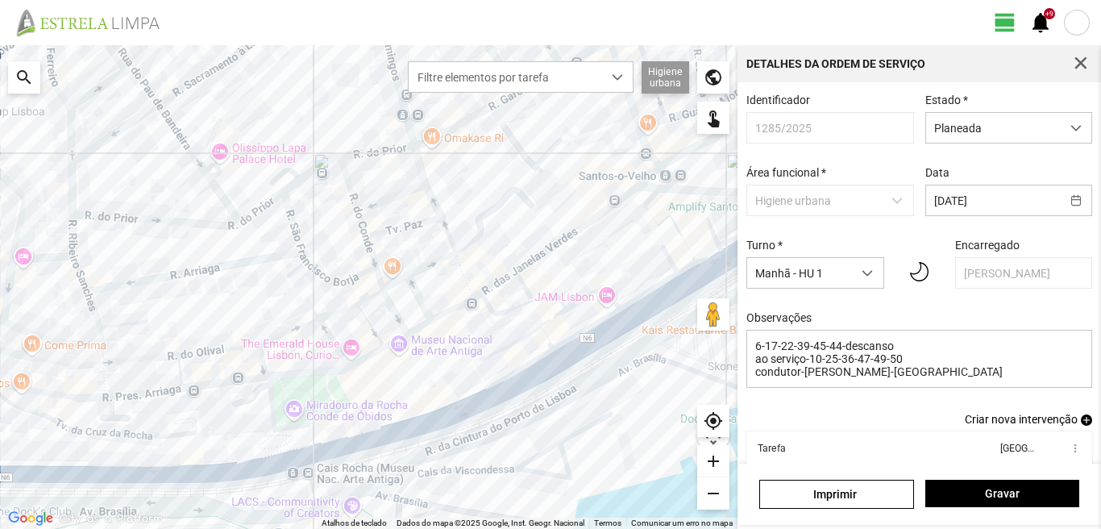
click at [1081, 425] on span "add" at bounding box center [1086, 419] width 11 height 11
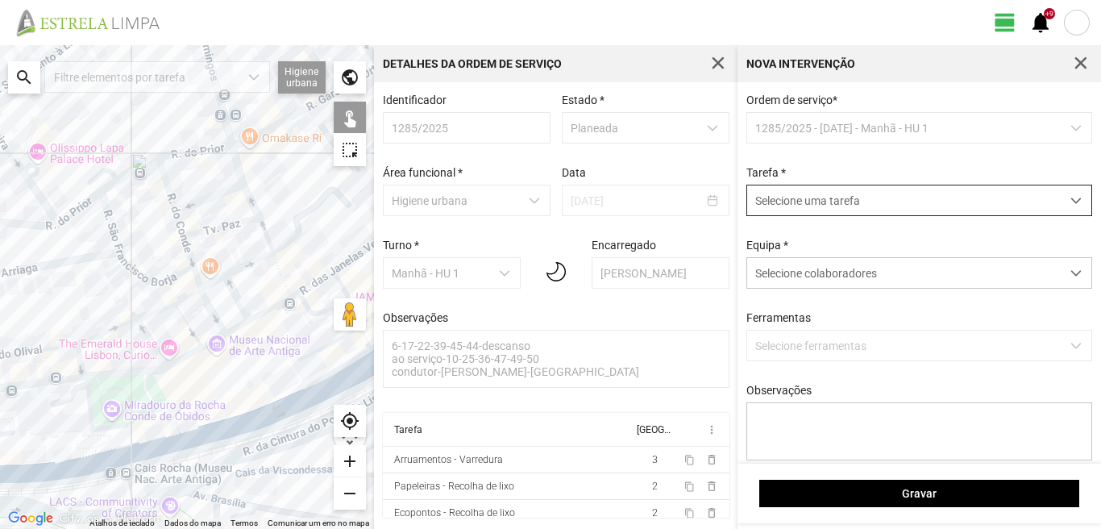
click at [822, 208] on span "Selecione uma tarefa" at bounding box center [903, 200] width 313 height 30
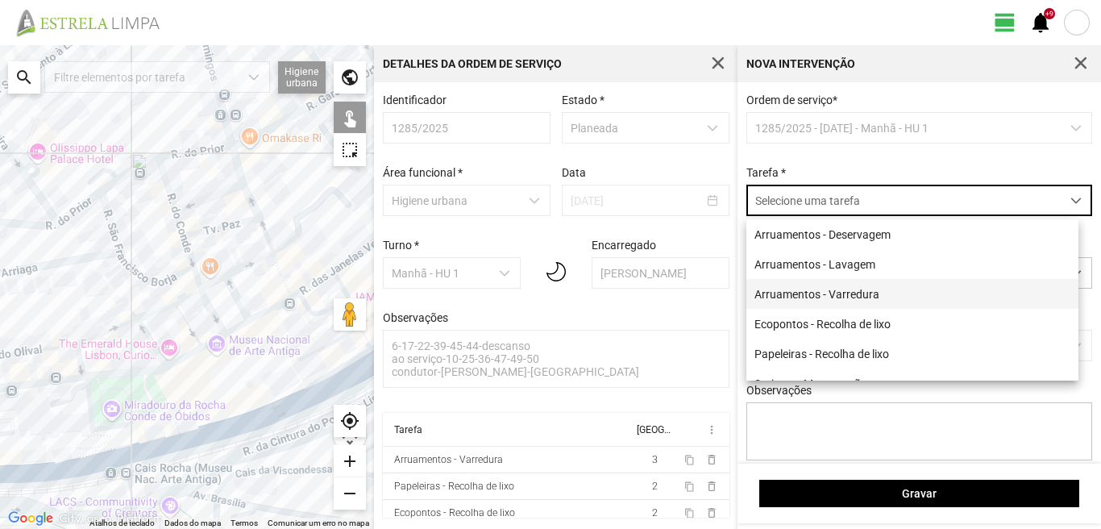
click at [816, 291] on li "Arruamentos - Varredura" at bounding box center [912, 294] width 332 height 30
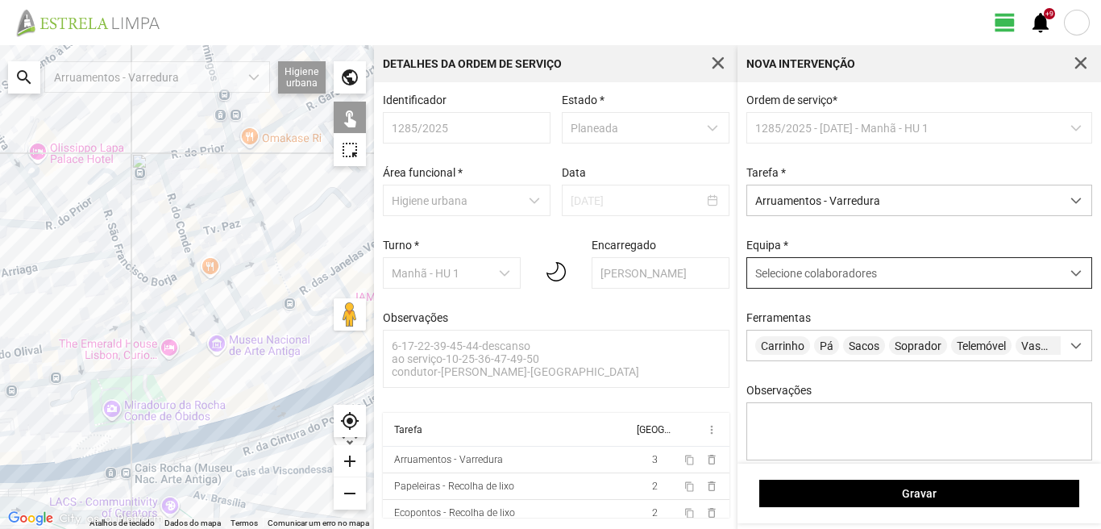
click at [810, 268] on div "Selecione colaboradores" at bounding box center [903, 273] width 313 height 30
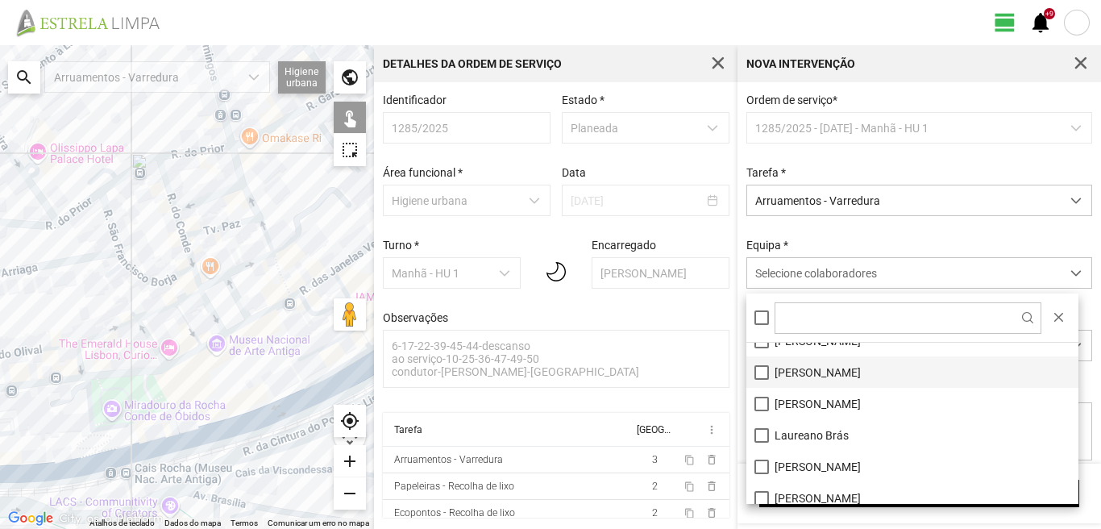
scroll to position [0, 0]
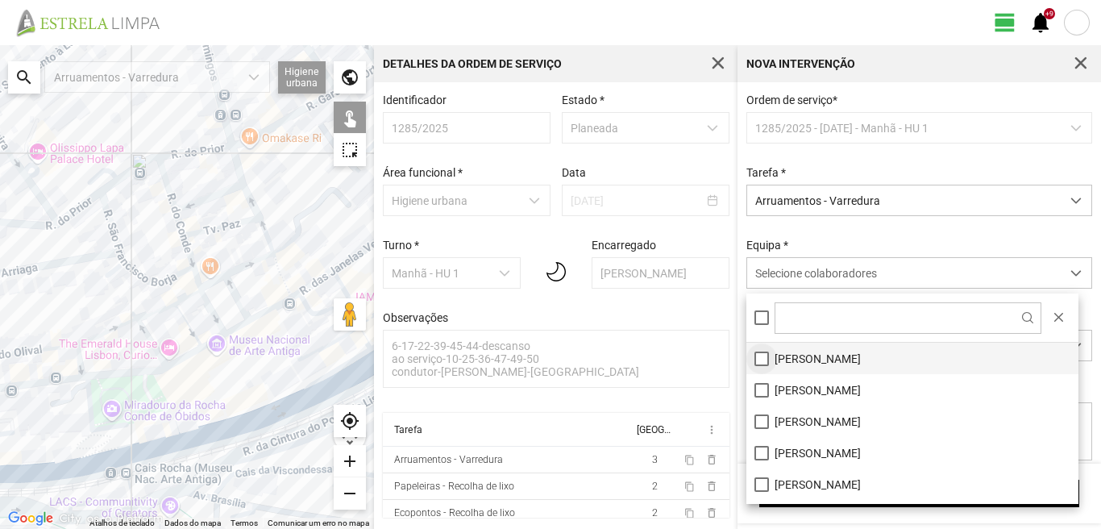
click at [759, 357] on li "[PERSON_NAME]" at bounding box center [912, 357] width 332 height 31
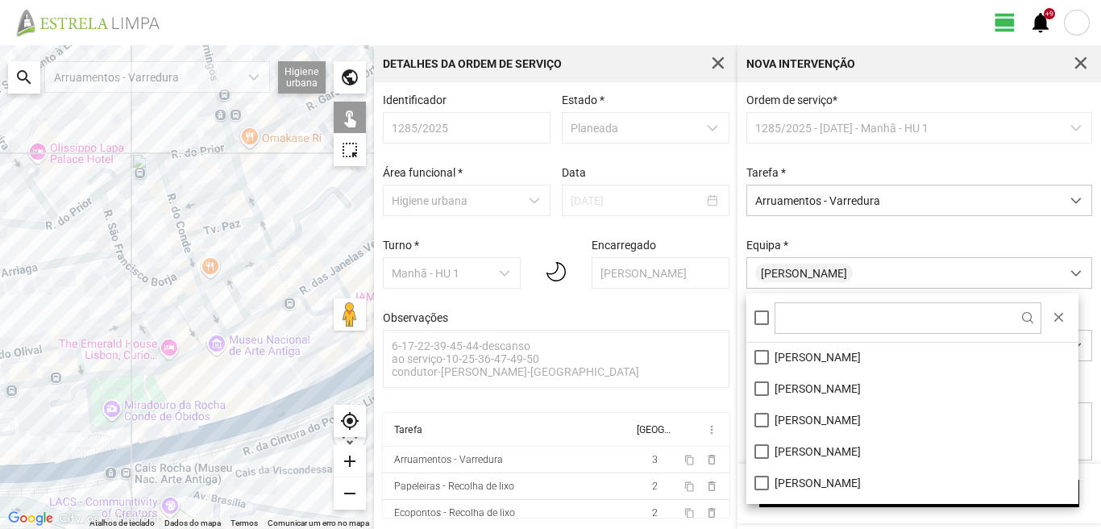
scroll to position [216, 0]
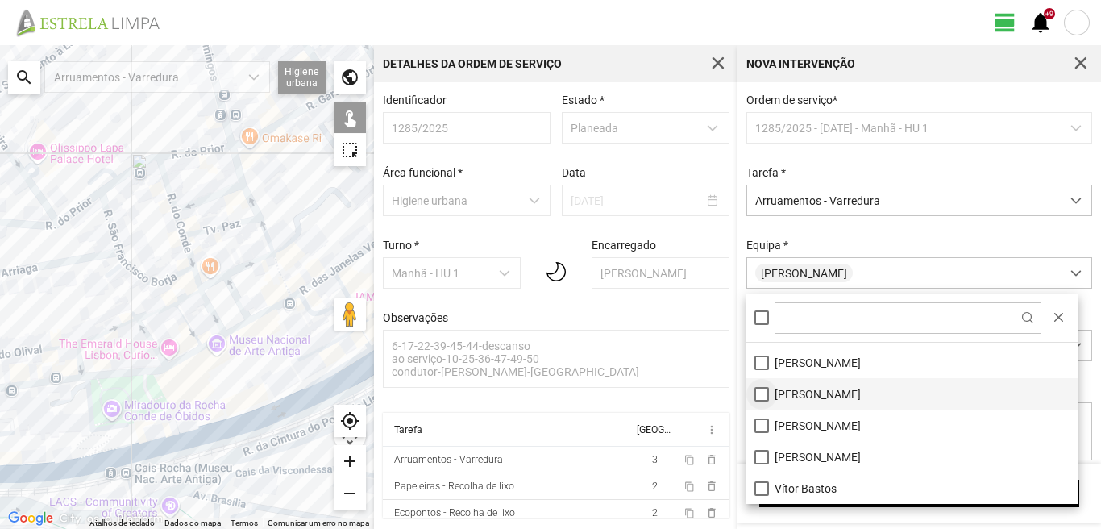
click at [759, 396] on li "[PERSON_NAME]" at bounding box center [912, 393] width 332 height 31
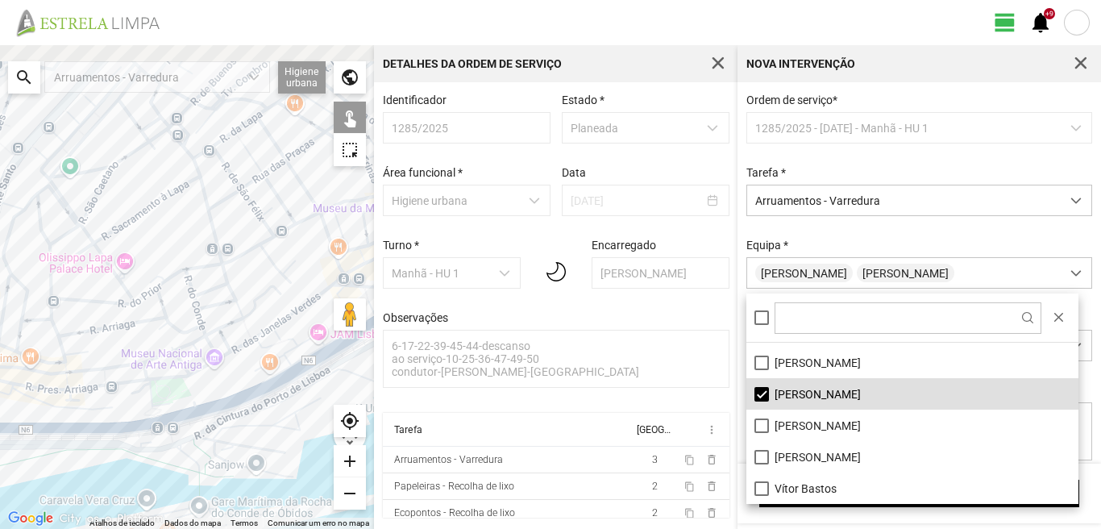
drag, startPoint x: 182, startPoint y: 178, endPoint x: 138, endPoint y: 350, distance: 177.3
click at [138, 350] on div at bounding box center [187, 287] width 374 height 484
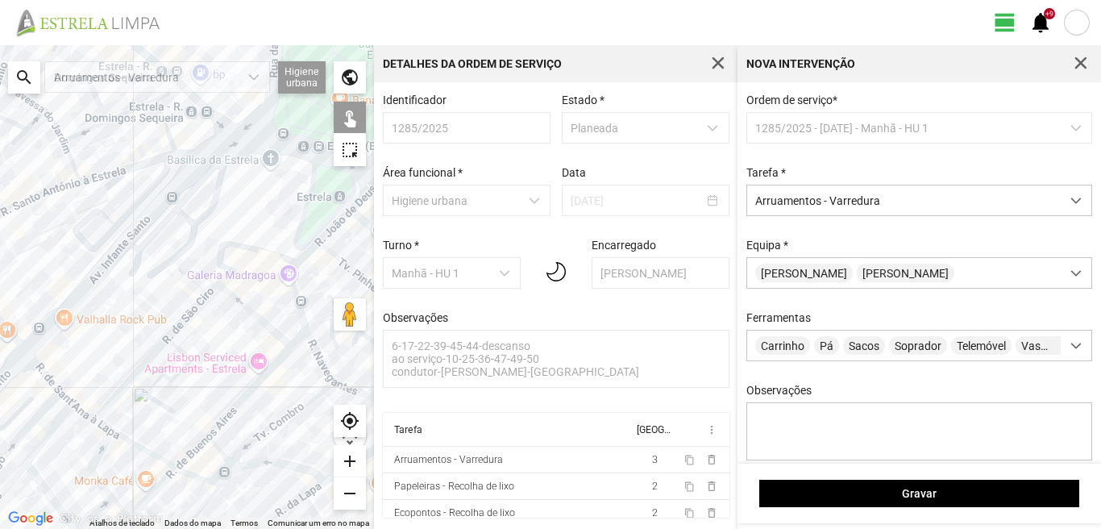
drag, startPoint x: 127, startPoint y: 195, endPoint x: 147, endPoint y: 309, distance: 116.2
click at [147, 309] on div at bounding box center [187, 287] width 374 height 484
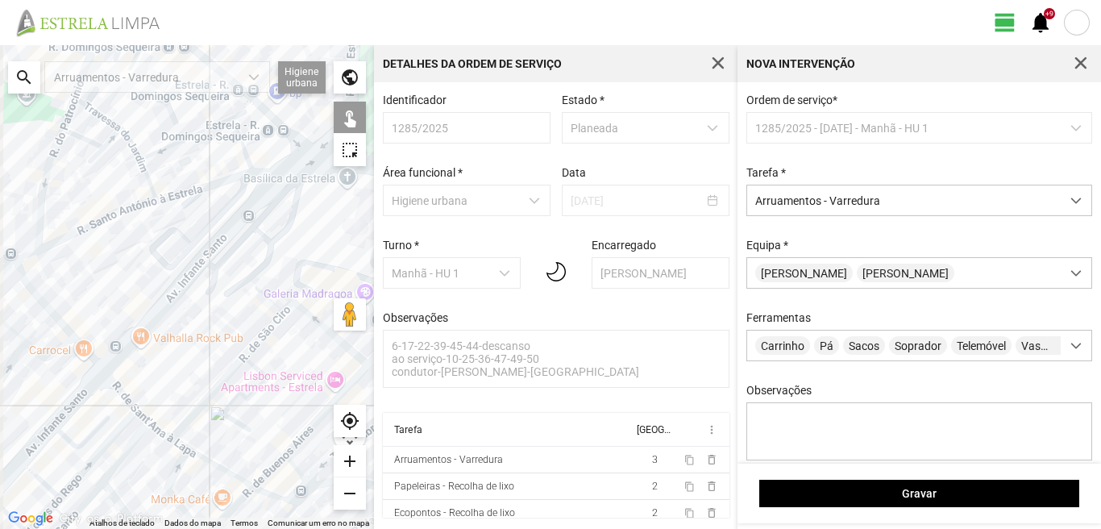
drag, startPoint x: 147, startPoint y: 309, endPoint x: 262, endPoint y: 357, distance: 123.9
click at [262, 357] on div at bounding box center [187, 287] width 374 height 484
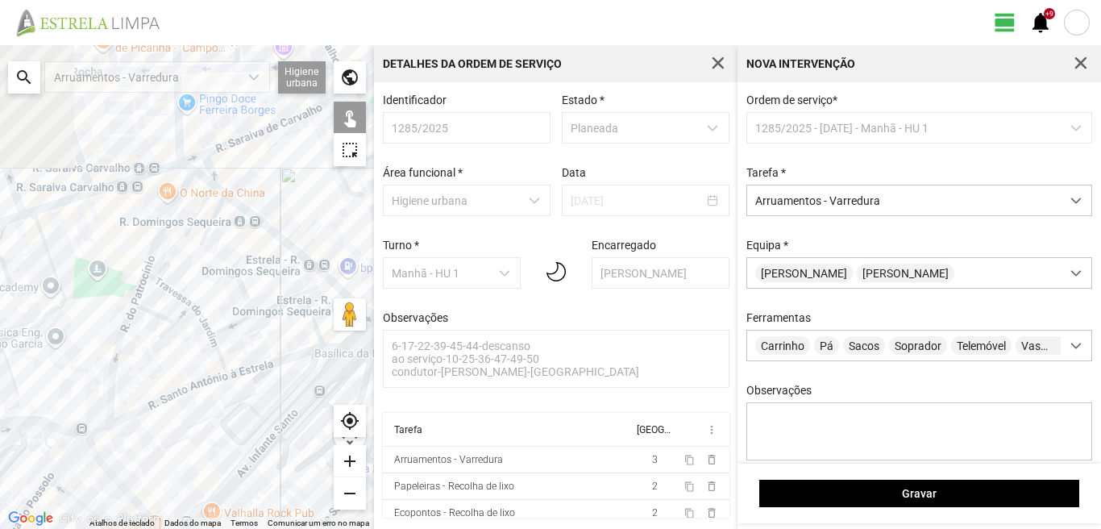
drag, startPoint x: 155, startPoint y: 179, endPoint x: 195, endPoint y: 338, distance: 163.8
click at [195, 338] on div at bounding box center [187, 287] width 374 height 484
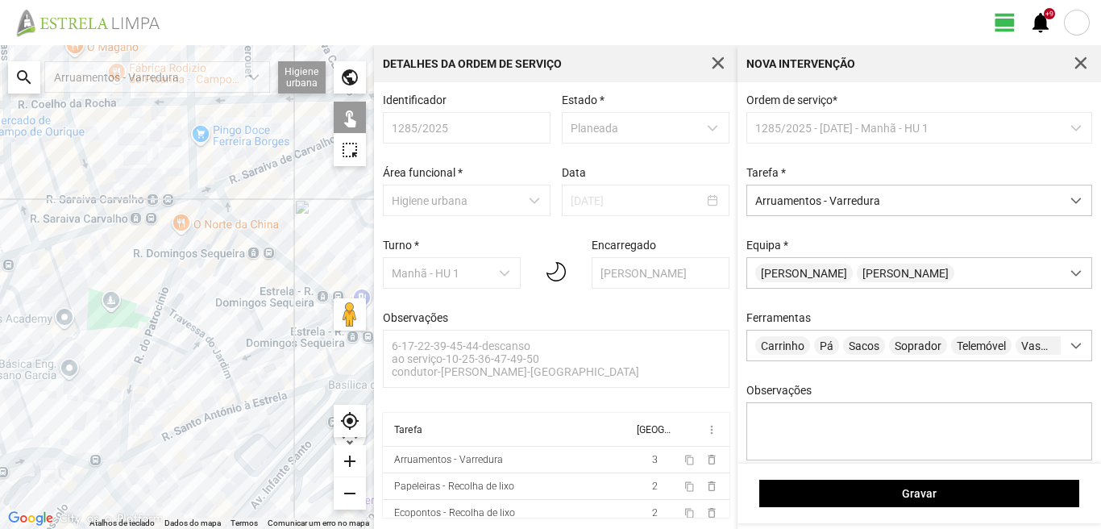
click at [168, 268] on div at bounding box center [187, 287] width 374 height 484
click at [183, 317] on div at bounding box center [187, 287] width 374 height 484
click at [181, 321] on div at bounding box center [187, 287] width 374 height 484
click at [215, 350] on div at bounding box center [187, 287] width 374 height 484
click at [233, 384] on div at bounding box center [187, 287] width 374 height 484
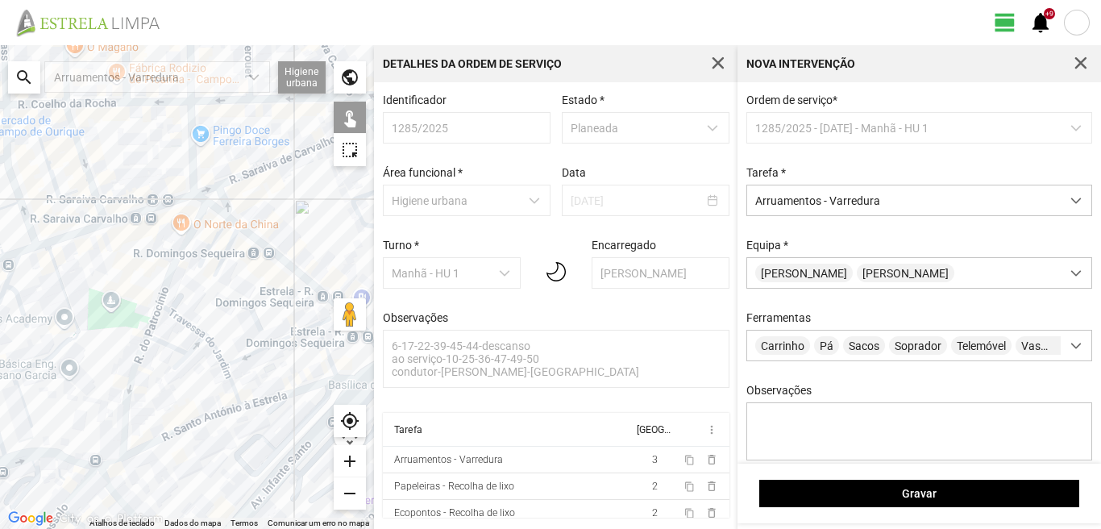
click at [241, 359] on div at bounding box center [187, 287] width 374 height 484
click at [326, 318] on div at bounding box center [187, 287] width 374 height 484
click at [328, 355] on div at bounding box center [187, 287] width 374 height 484
click at [290, 393] on div at bounding box center [187, 287] width 374 height 484
drag, startPoint x: 288, startPoint y: 369, endPoint x: 251, endPoint y: 372, distance: 36.4
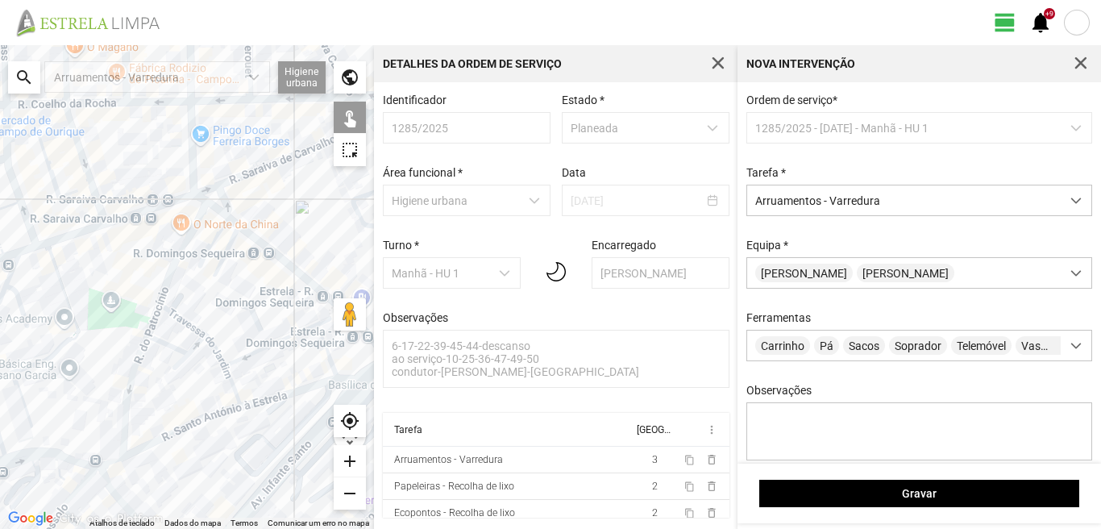
click at [256, 372] on div at bounding box center [187, 287] width 374 height 484
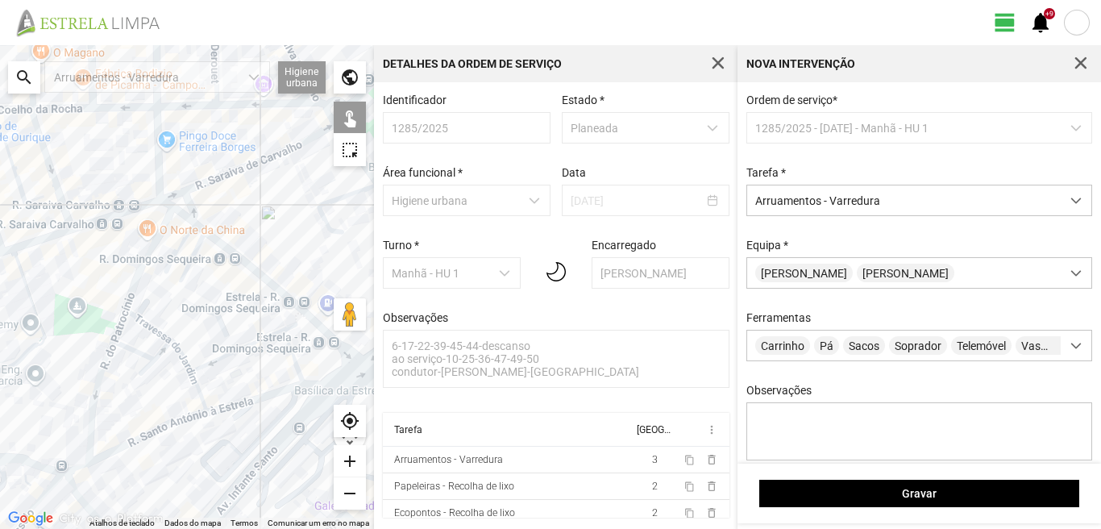
click at [310, 382] on div at bounding box center [187, 287] width 374 height 484
click at [313, 354] on div at bounding box center [187, 287] width 374 height 484
click at [167, 425] on div at bounding box center [187, 287] width 374 height 484
click at [148, 362] on div at bounding box center [187, 287] width 374 height 484
click at [124, 347] on div at bounding box center [187, 287] width 374 height 484
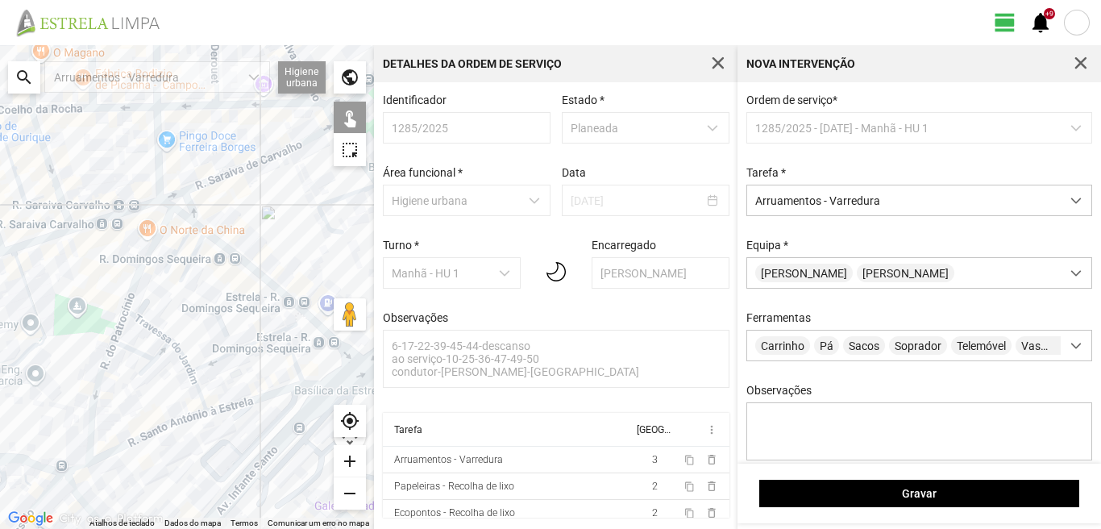
click at [118, 329] on div at bounding box center [187, 287] width 374 height 484
click at [95, 384] on div at bounding box center [187, 287] width 374 height 484
click at [76, 466] on div at bounding box center [187, 287] width 374 height 484
click at [76, 488] on div at bounding box center [187, 287] width 374 height 484
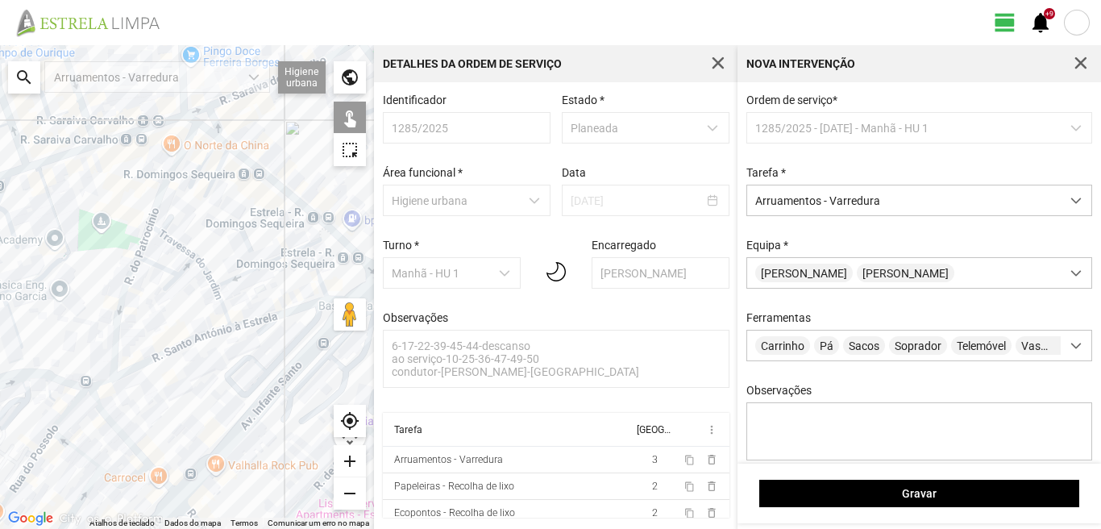
drag, startPoint x: 115, startPoint y: 471, endPoint x: 147, endPoint y: 355, distance: 119.4
click at [146, 369] on div at bounding box center [187, 287] width 374 height 484
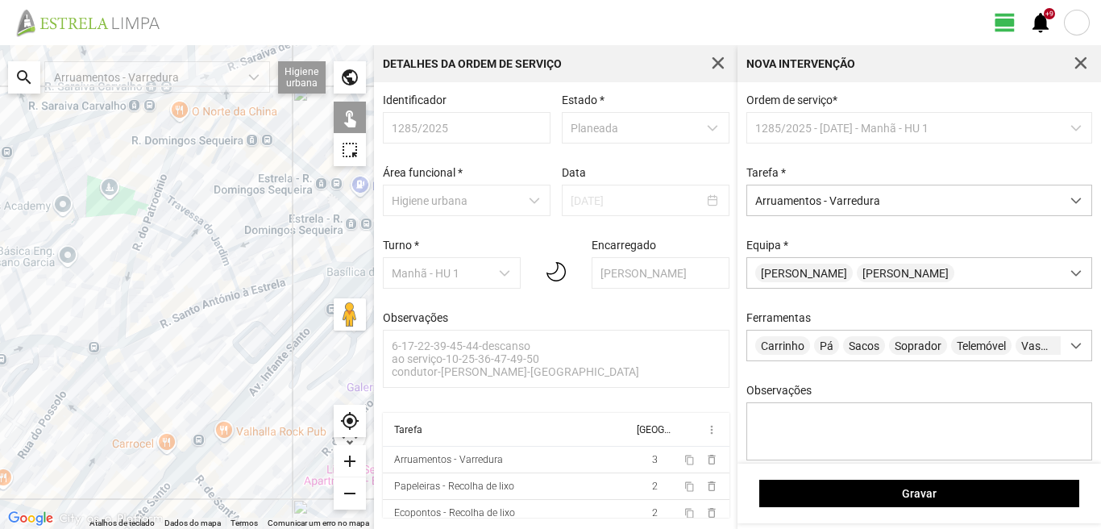
click at [198, 450] on div at bounding box center [187, 287] width 374 height 484
click at [252, 392] on div at bounding box center [187, 287] width 374 height 484
click at [167, 445] on div at bounding box center [187, 287] width 374 height 484
click at [133, 446] on div at bounding box center [187, 287] width 374 height 484
click at [67, 383] on div at bounding box center [187, 287] width 374 height 484
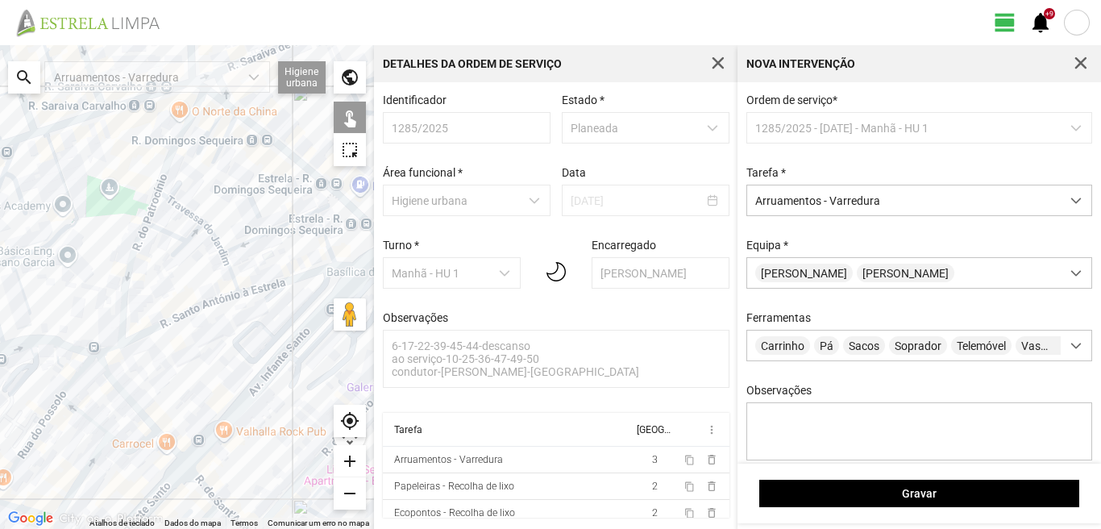
click at [82, 411] on div at bounding box center [187, 287] width 374 height 484
click at [37, 430] on div at bounding box center [187, 287] width 374 height 484
click at [77, 480] on div at bounding box center [187, 287] width 374 height 484
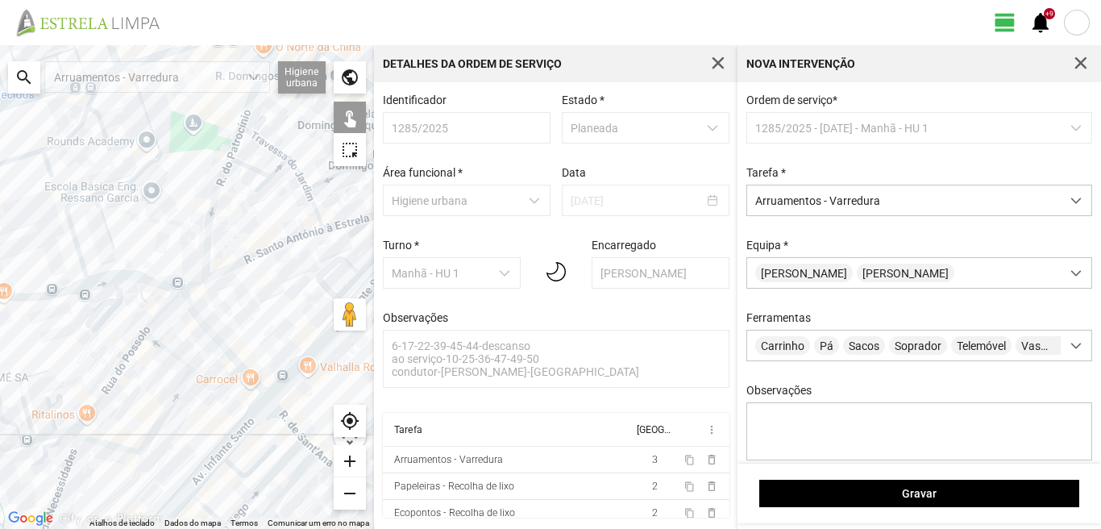
drag, startPoint x: 66, startPoint y: 467, endPoint x: 165, endPoint y: 392, distance: 124.8
click at [155, 401] on div at bounding box center [187, 287] width 374 height 484
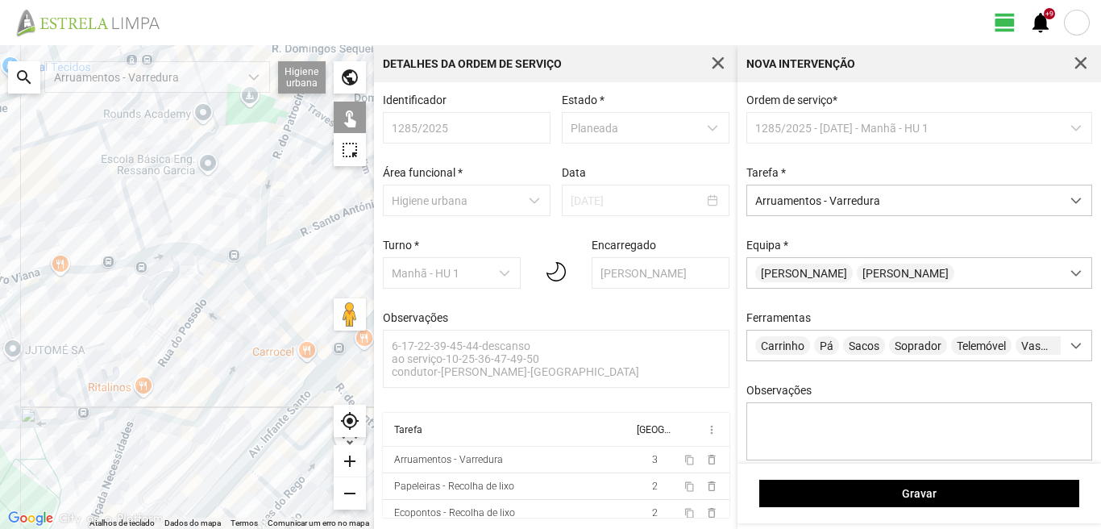
click at [130, 403] on div at bounding box center [187, 287] width 374 height 484
click at [129, 402] on div at bounding box center [187, 287] width 374 height 484
click at [131, 398] on div at bounding box center [187, 287] width 374 height 484
click at [128, 405] on div at bounding box center [187, 287] width 374 height 484
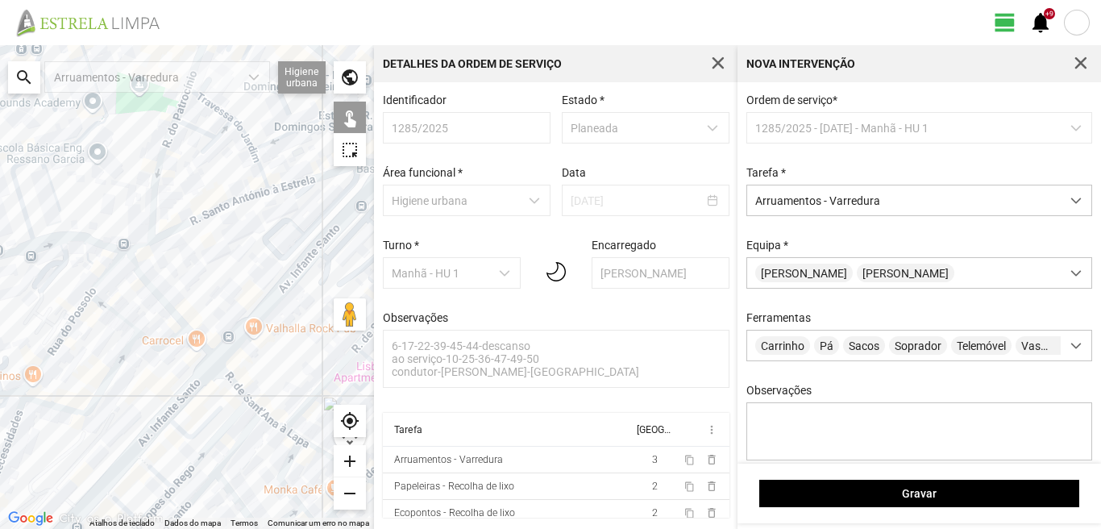
drag, startPoint x: 267, startPoint y: 350, endPoint x: 168, endPoint y: 347, distance: 98.4
click at [168, 347] on div at bounding box center [187, 287] width 374 height 484
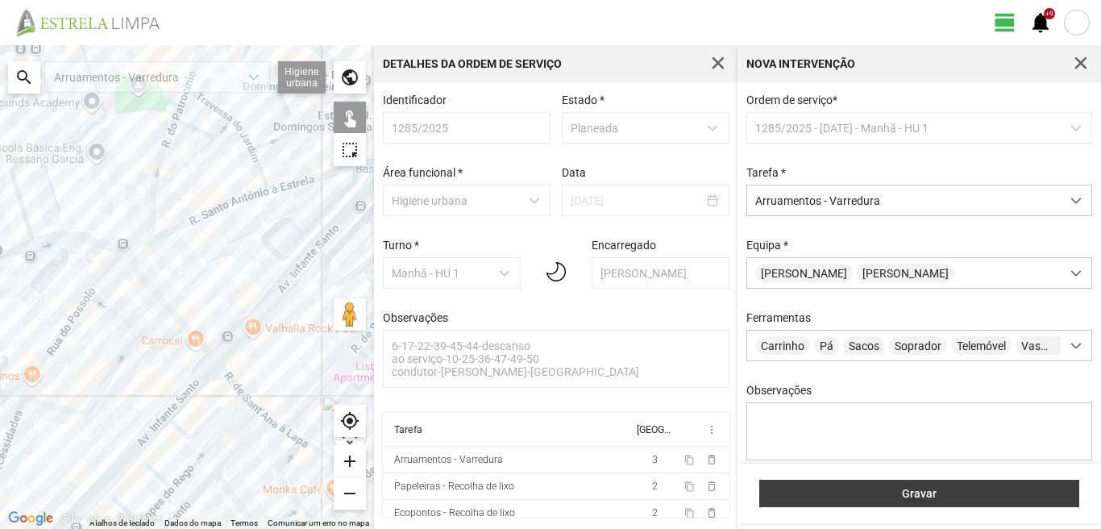
click at [883, 480] on button "Gravar" at bounding box center [919, 492] width 320 height 27
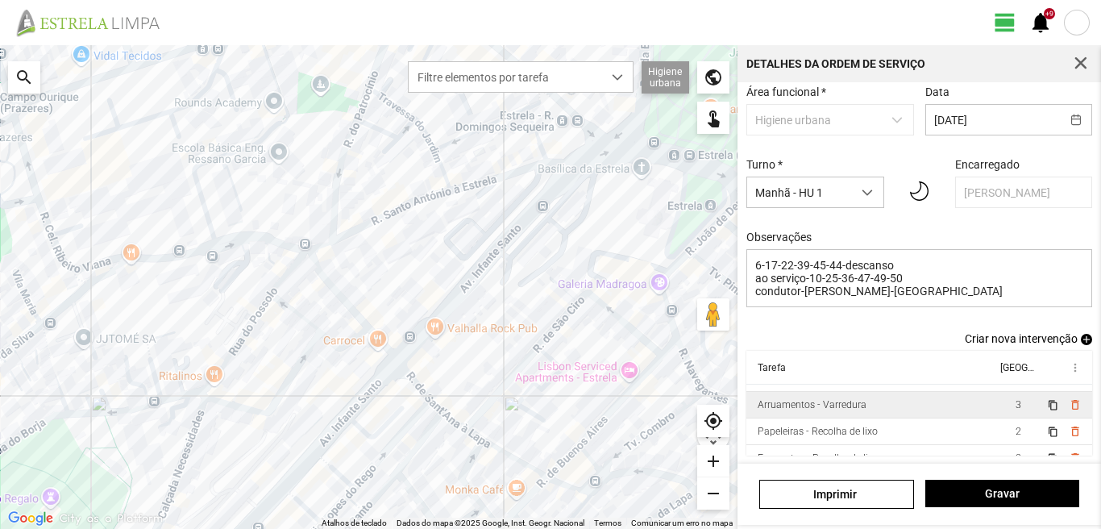
scroll to position [35, 0]
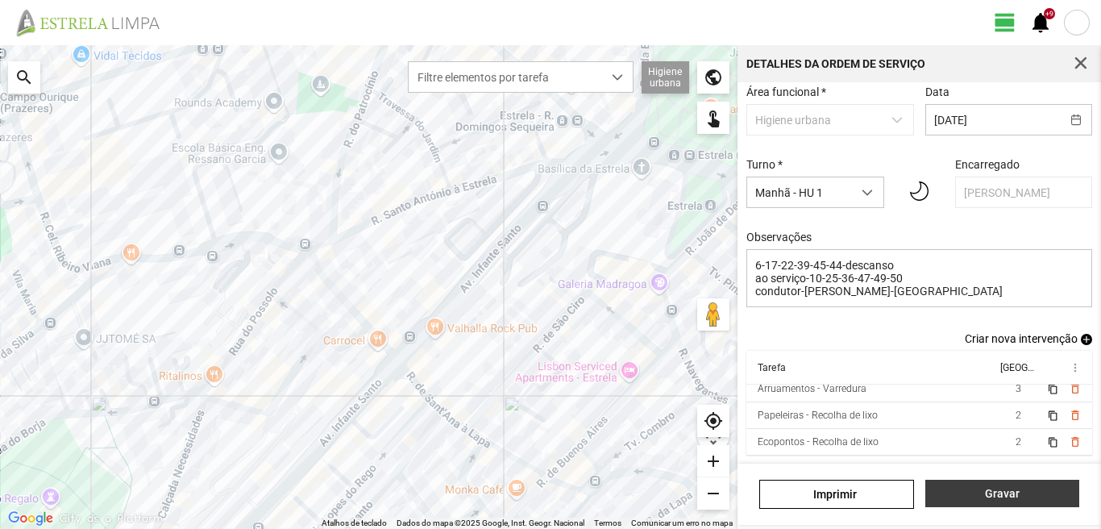
click at [1032, 497] on span "Gravar" at bounding box center [1001, 493] width 137 height 13
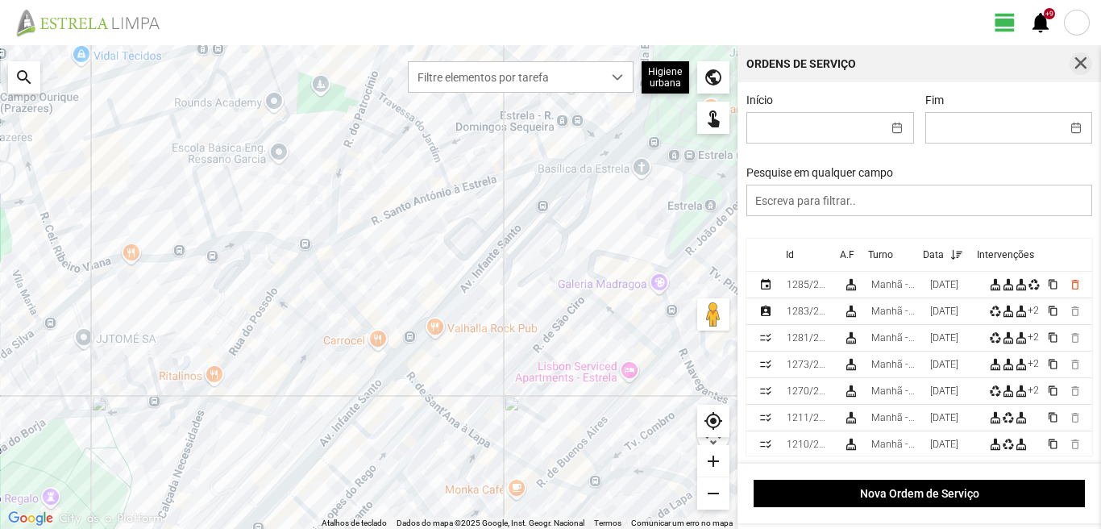
click at [1070, 57] on button "button" at bounding box center [1080, 63] width 23 height 23
